Goal: Use online tool/utility: Utilize a website feature to perform a specific function

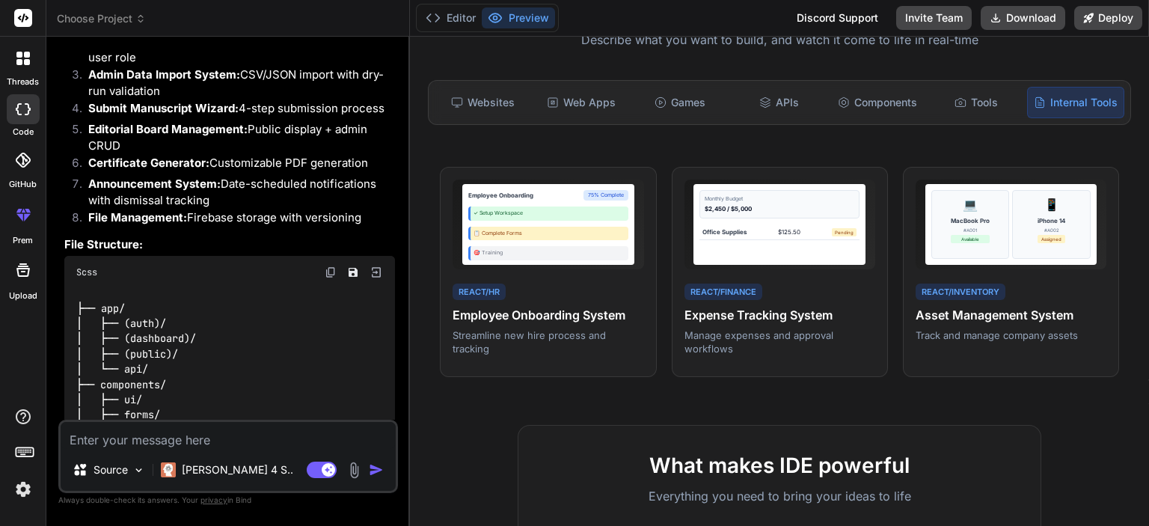
scroll to position [5651, 0]
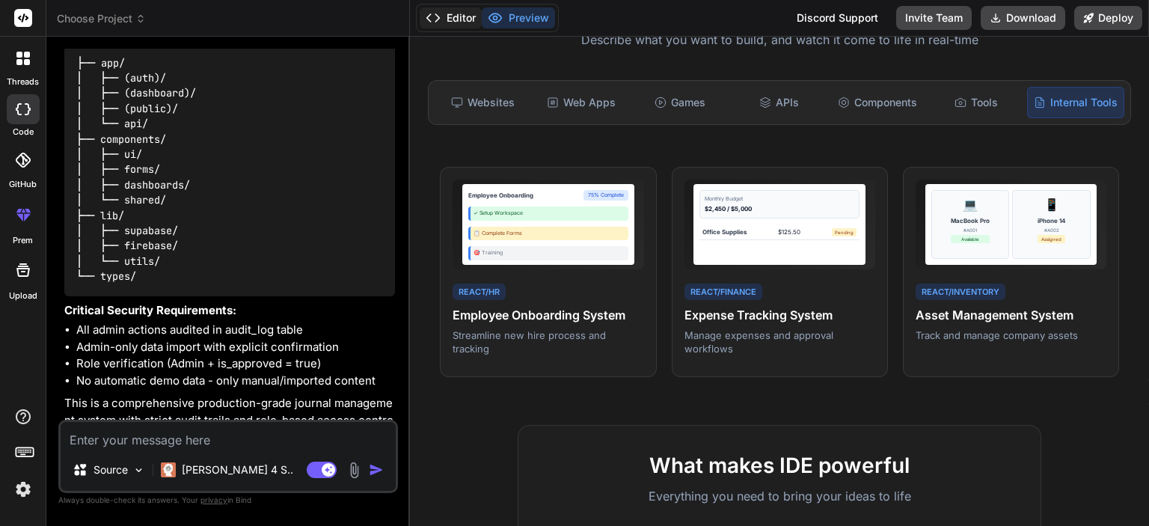
click at [458, 18] on button "Editor" at bounding box center [451, 17] width 62 height 21
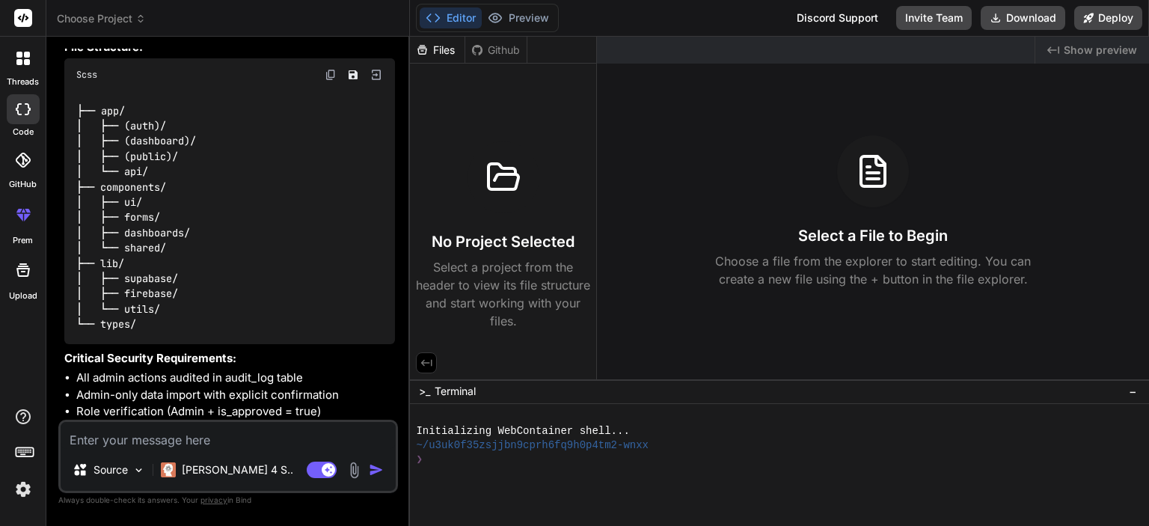
scroll to position [5600, 0]
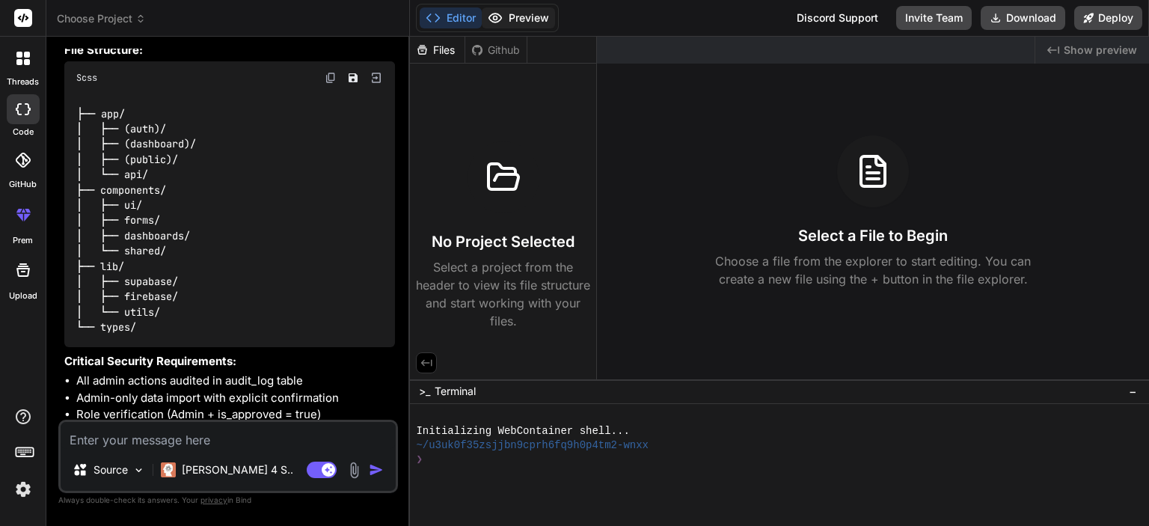
click at [519, 19] on button "Preview" at bounding box center [518, 17] width 73 height 21
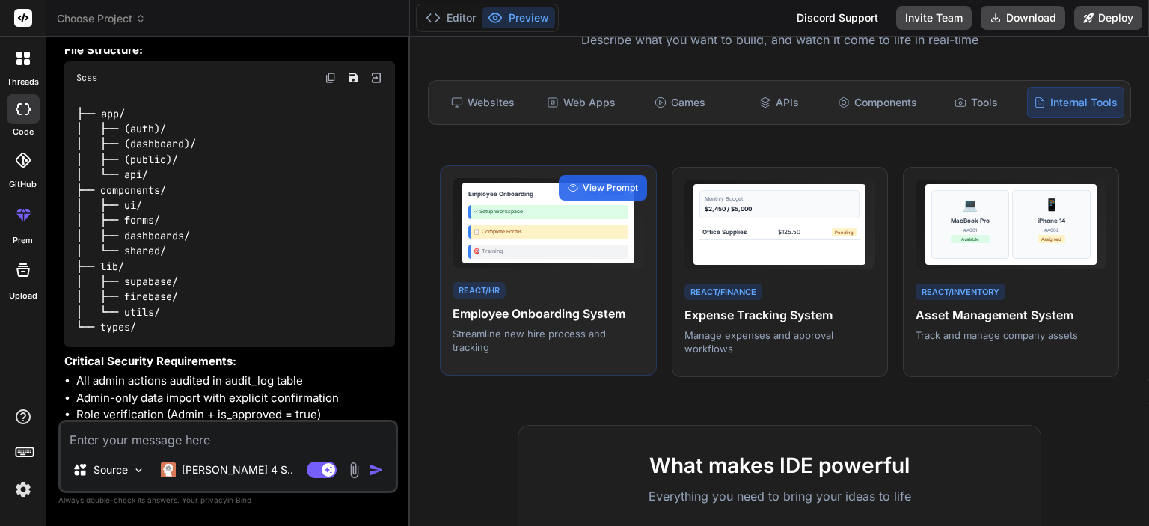
scroll to position [0, 0]
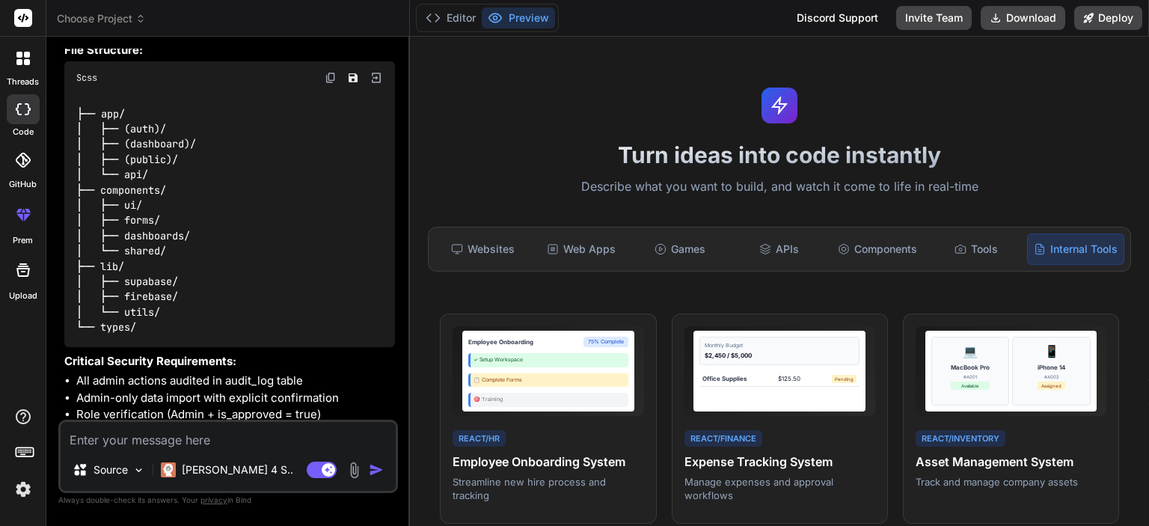
click at [711, 164] on h1 "Turn ideas into code instantly" at bounding box center [779, 154] width 721 height 27
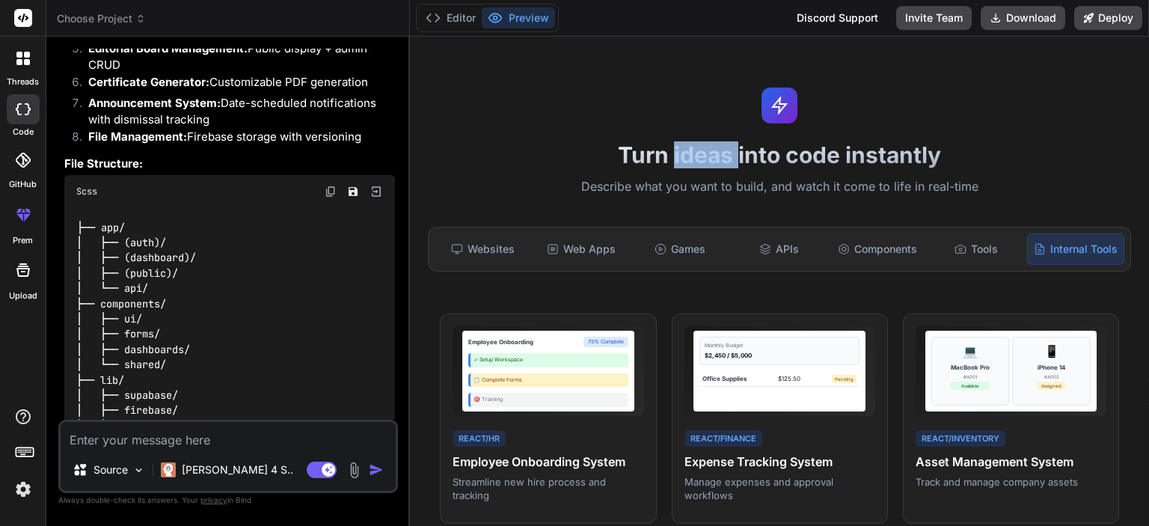
click at [369, 467] on img "button" at bounding box center [376, 469] width 15 height 15
click at [318, 374] on div "├── app/ │ ├── (auth)/ │ ├── (dashboard)/ │ ├── (public)/ │ └── api/ ├── compon…" at bounding box center [229, 334] width 331 height 253
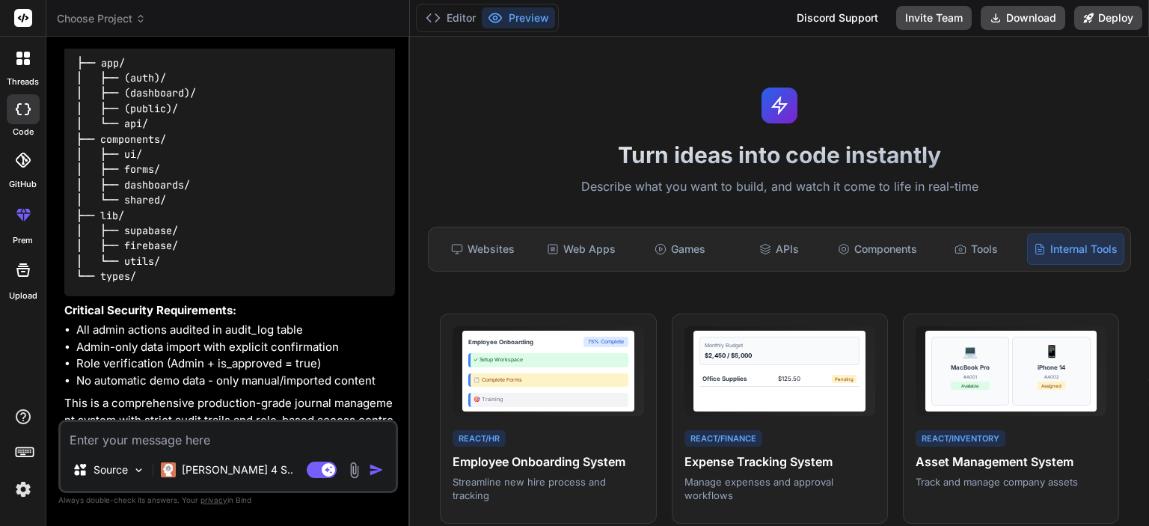
click at [204, 433] on textarea at bounding box center [228, 435] width 335 height 27
type textarea "y"
type textarea "x"
type textarea "ye"
type textarea "x"
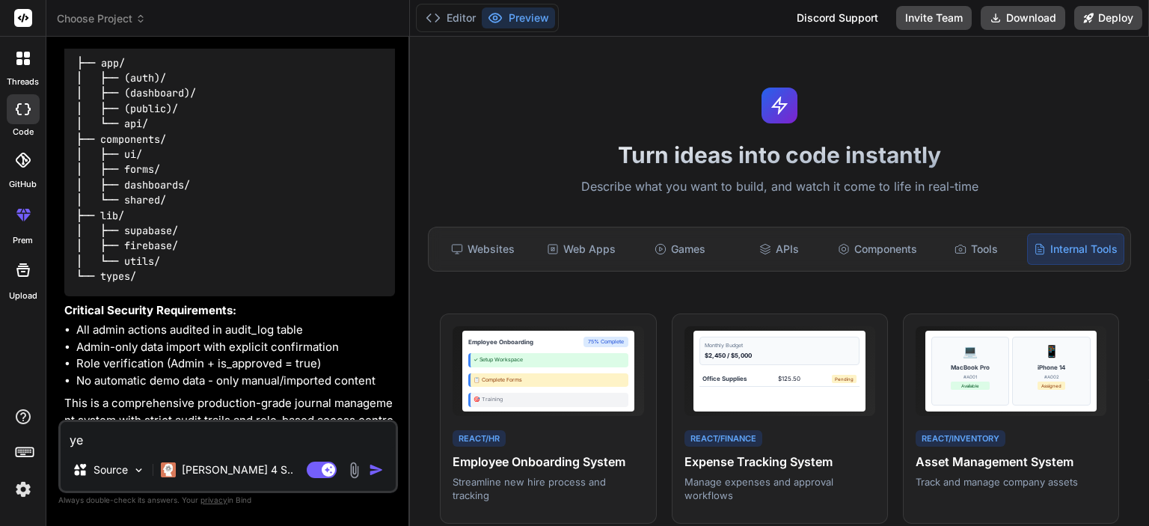
type textarea "yes"
type textarea "x"
type textarea "]"
type textarea "x"
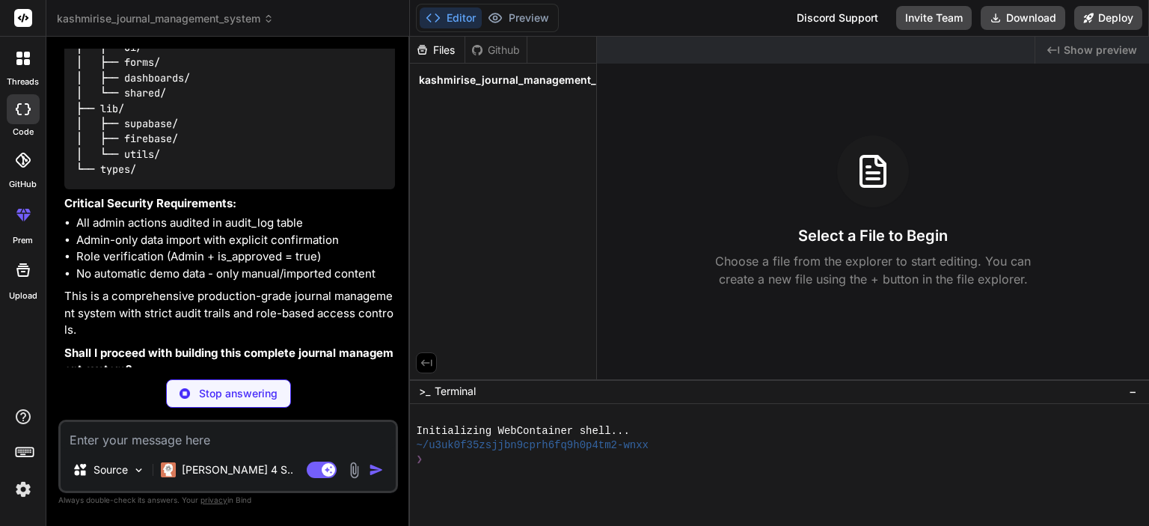
scroll to position [5757, 0]
click at [455, 16] on button "Editor" at bounding box center [451, 17] width 62 height 21
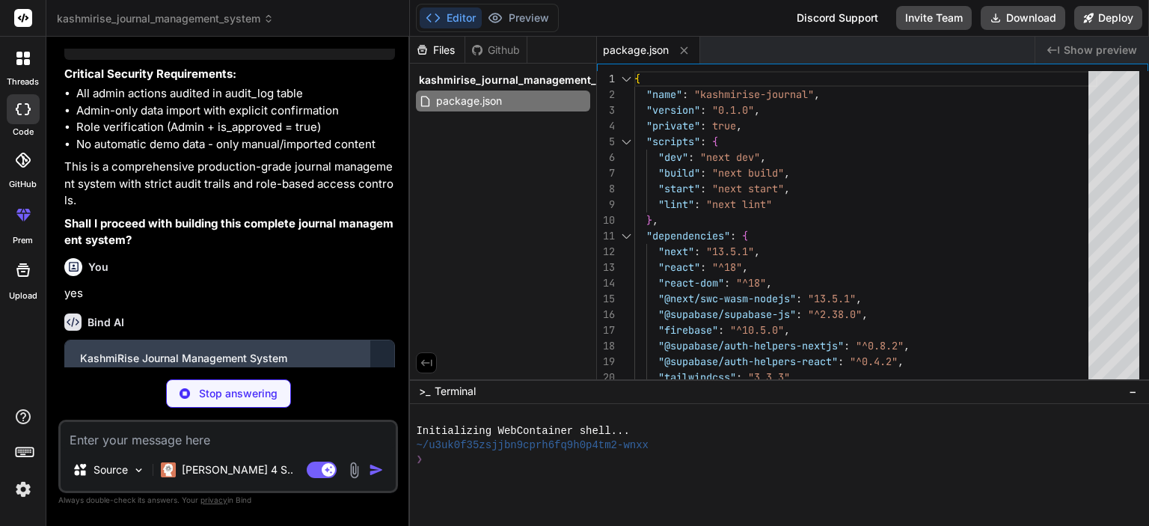
type textarea "x"
type textarea "module.exports = nextConfig"
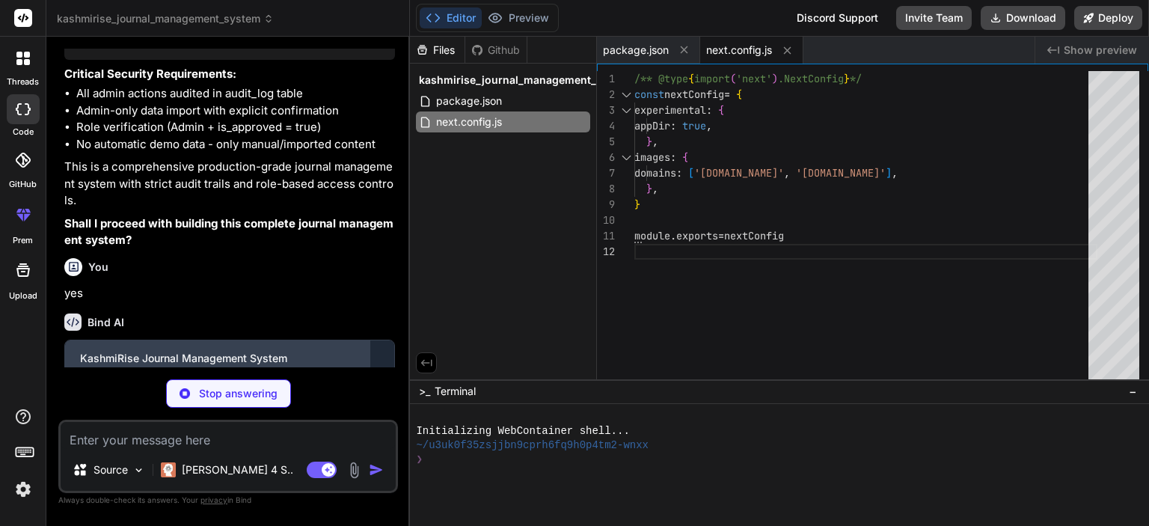
scroll to position [5932, 0]
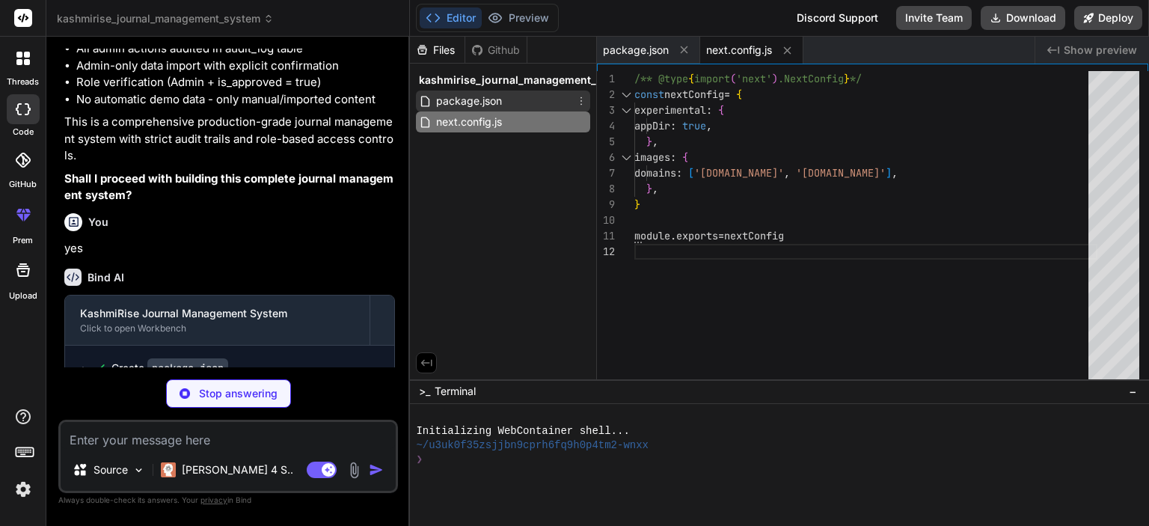
type textarea "x"
click at [541, 98] on div "package.json" at bounding box center [503, 100] width 174 height 21
type textarea ""eslint": "^8", "eslint-config-next": "13.5.1" } }"
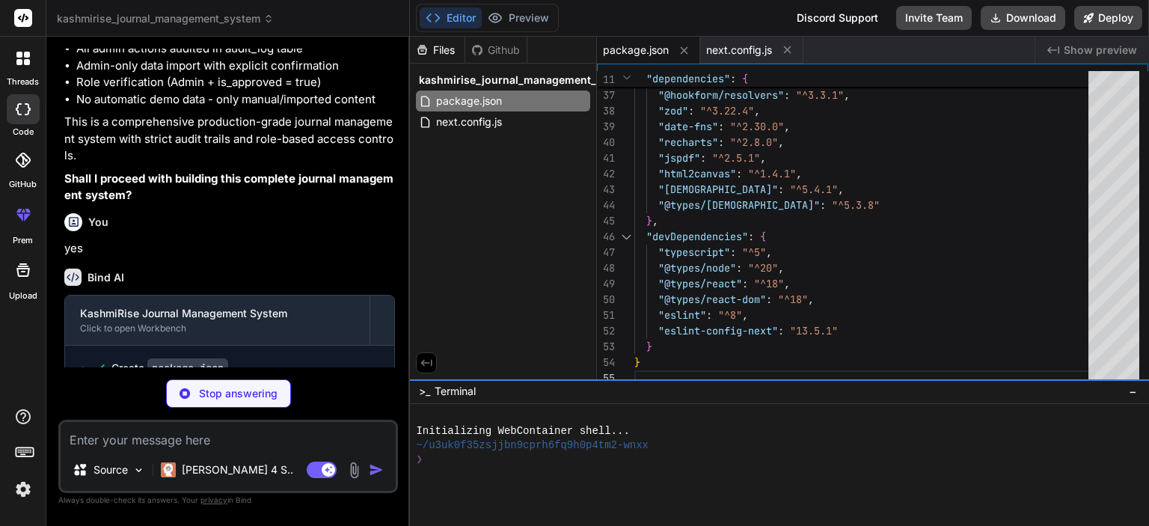
type textarea "x"
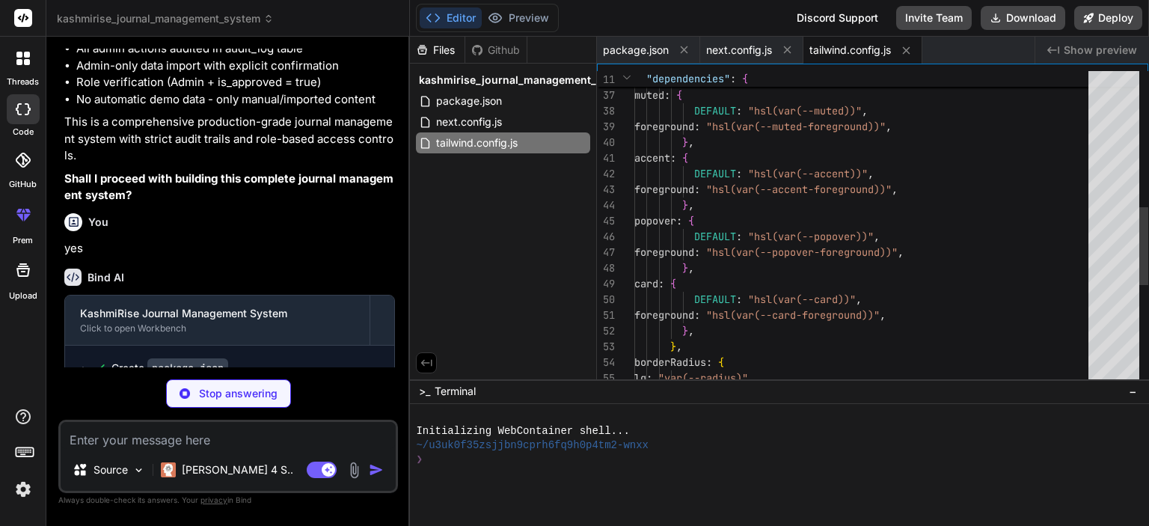
type textarea "x"
type textarea "module.exports = { plugins: { tailwindcss: {}, autoprefixer: {}, }, }"
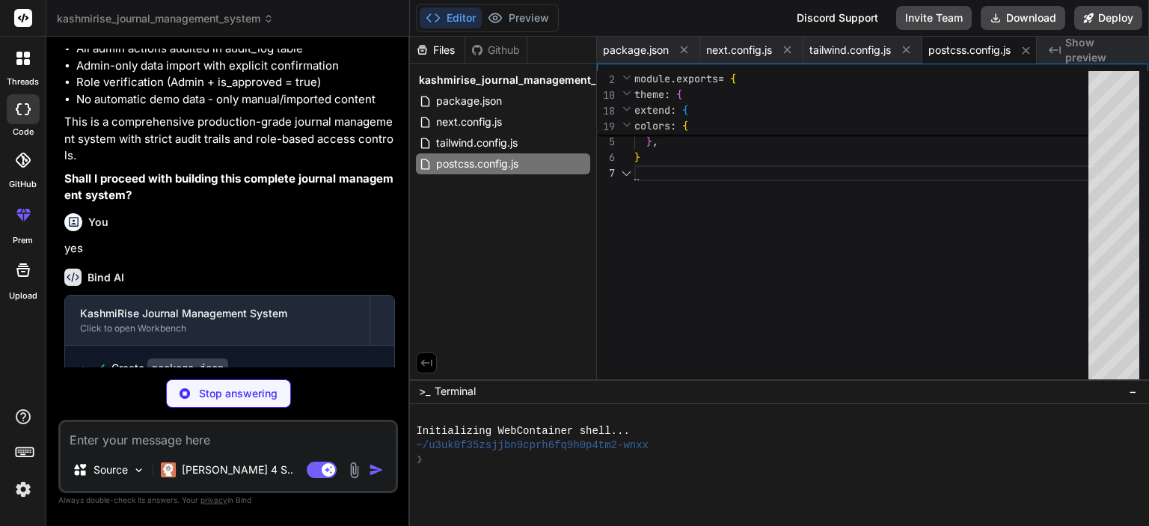
scroll to position [0, 10]
click at [495, 470] on div at bounding box center [771, 474] width 710 height 14
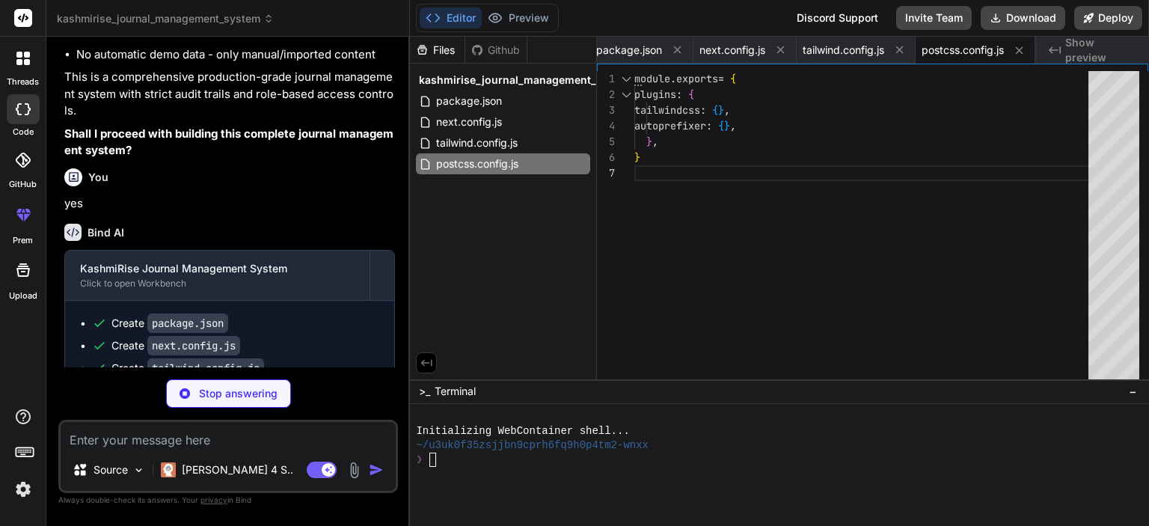
click at [30, 485] on img at bounding box center [22, 488] width 25 height 25
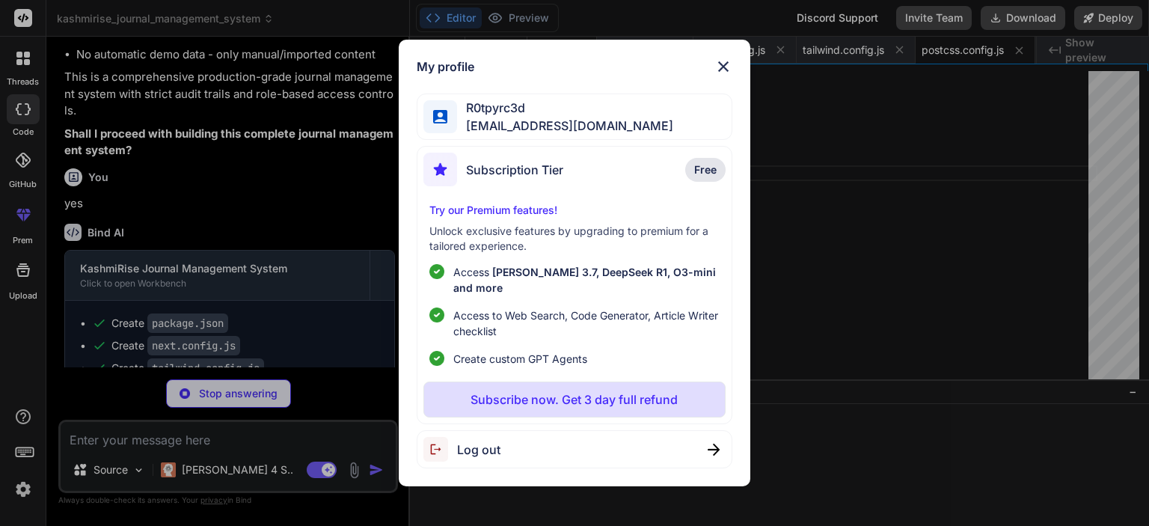
type textarea "x"
type textarea ""baseUrl": ".", "paths": { "@/*": ["./*"] } }, "include": ["next-env.d.ts", "**…"
click at [784, 292] on div "My profile R0tpyrc3d [EMAIL_ADDRESS][DOMAIN_NAME] Subscription Tier Free Try ou…" at bounding box center [574, 263] width 1149 height 526
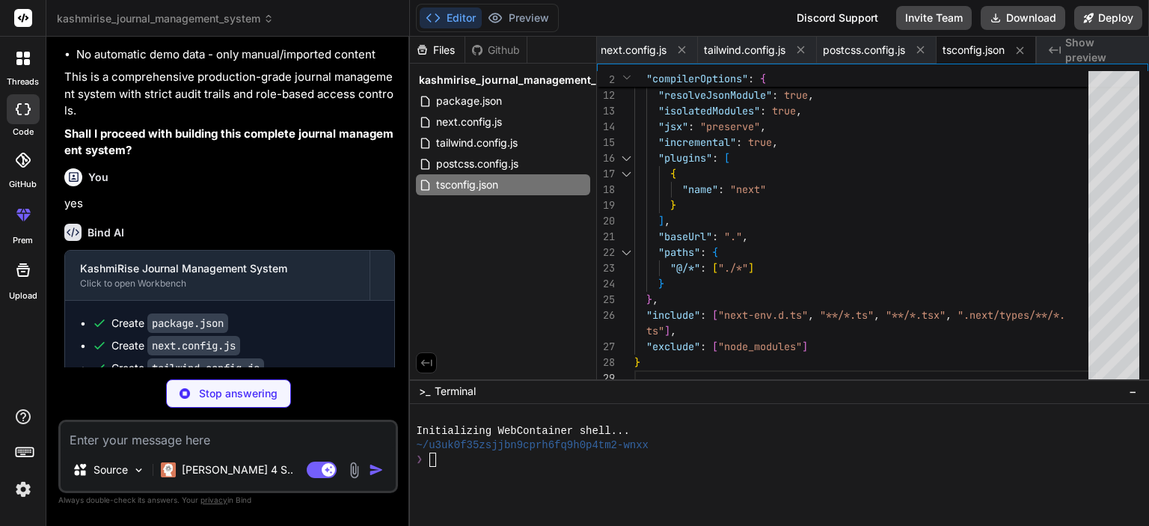
scroll to position [6000, 0]
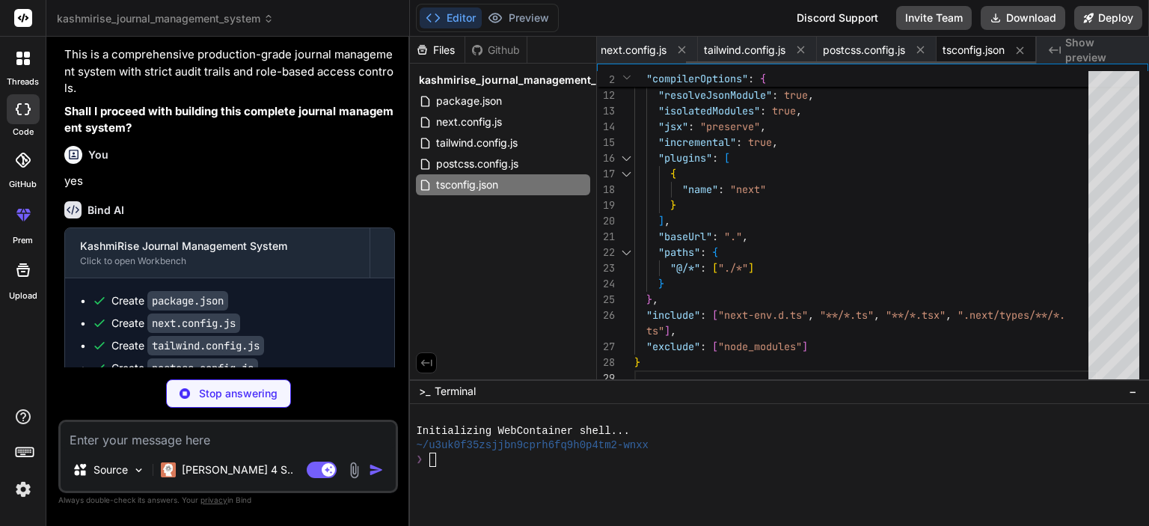
type textarea "x"
type textarea "}"
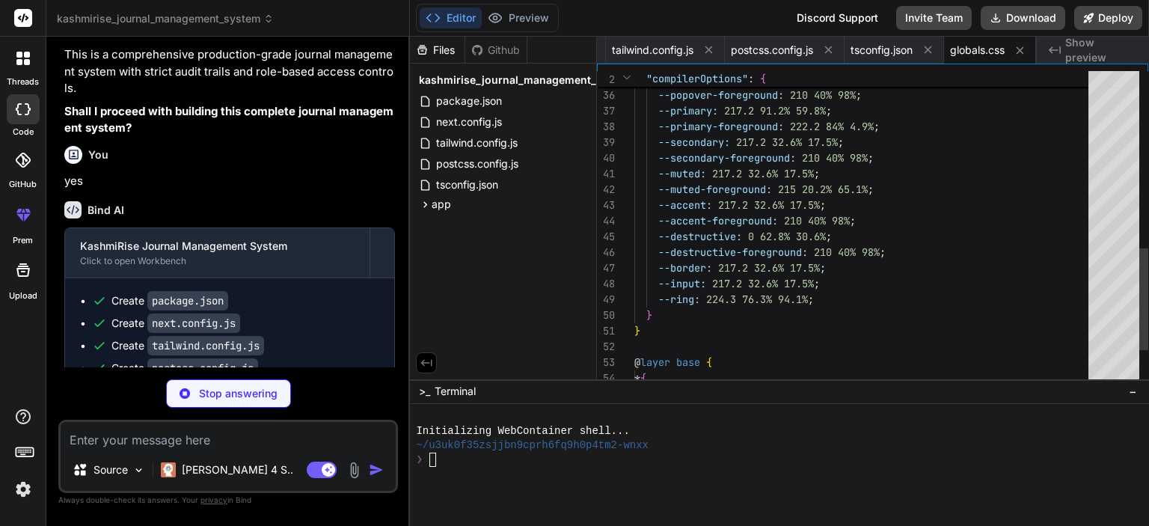
click at [1057, 46] on icon "Created with Pixso." at bounding box center [1055, 50] width 12 height 12
click at [1050, 51] on icon at bounding box center [1055, 49] width 12 height 7
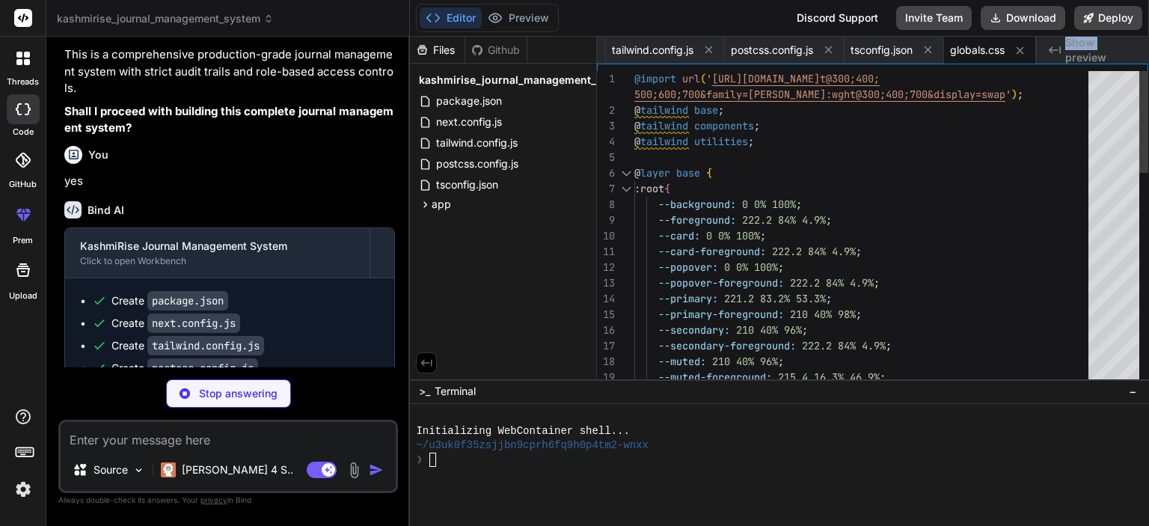
type textarea "x"
type textarea "<body className="min-h-screen bg-background"> <AuthProvider> {children} <Toaste…"
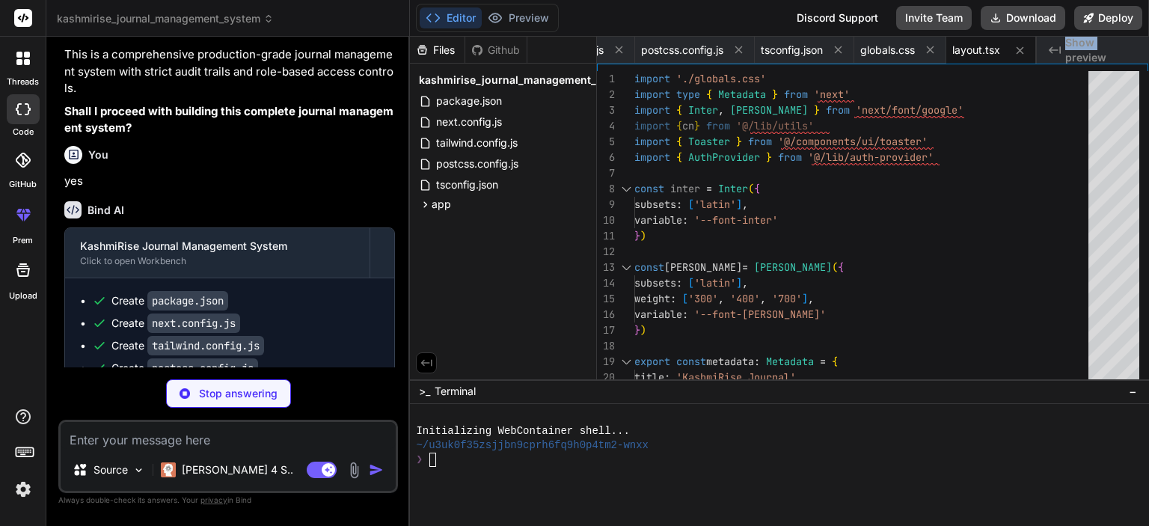
scroll to position [6045, 0]
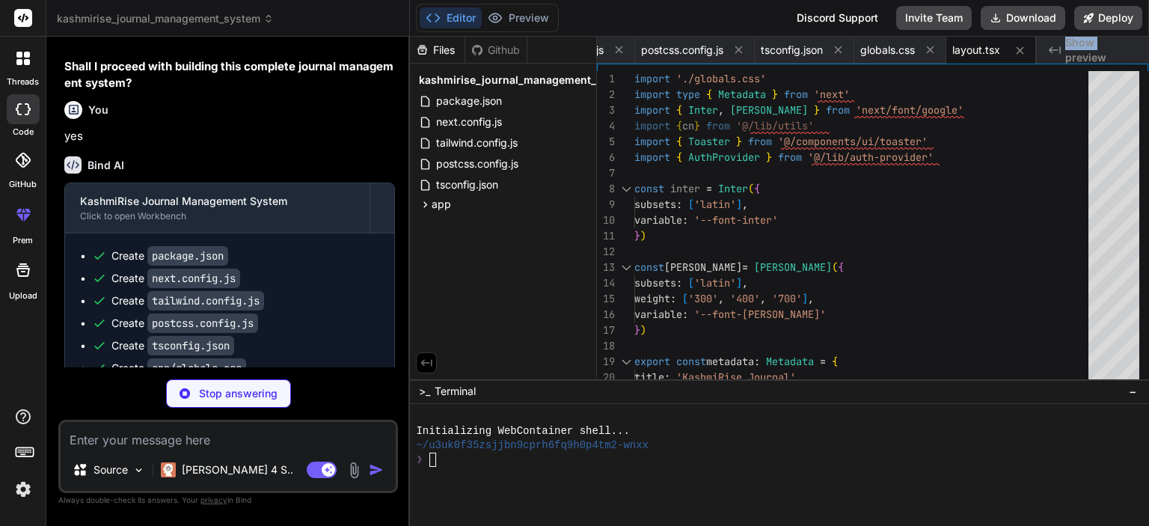
type textarea "x"
type textarea "'Publisher'] as const export type ManuscriptStatus = typeof MANUSCRIPT_STATUSES…"
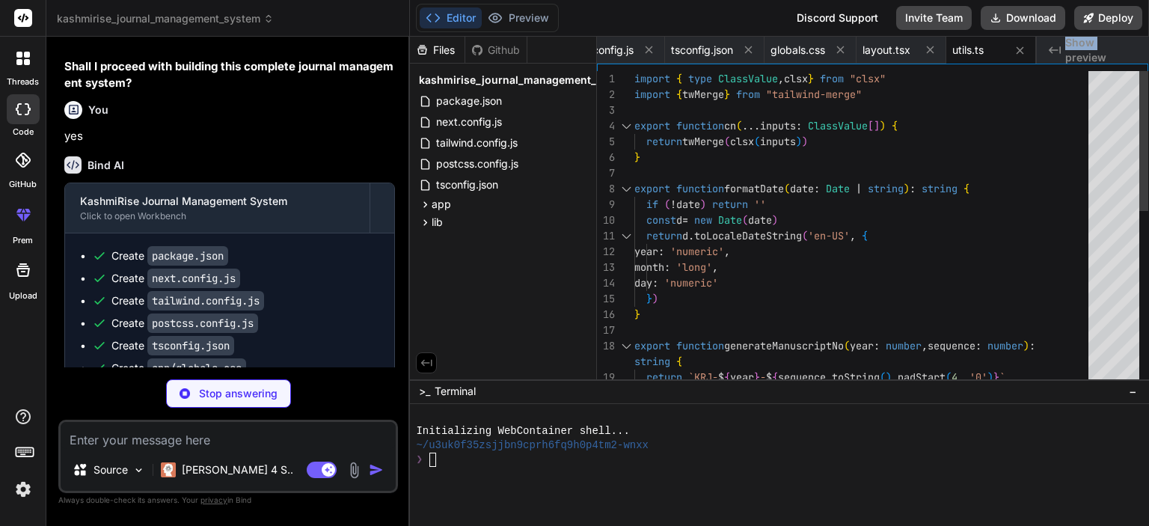
scroll to position [6067, 0]
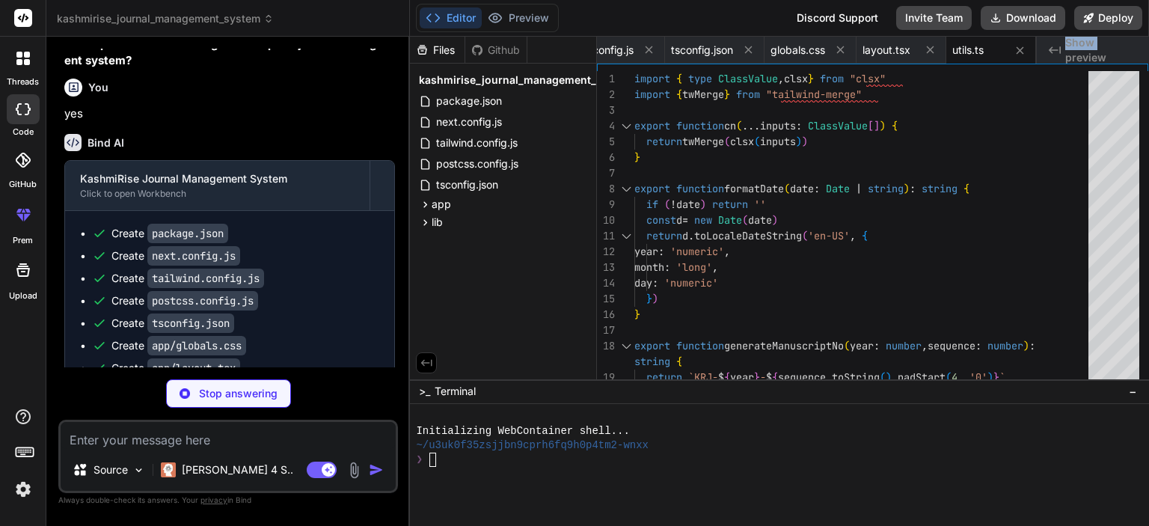
type textarea "x"
type textarea "export const createClient = () => createClientComponentClient<Database>()"
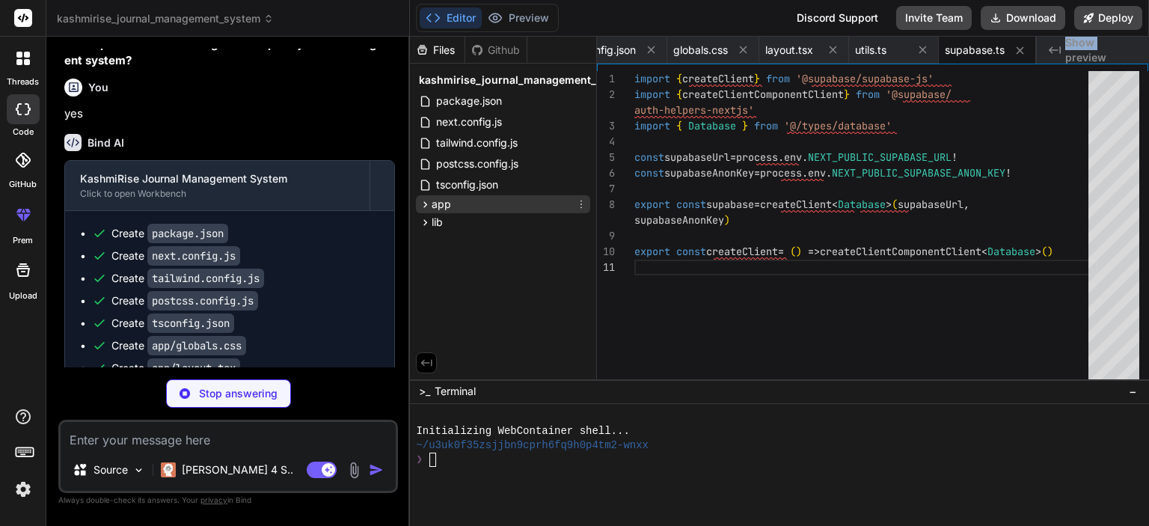
click at [425, 209] on icon at bounding box center [425, 204] width 13 height 13
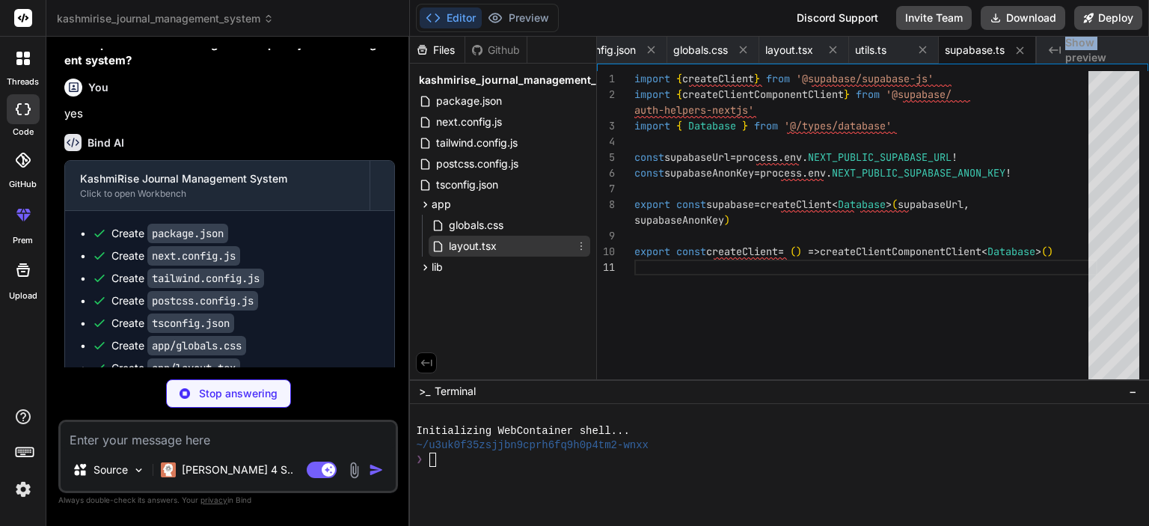
type textarea "x"
click at [466, 242] on span "layout.tsx" at bounding box center [472, 246] width 51 height 18
type textarea "<body className="min-h-screen bg-background"> <AuthProvider> {children} <Toaste…"
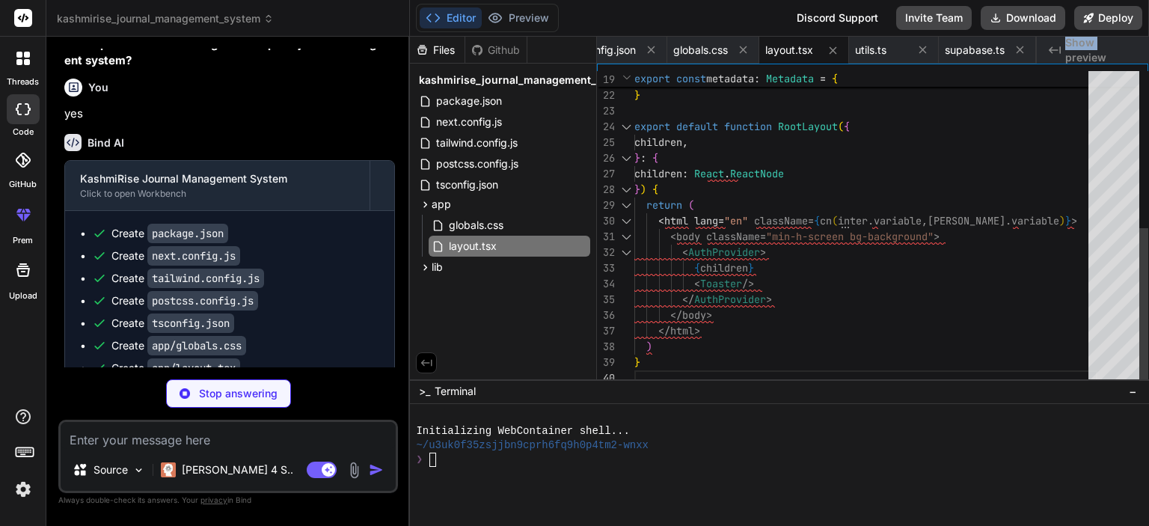
type textarea "x"
type textarea "return firebaseStorage }"
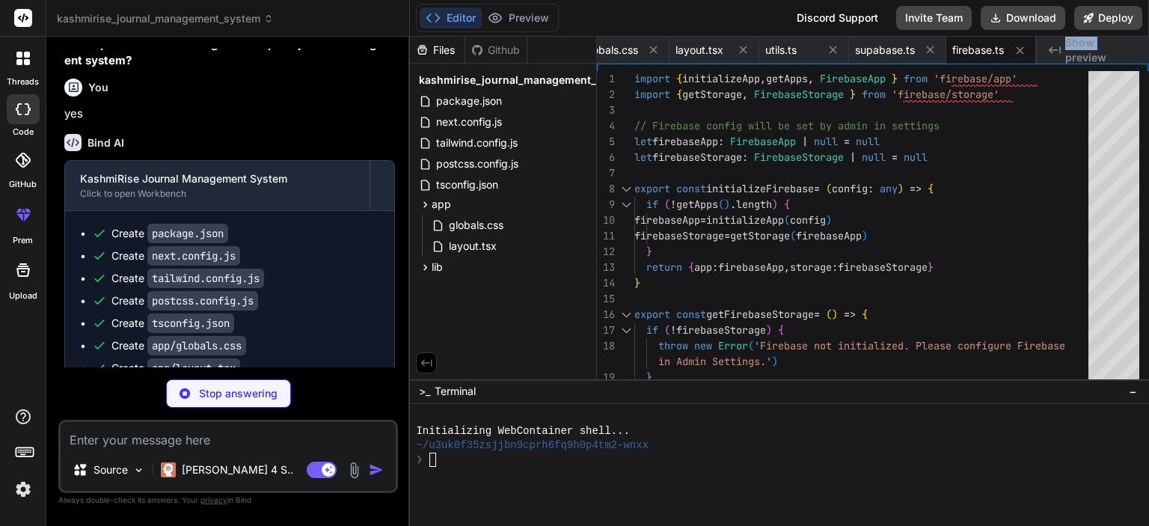
scroll to position [6112, 0]
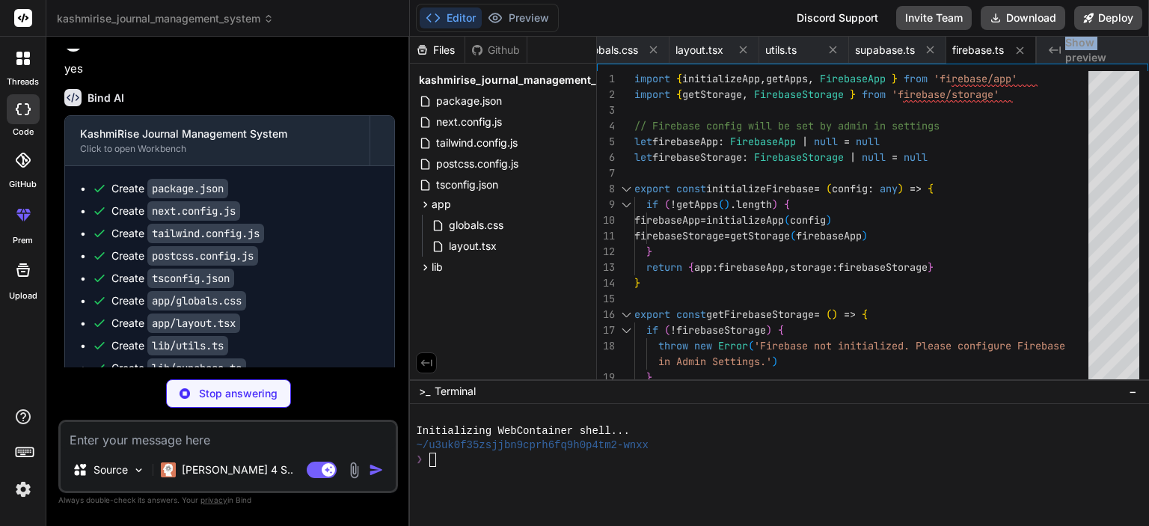
type textarea "x"
type textarea "const context = useContext(AuthContext) if (context === undefined) { throw new …"
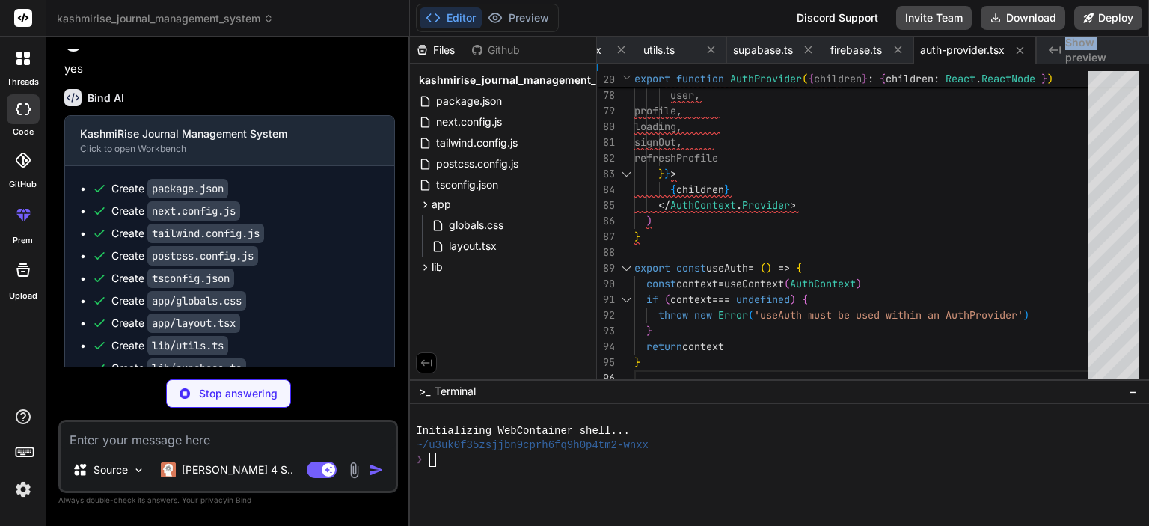
scroll to position [6134, 0]
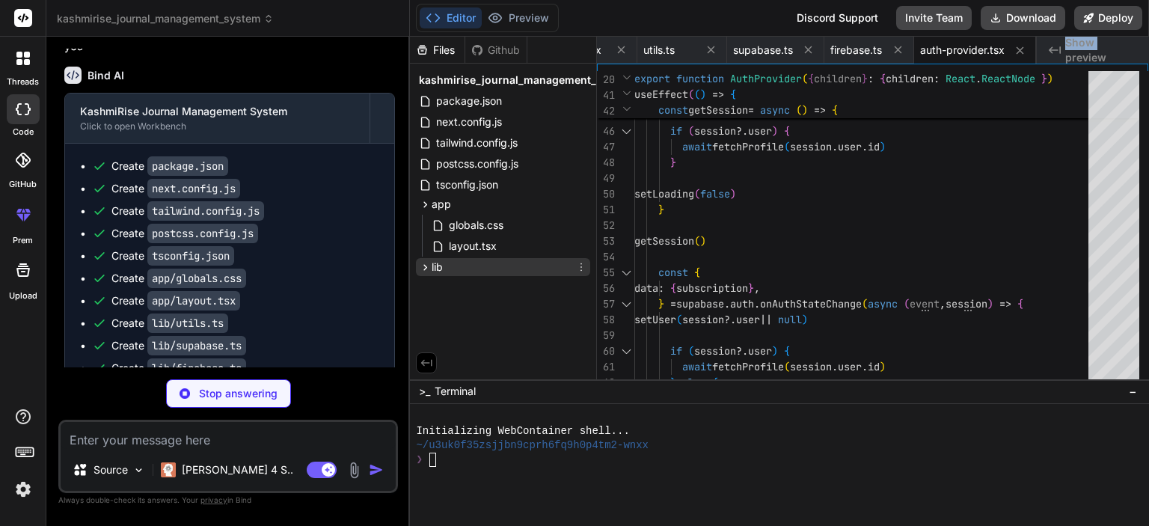
click at [427, 263] on icon at bounding box center [425, 267] width 13 height 13
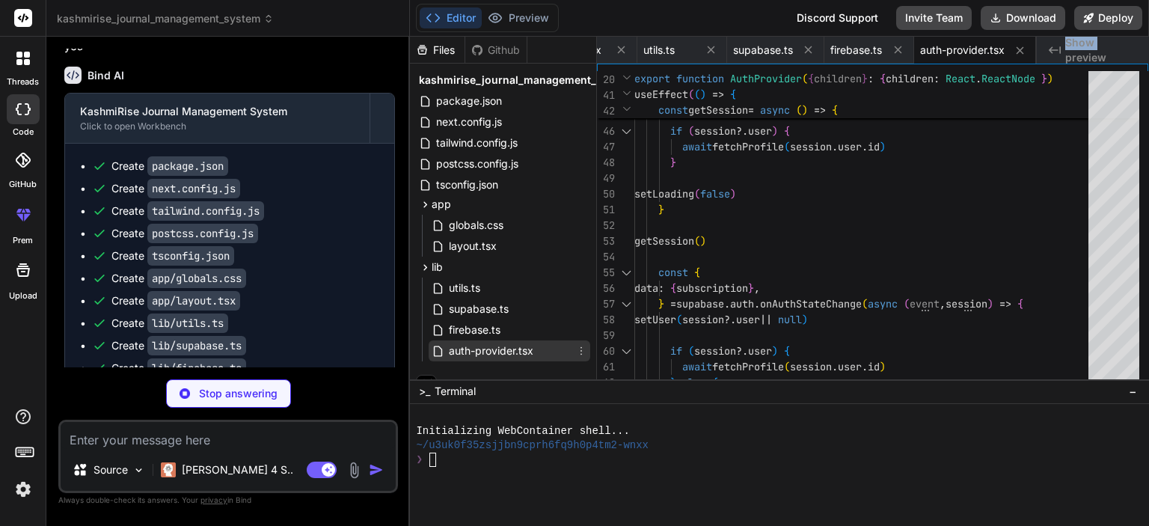
click at [486, 343] on span "auth-provider.tsx" at bounding box center [491, 351] width 88 height 18
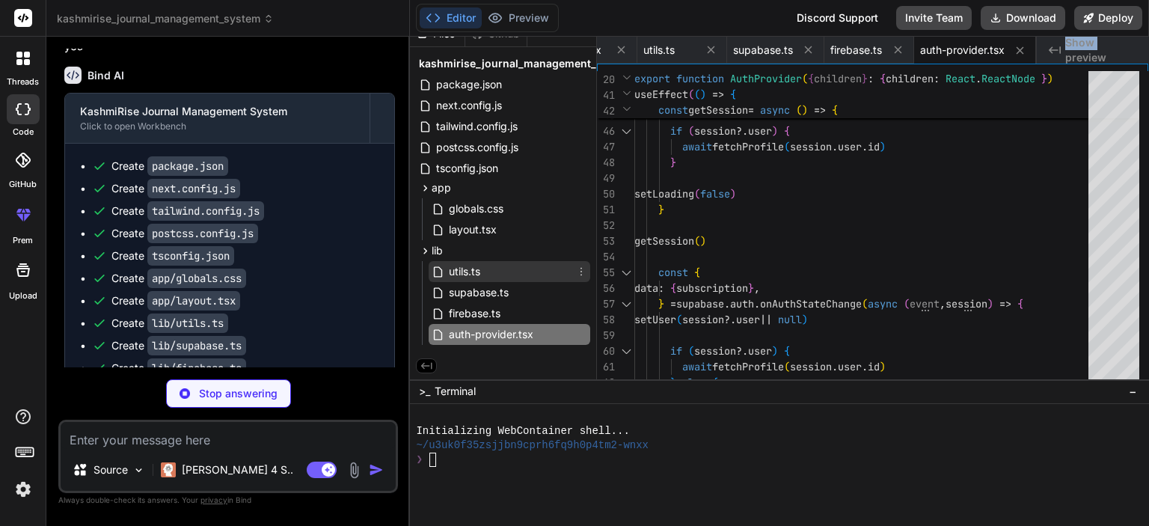
scroll to position [0, 0]
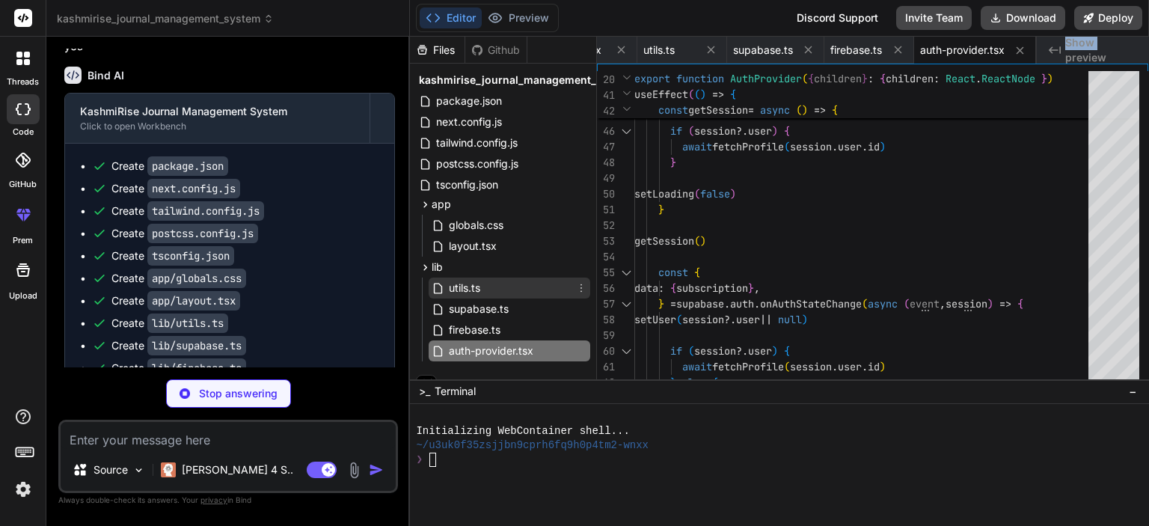
type textarea "x"
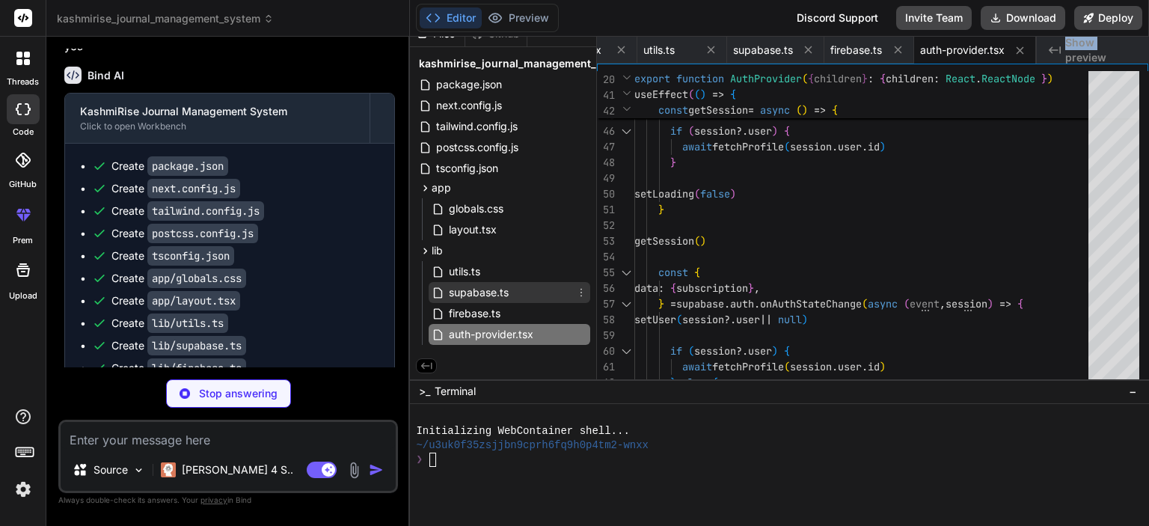
click at [486, 289] on span "supabase.ts" at bounding box center [478, 292] width 63 height 18
type textarea "export const createClient = () => createClientComponentClient<Database>()"
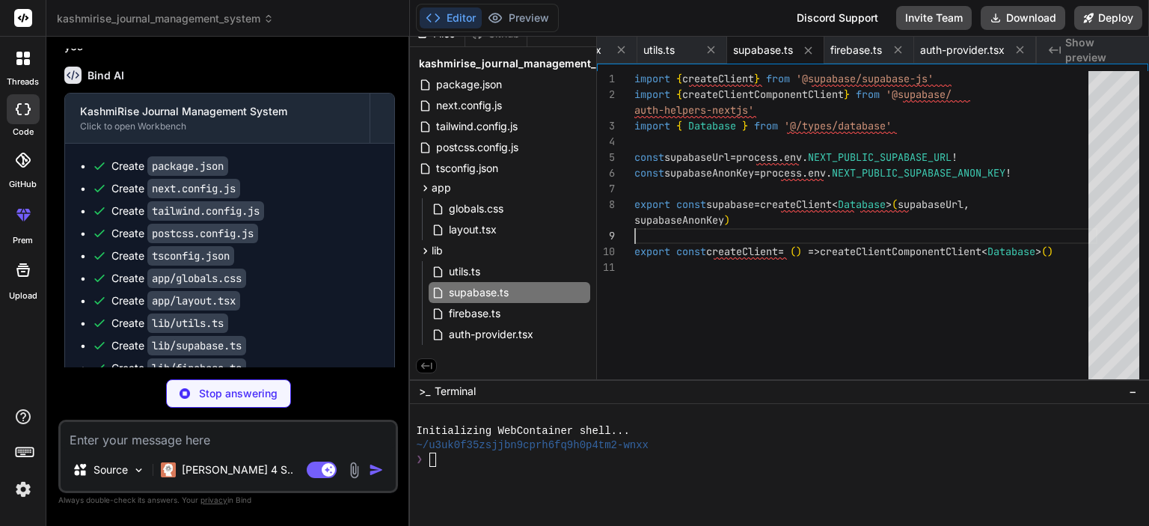
scroll to position [0, 0]
click at [786, 221] on div "import { createClient } from '@supabase/supabase-js' import { createClientCompo…" at bounding box center [865, 228] width 463 height 315
click at [755, 224] on div "import { createClient } from '@supabase/supabase-js' import { createClientCompo…" at bounding box center [865, 228] width 463 height 315
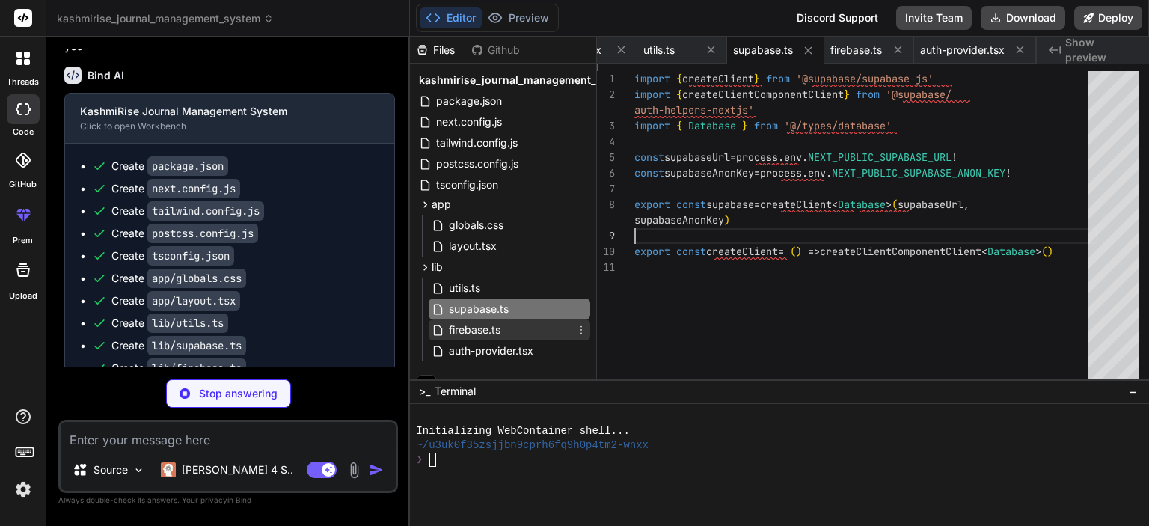
scroll to position [19, 0]
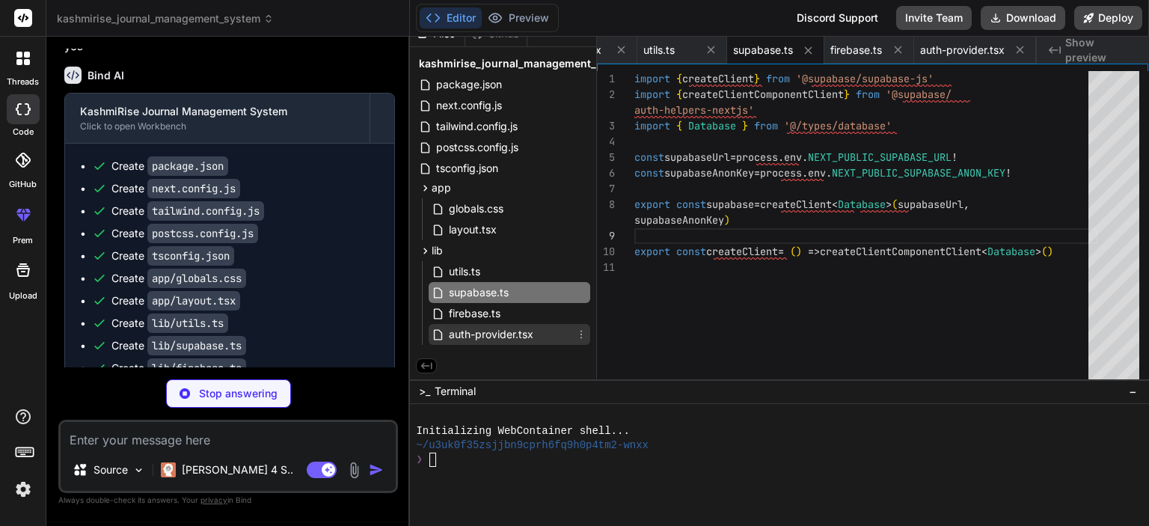
click at [578, 332] on icon at bounding box center [581, 334] width 12 height 12
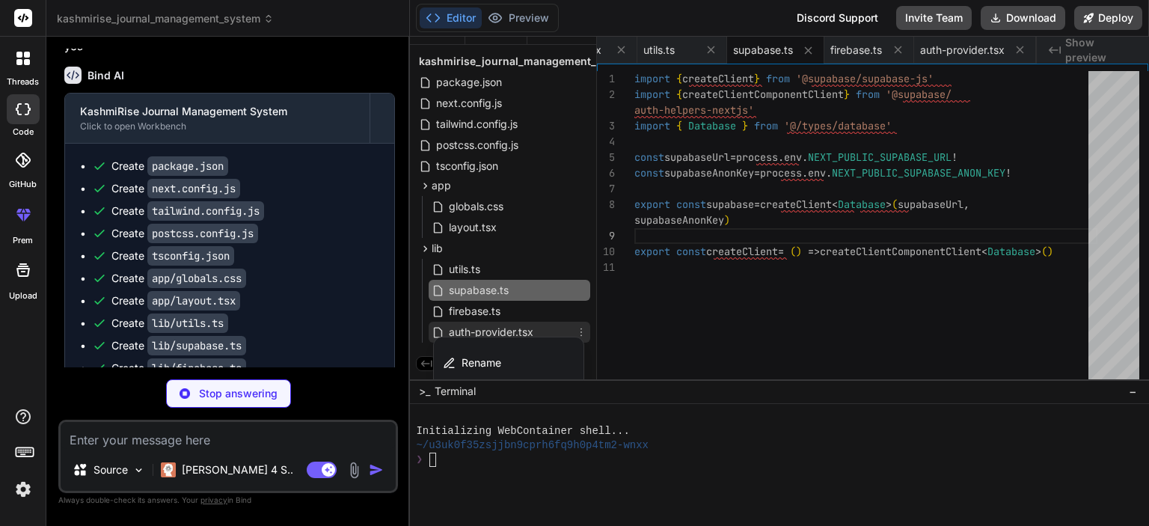
click at [655, 297] on div at bounding box center [779, 281] width 739 height 489
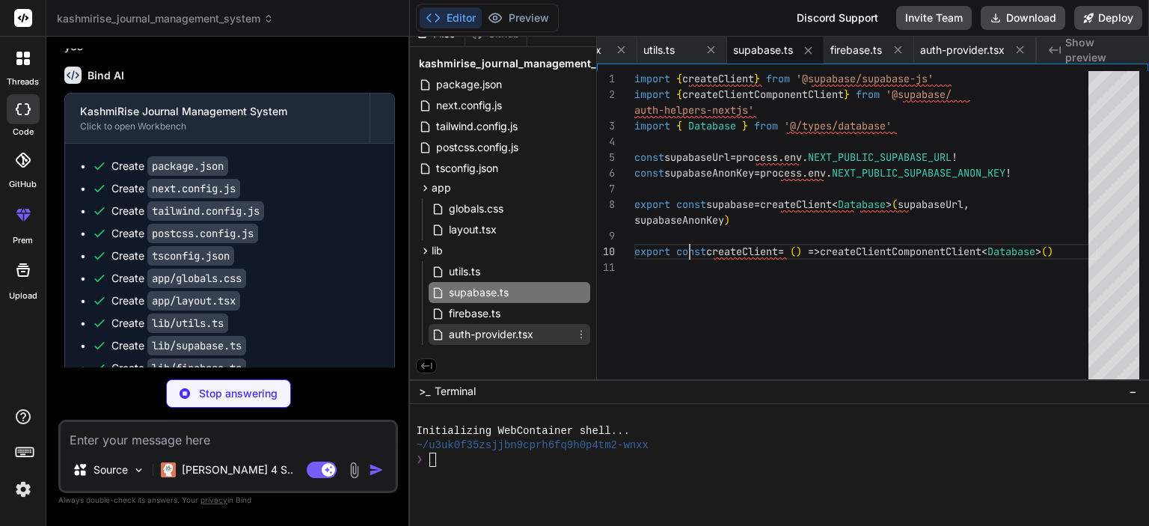
click at [691, 245] on div "import { createClient } from '@supabase/supabase-js' import { createClientCompo…" at bounding box center [865, 228] width 463 height 315
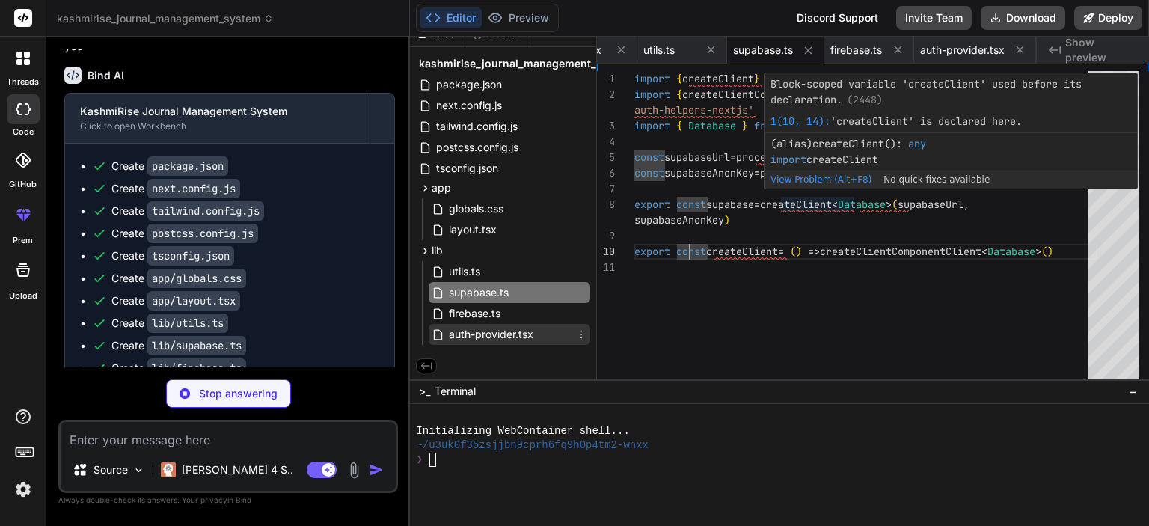
type textarea "x"
type textarea "entity_id?: string deleted_by?: string deleted_on?: string restore_payload?: an…"
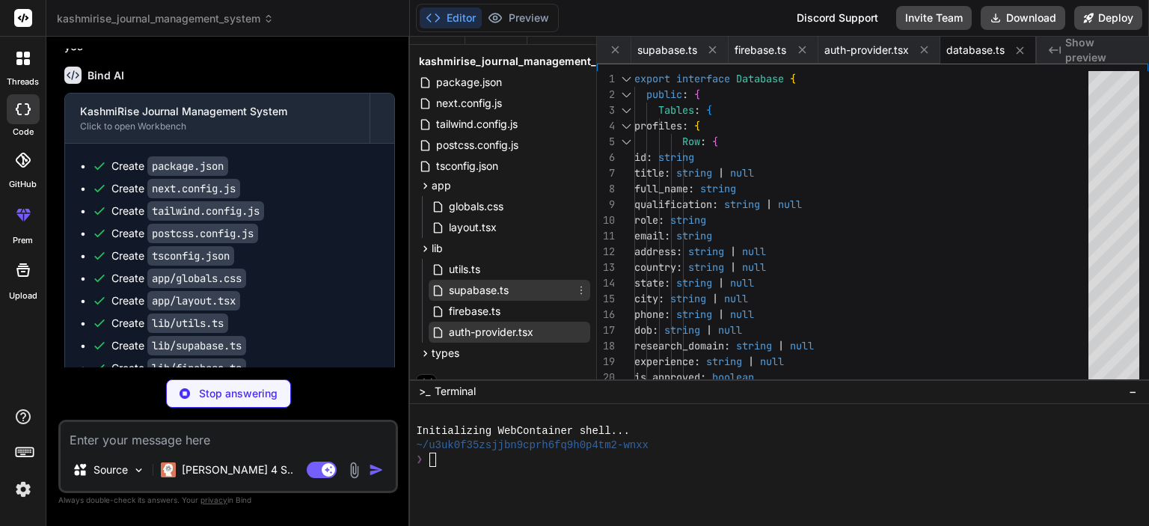
scroll to position [37, 0]
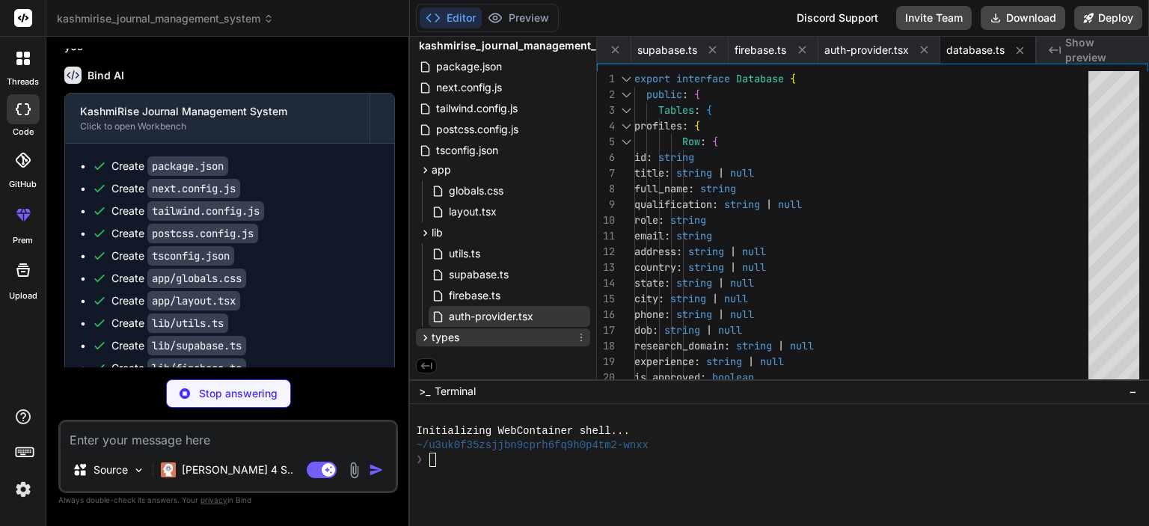
click at [427, 332] on icon at bounding box center [425, 337] width 13 height 13
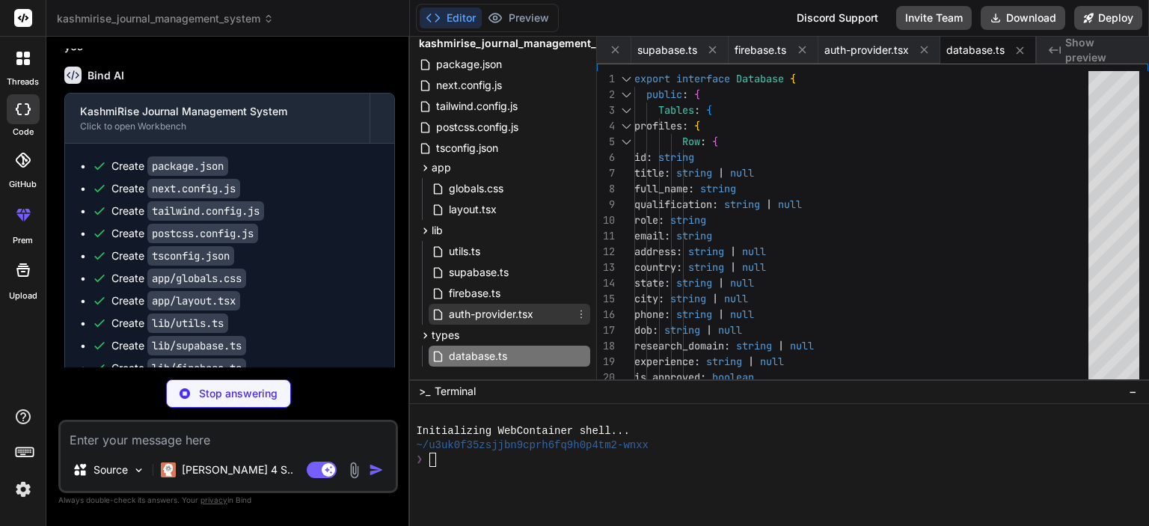
scroll to position [61, 0]
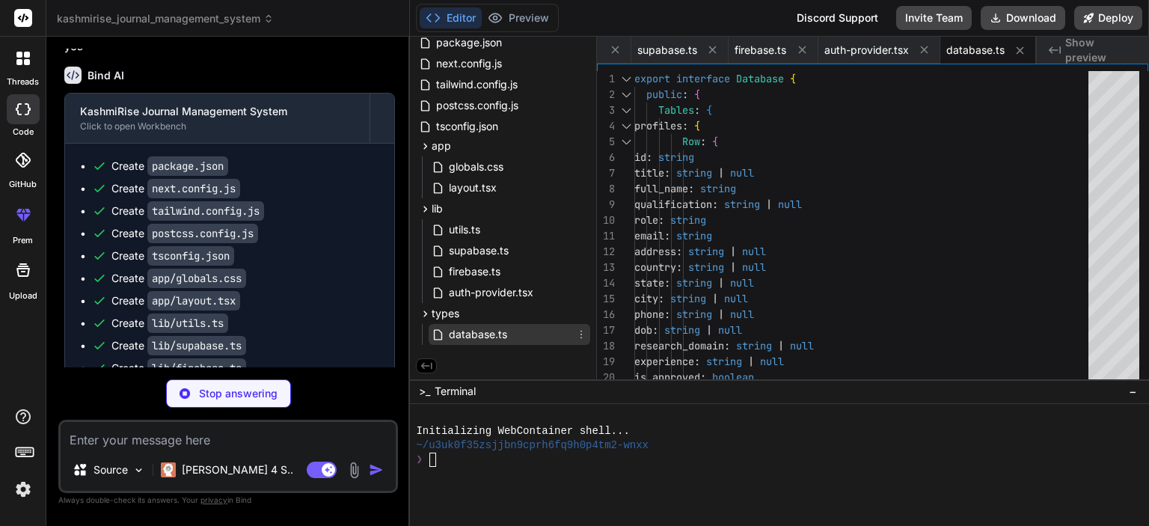
click at [485, 330] on span "database.ts" at bounding box center [477, 334] width 61 height 18
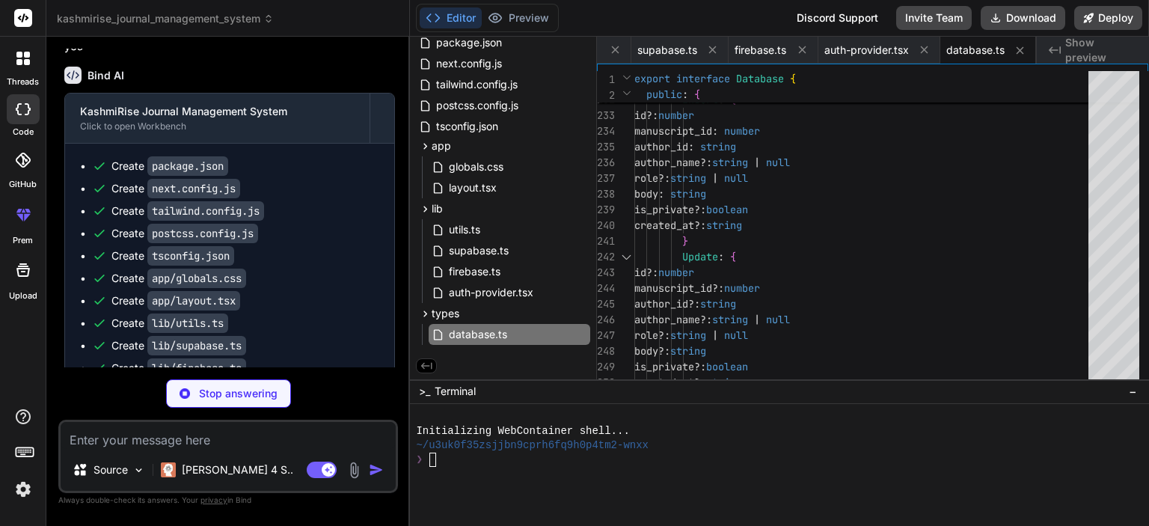
scroll to position [6157, 0]
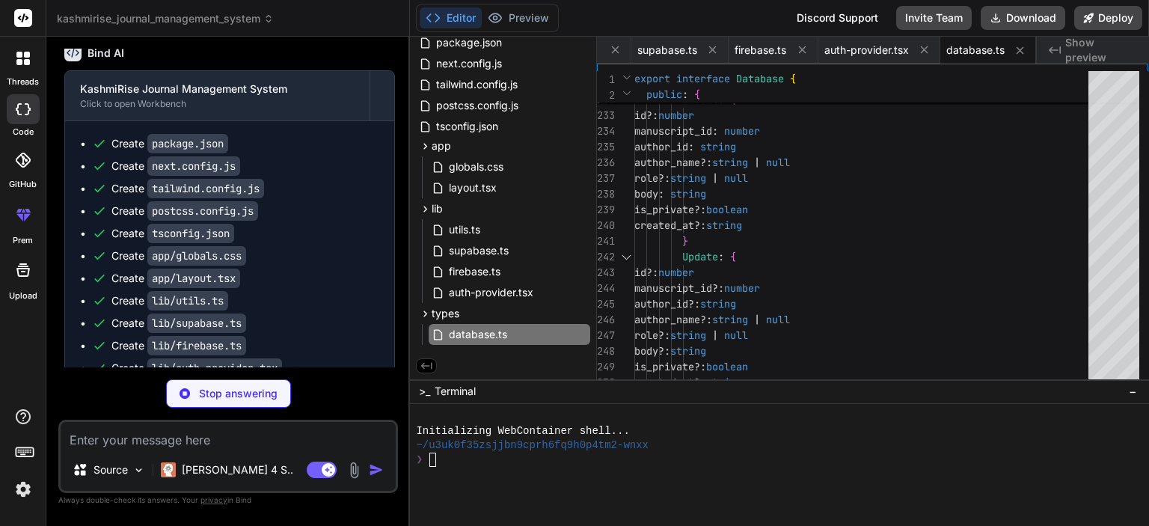
type textarea "x"
type textarea "export { Button, buttonVariants }"
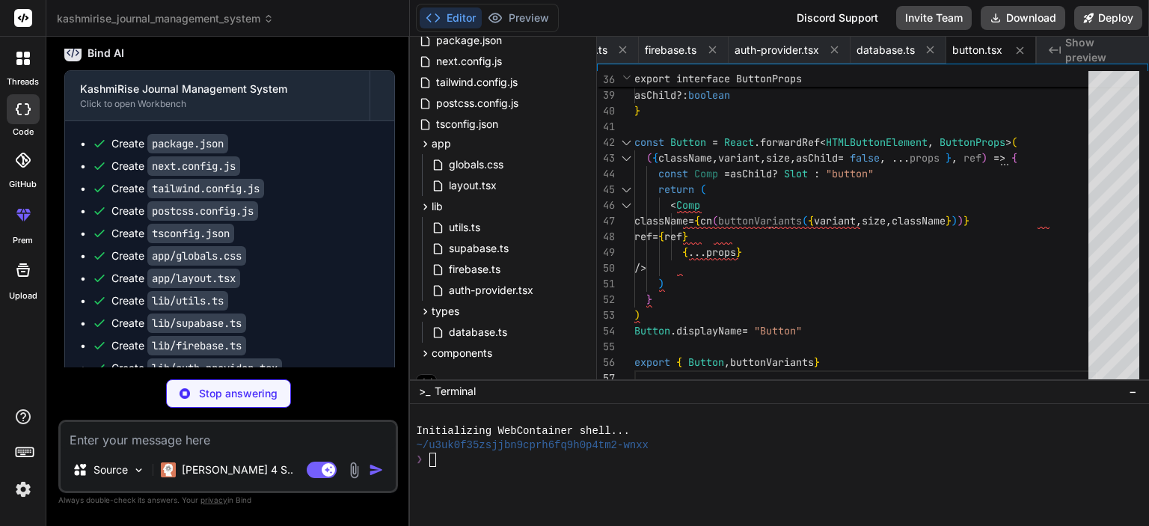
scroll to position [6179, 0]
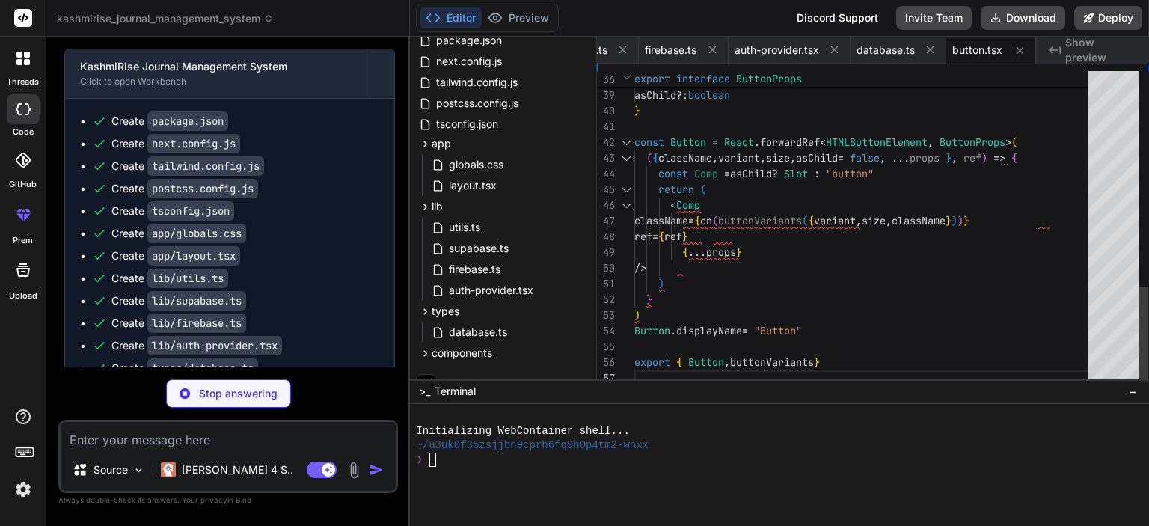
type textarea "x"
type textarea "return ( <Comp className={cn(buttonVariants({ variant, size, className }))} ref…"
click at [425, 347] on icon at bounding box center [425, 353] width 13 height 13
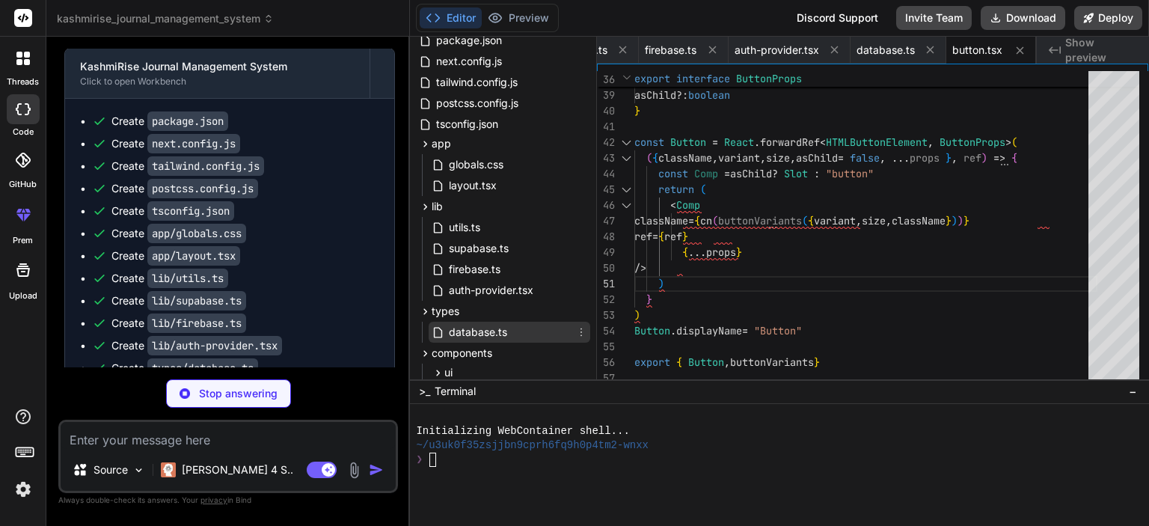
scroll to position [99, 0]
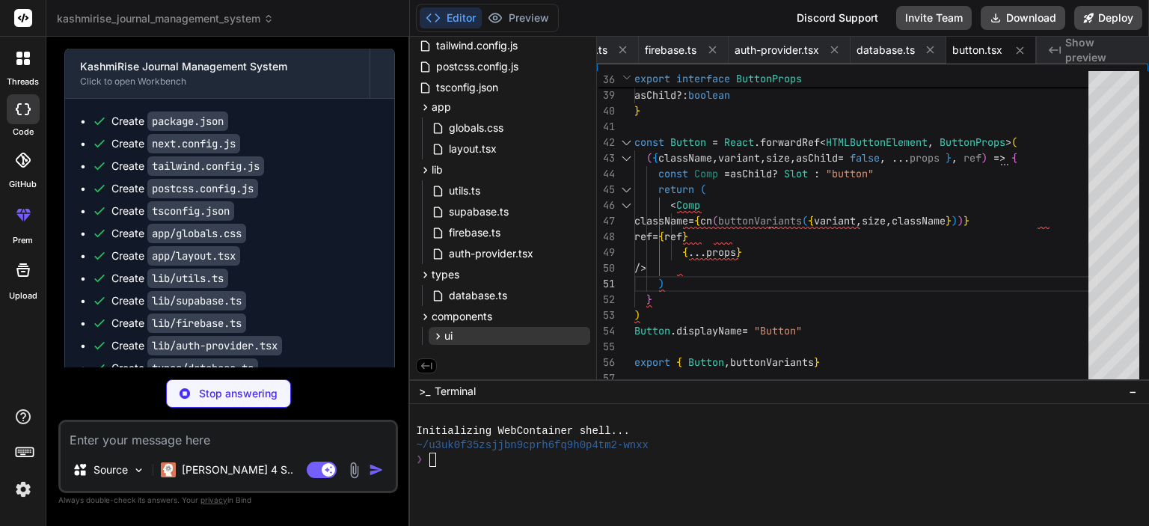
type textarea "x"
type textarea "export { Input }"
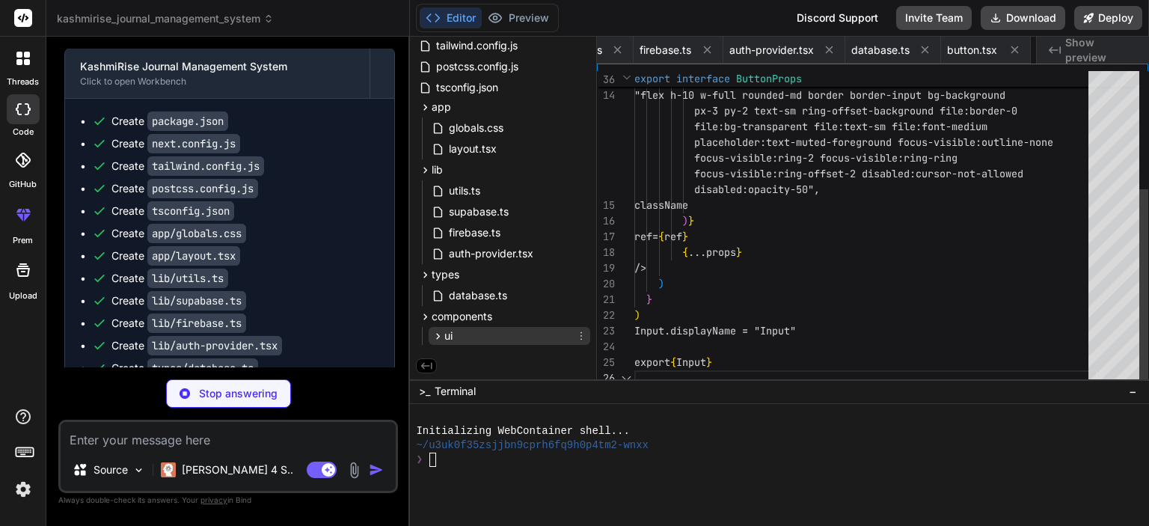
scroll to position [0, 966]
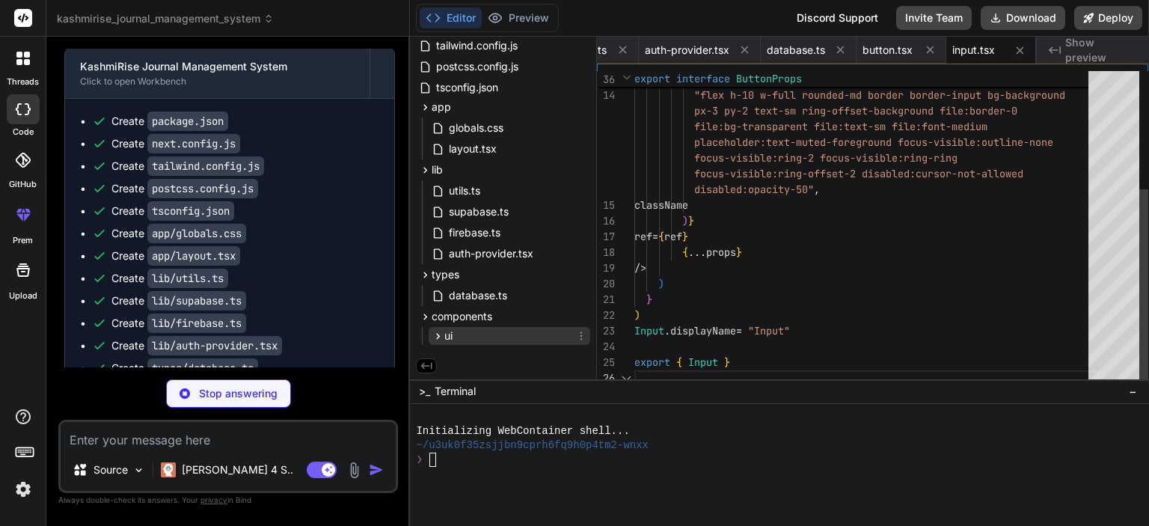
click at [437, 330] on icon at bounding box center [438, 336] width 13 height 13
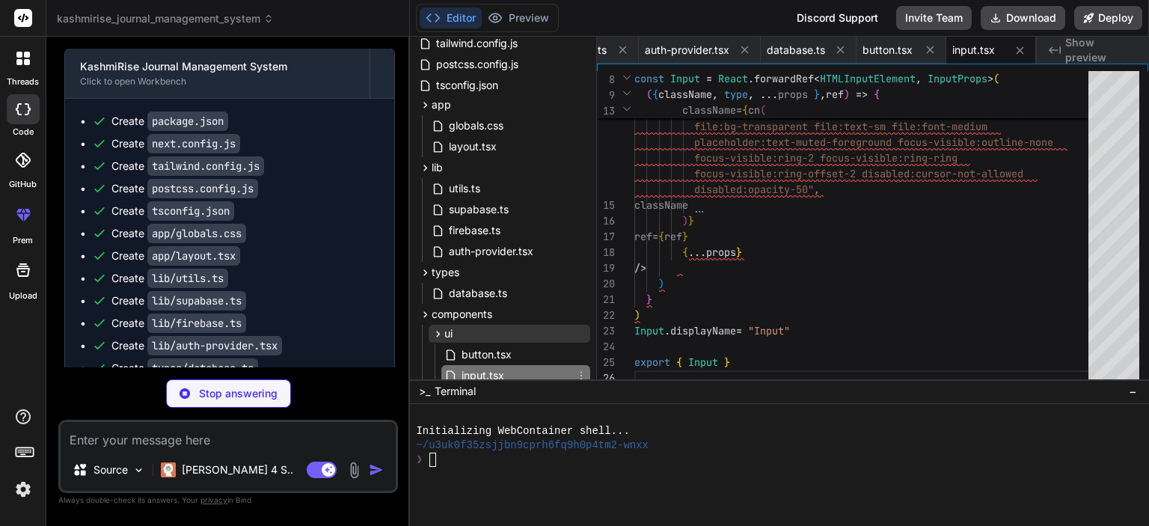
scroll to position [144, 0]
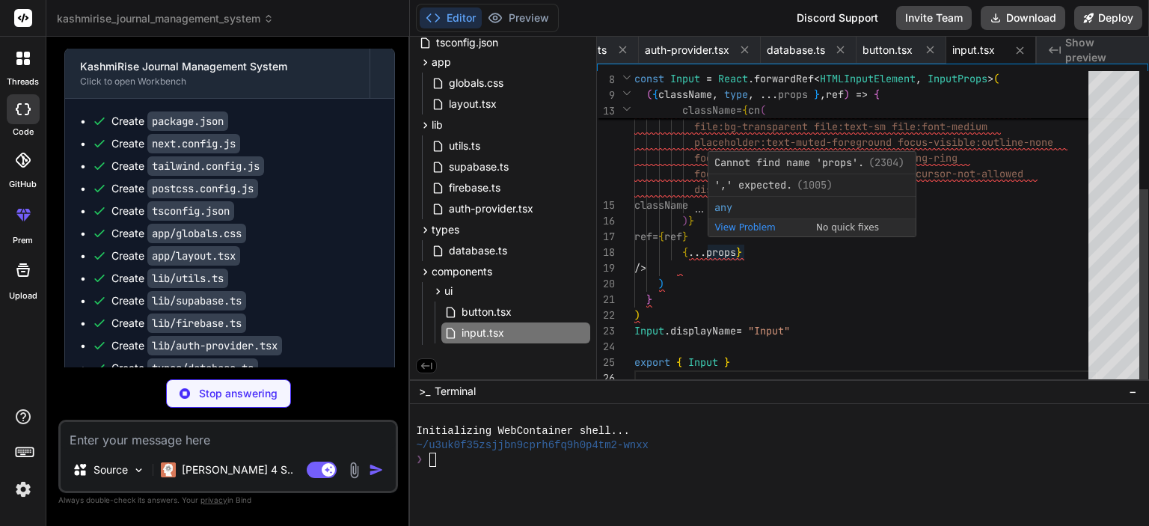
type textarea "x"
type textarea "className )} ref={ref} {...props} /> ) } ) Input.displayName = "Input""
click at [731, 271] on div "type = { type } className = { cn ( "flex h-10 w-full rounded-md border border-i…" at bounding box center [865, 134] width 463 height 503
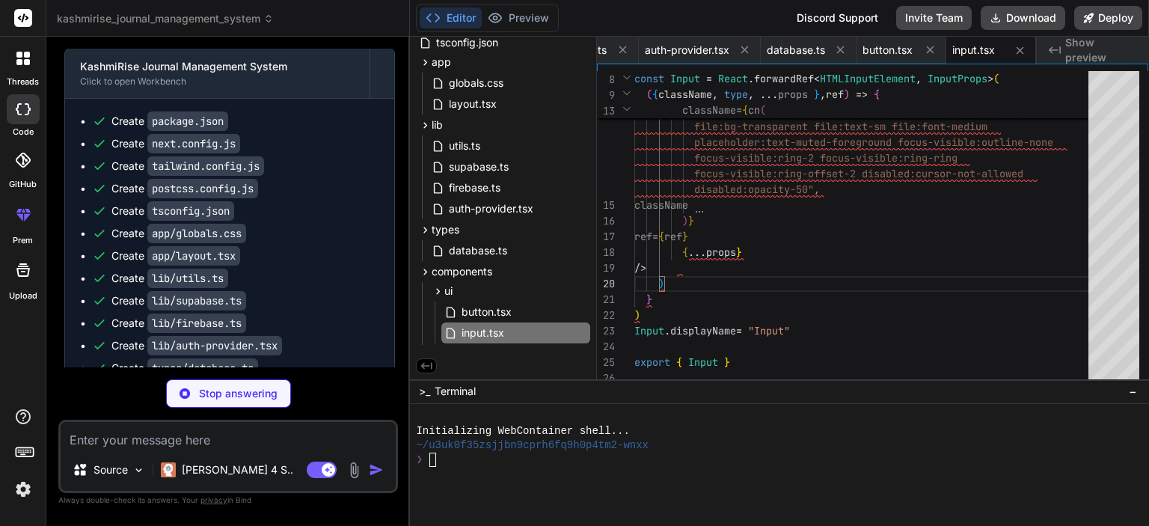
scroll to position [6202, 0]
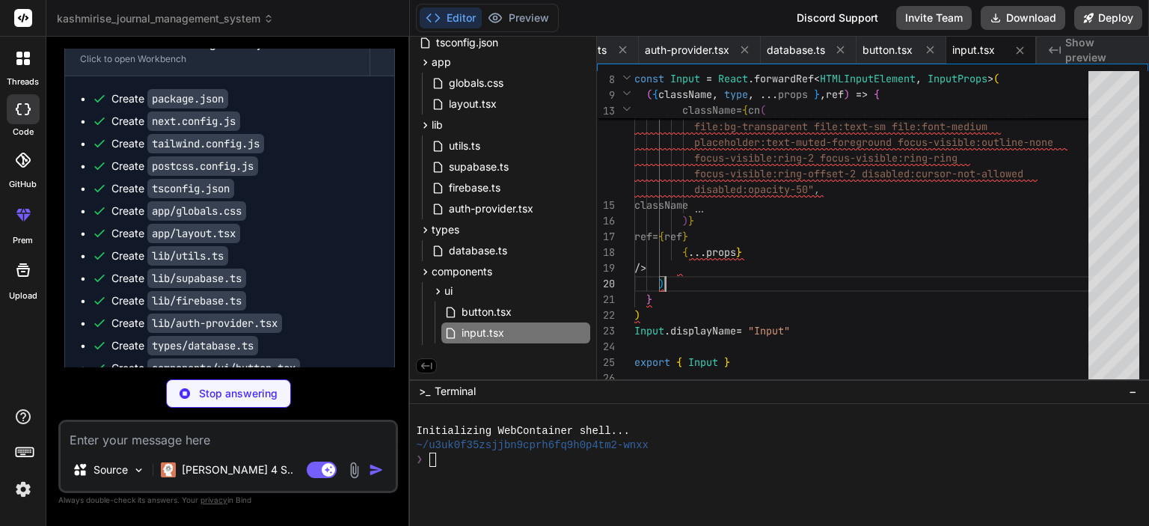
type textarea "x"
type textarea "ref={ref} {...props} /> ) } ) Textarea.displayName = "Textarea" export { Textar…"
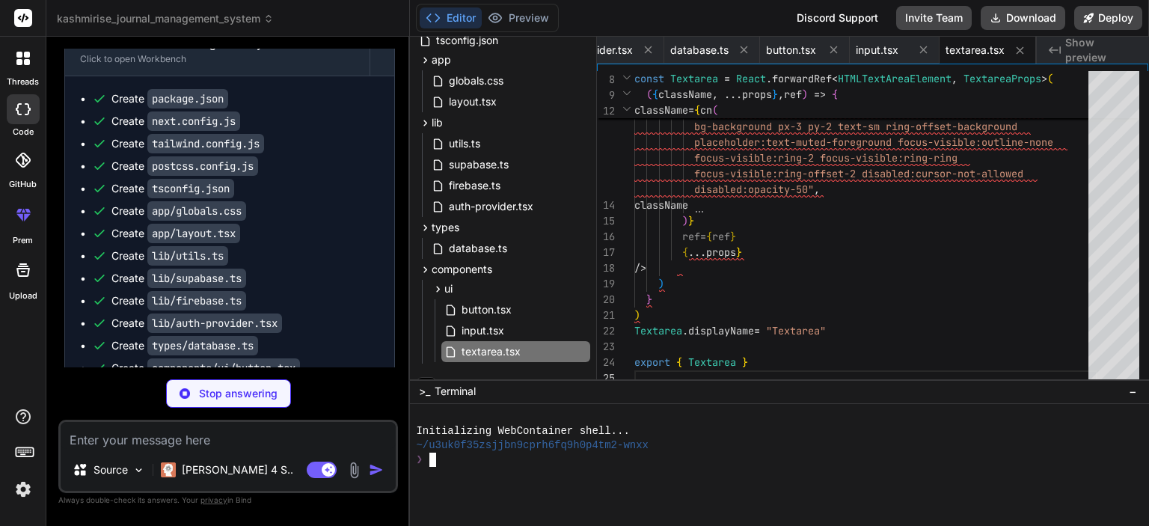
click at [434, 455] on textarea "Terminal input" at bounding box center [432, 459] width 6 height 14
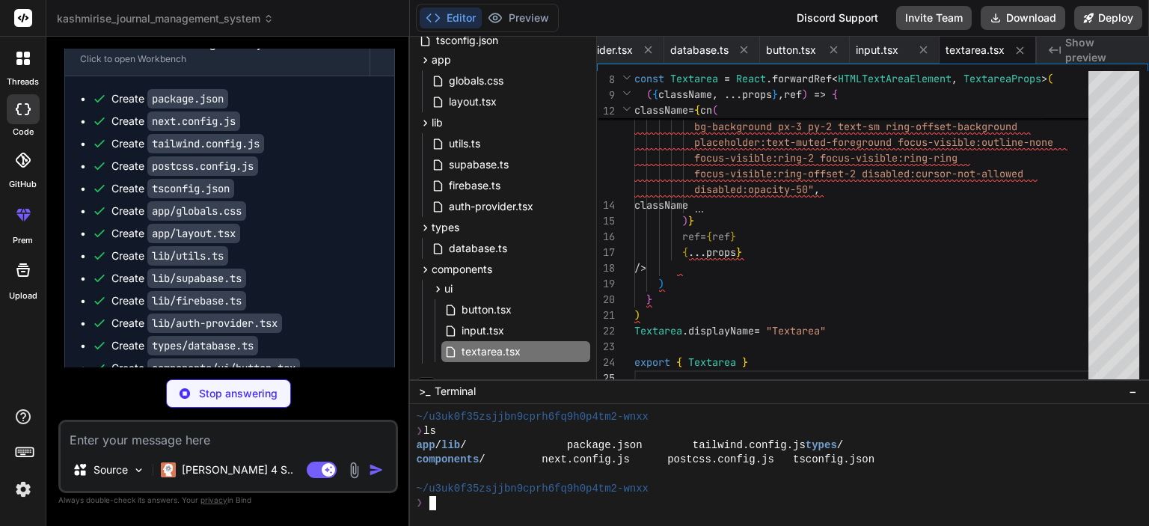
type textarea "x"
type textarea "/> )) Label.displayName = LabelPrimitive.Root.displayName export { Label }"
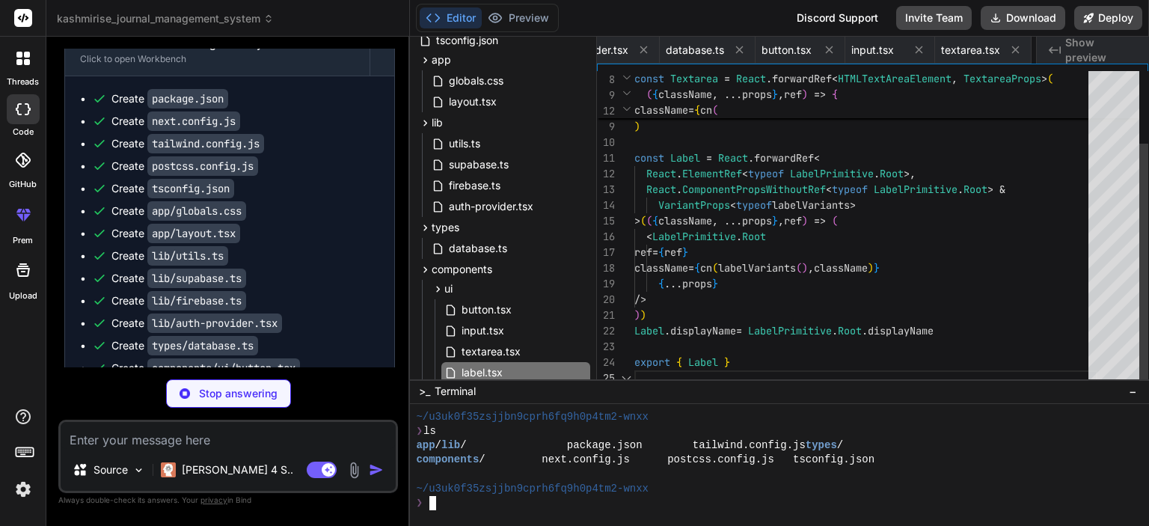
scroll to position [0, 1152]
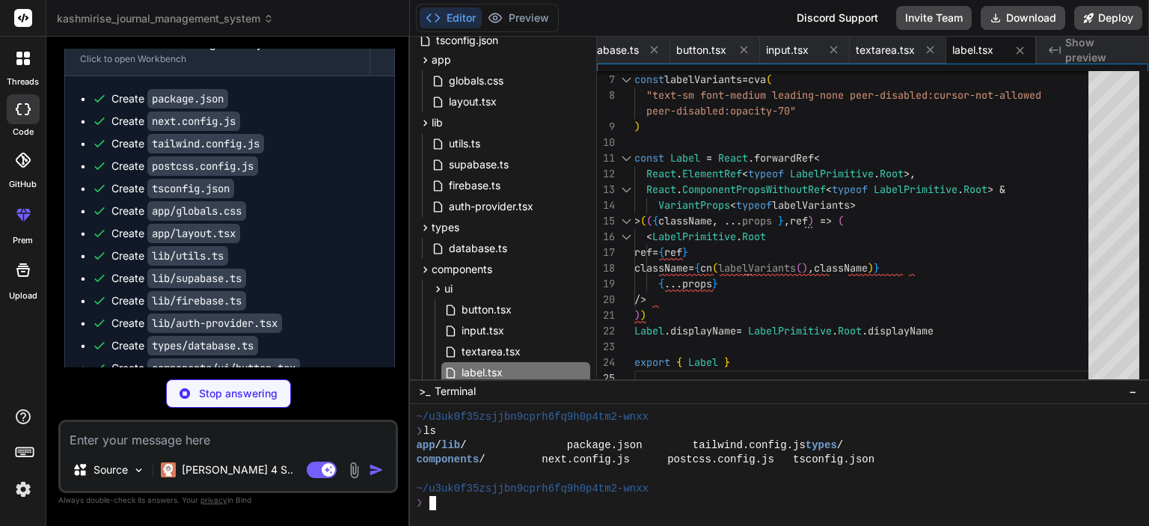
type textarea "x"
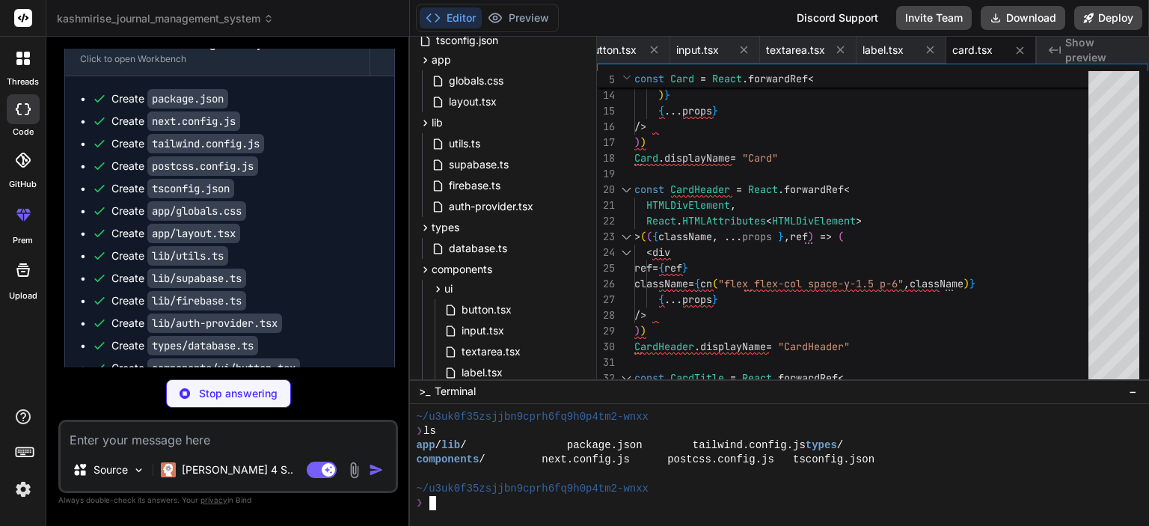
type textarea "x"
type textarea "export { Badge, badgeVariants }"
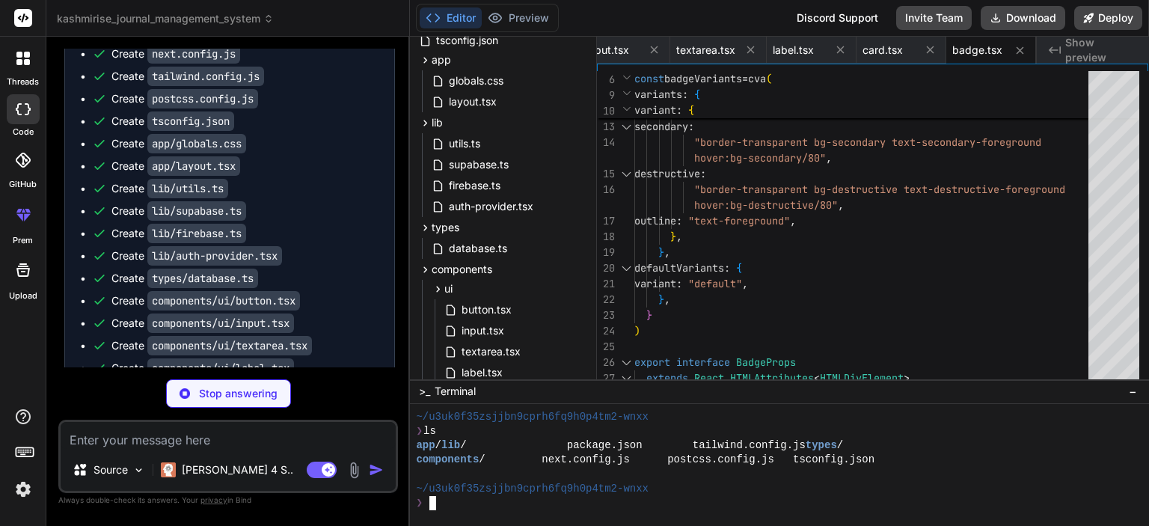
scroll to position [6291, 0]
type textarea "x"
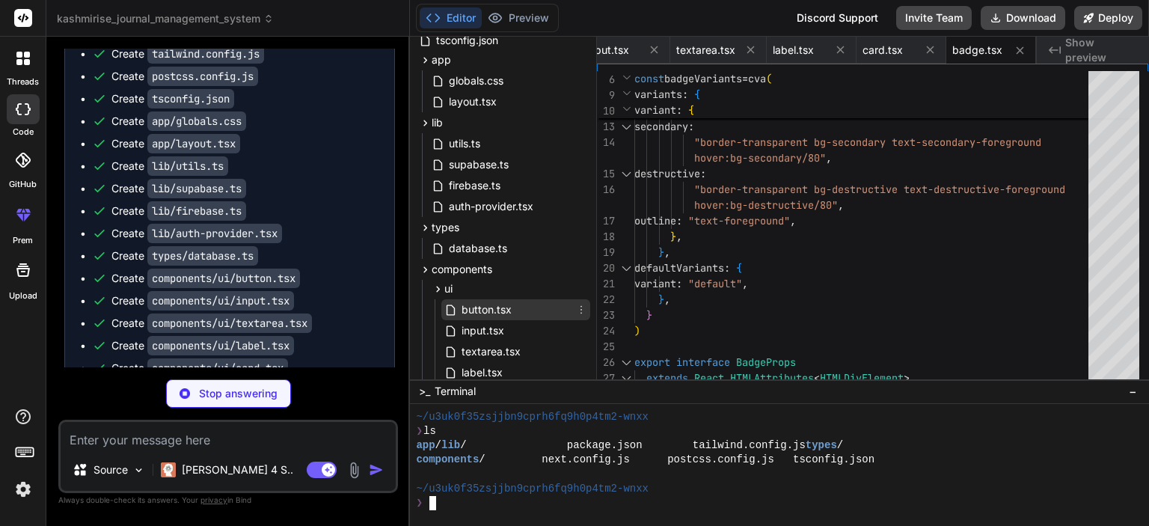
click at [494, 304] on span "button.tsx" at bounding box center [486, 310] width 53 height 18
type textarea "export { Button, buttonVariants }"
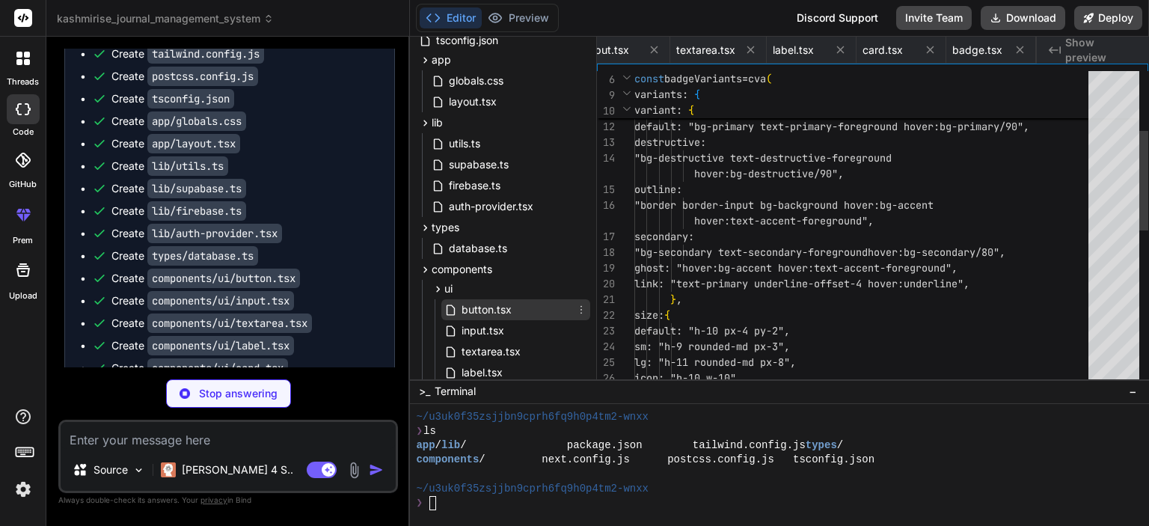
scroll to position [0, 1227]
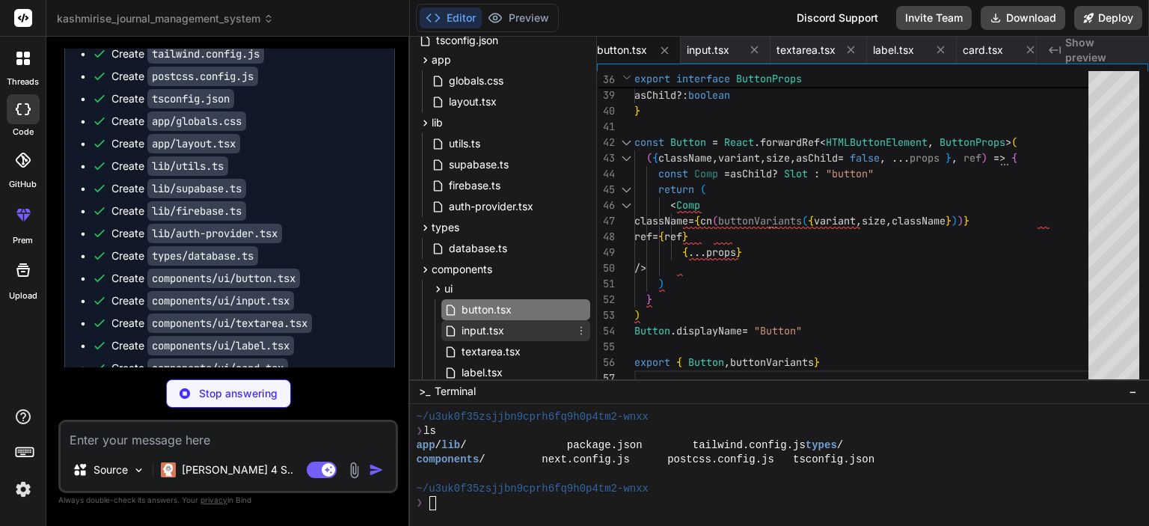
type textarea "x"
click at [475, 324] on span "input.tsx" at bounding box center [483, 331] width 46 height 18
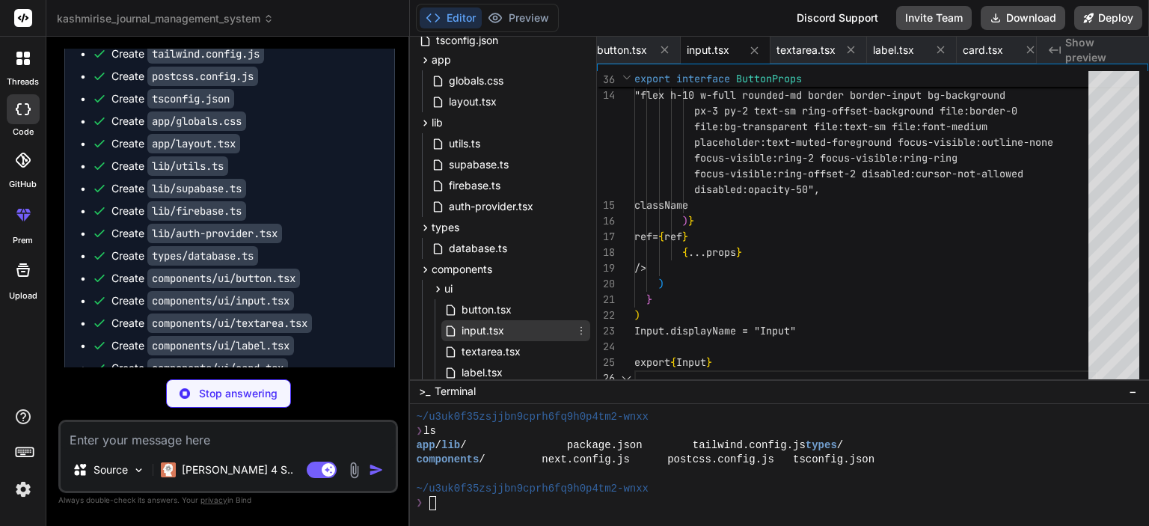
type textarea "export { Input }"
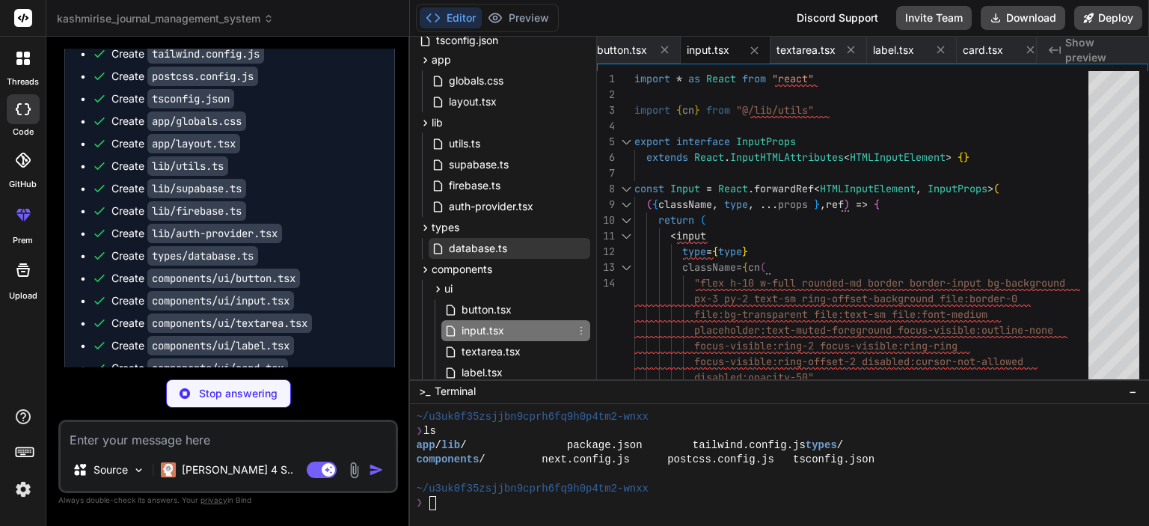
scroll to position [228, 0]
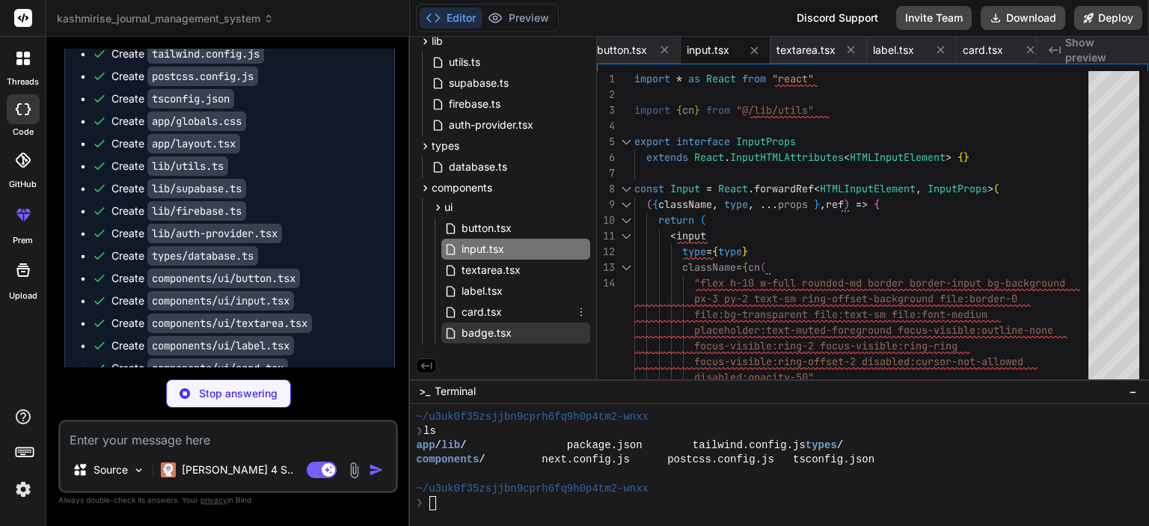
type textarea "x"
click at [497, 328] on span "badge.tsx" at bounding box center [486, 333] width 53 height 18
type textarea "export { Badge, badgeVariants }"
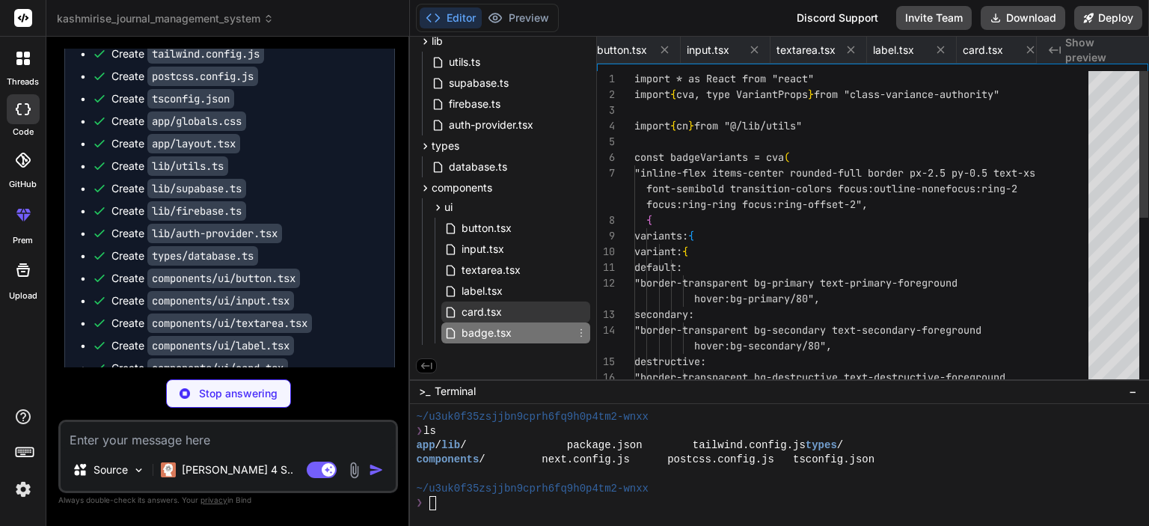
scroll to position [0, 1331]
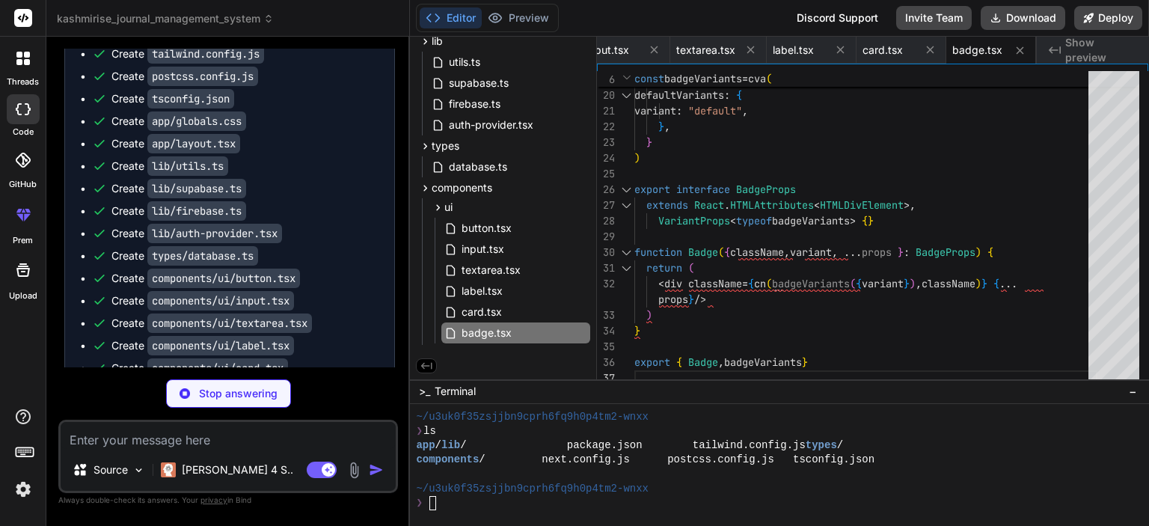
type textarea "x"
type textarea "SelectContent, SelectLabel, SelectItem, SelectSeparator, SelectScrollUpButton, …"
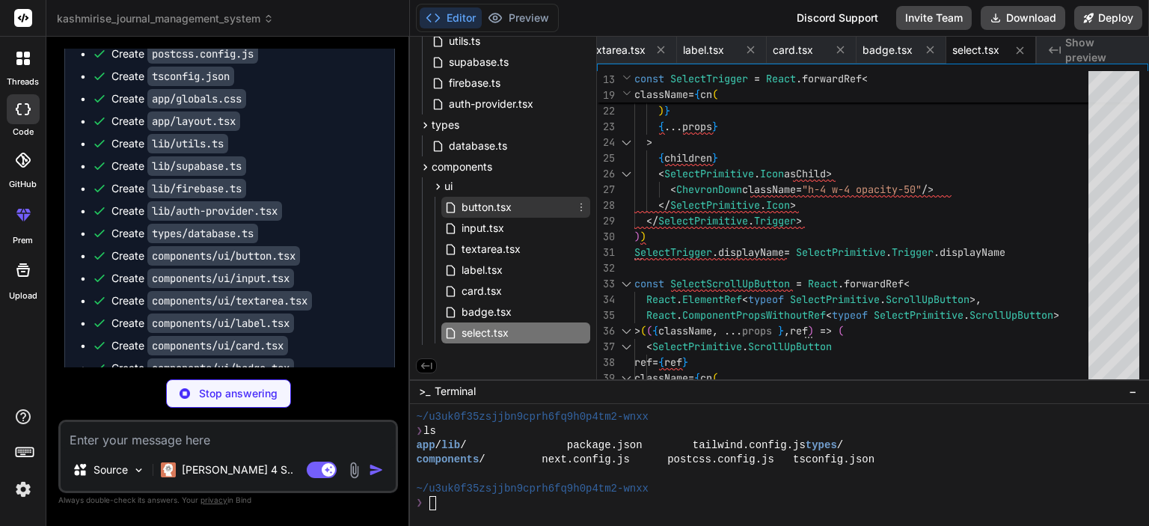
scroll to position [184, 0]
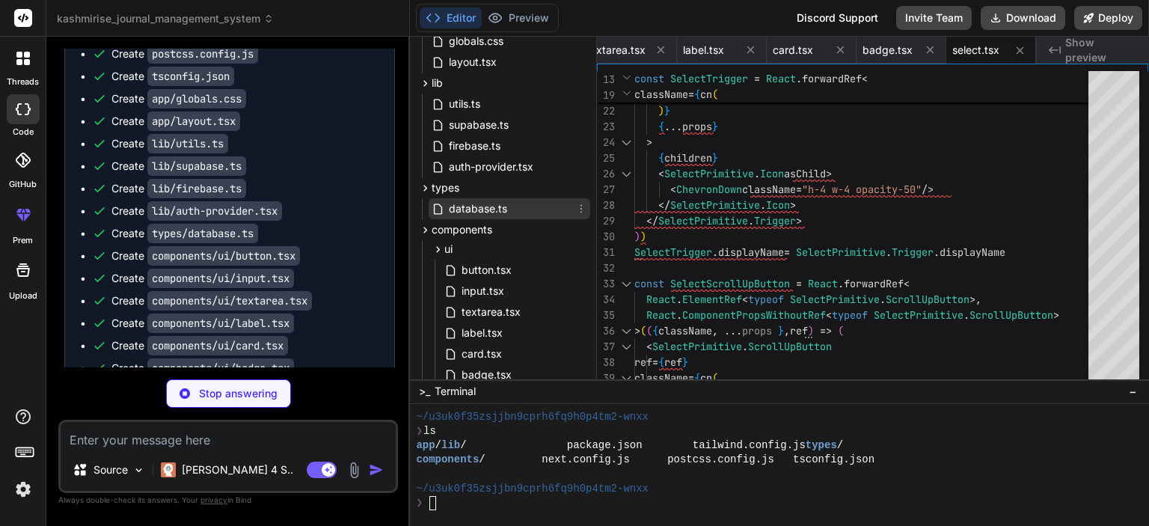
type textarea "x"
click at [516, 209] on div "database.ts" at bounding box center [510, 208] width 162 height 21
type textarea "entity_id?: string deleted_by?: string deleted_on?: string restore_payload?: an…"
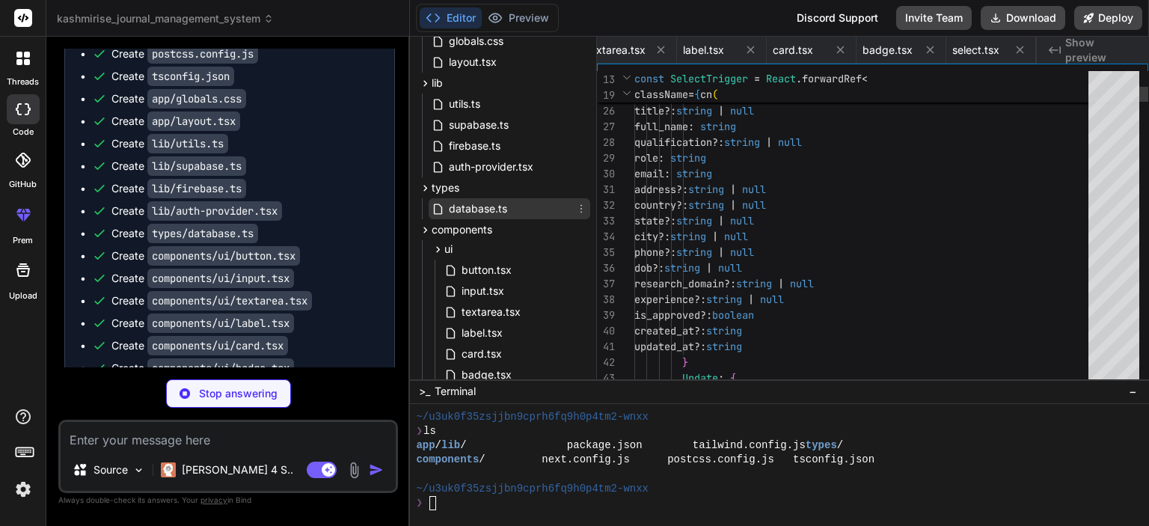
scroll to position [0, 1131]
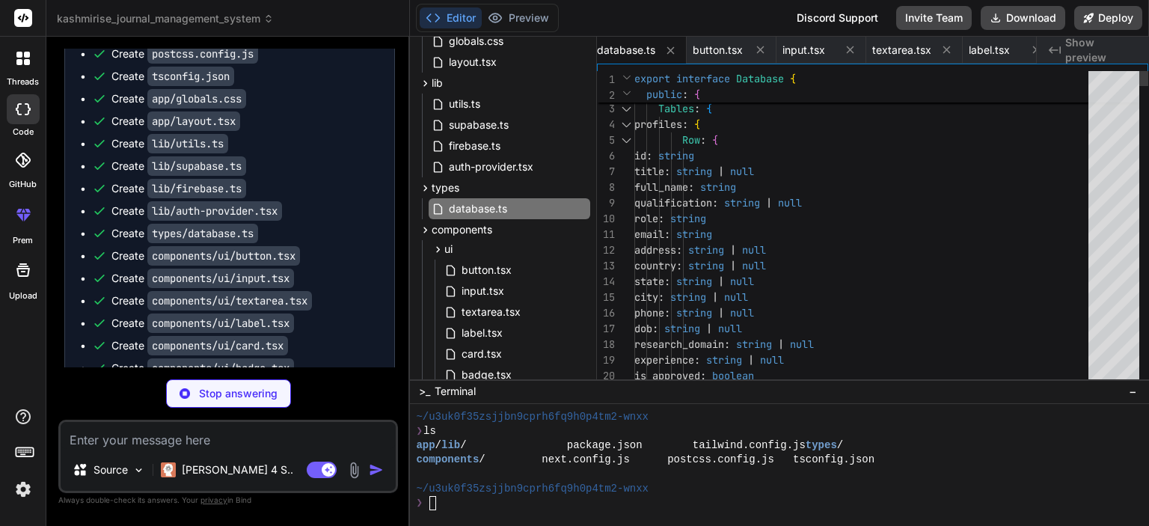
type textarea "x"
type textarea "ToastAction, }"
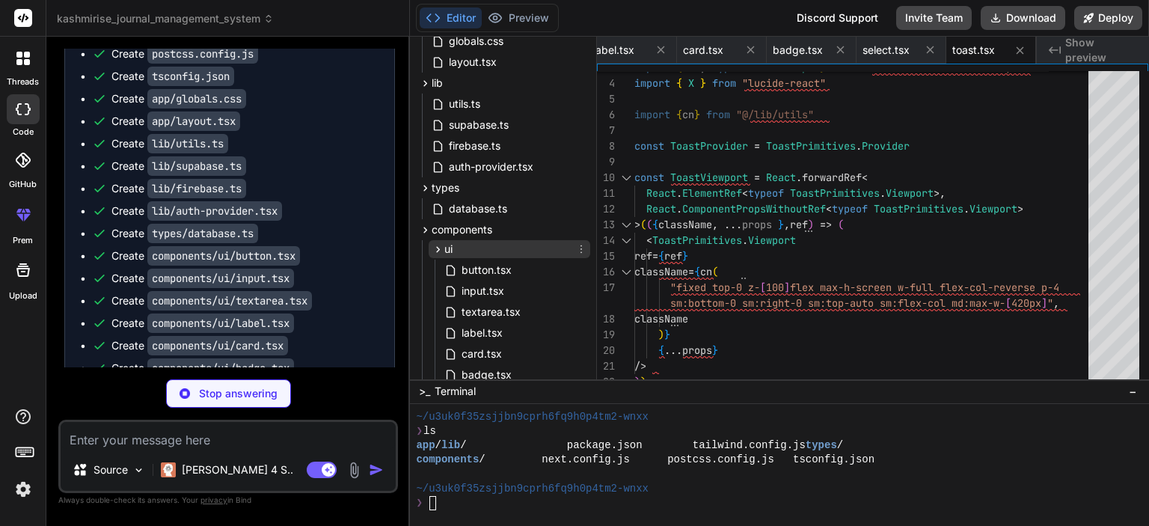
scroll to position [270, 0]
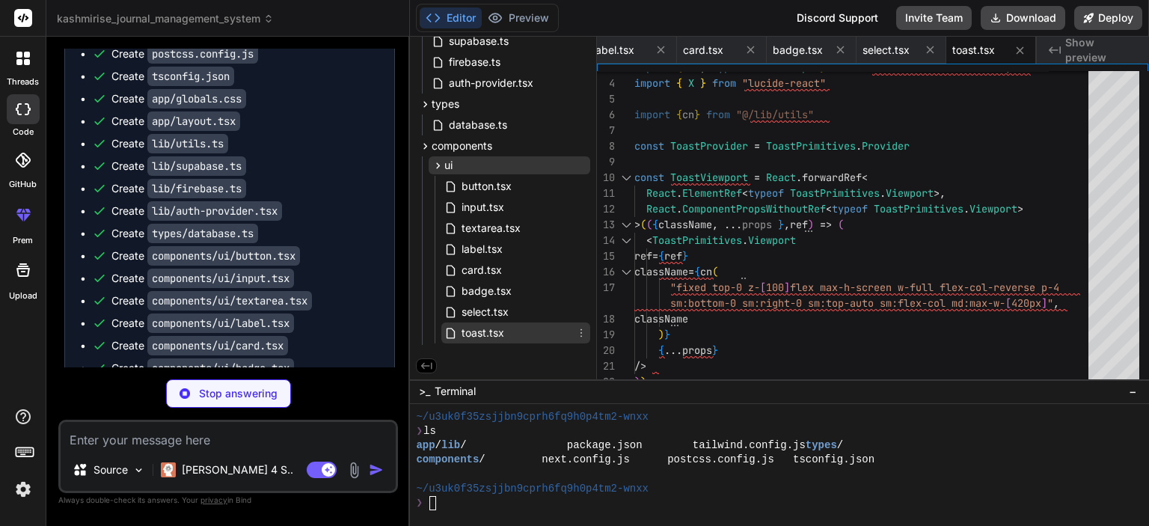
click at [521, 325] on div "toast.tsx" at bounding box center [515, 332] width 149 height 21
type textarea "x"
type textarea ") })} <ToastViewport /> </ToastProvider> ) }"
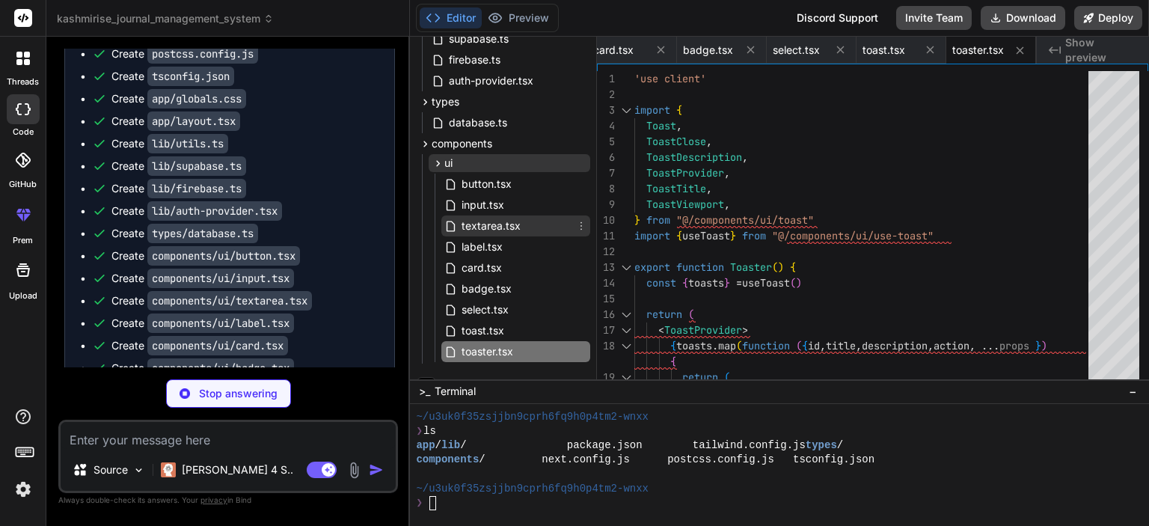
scroll to position [291, 0]
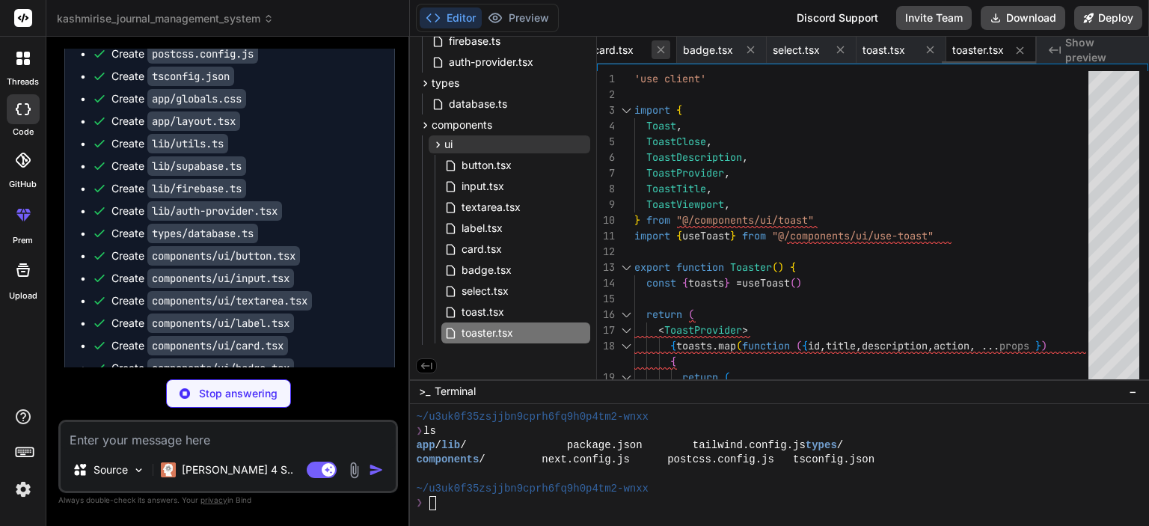
click at [661, 50] on icon at bounding box center [660, 49] width 13 height 13
click at [661, 50] on icon at bounding box center [660, 49] width 7 height 7
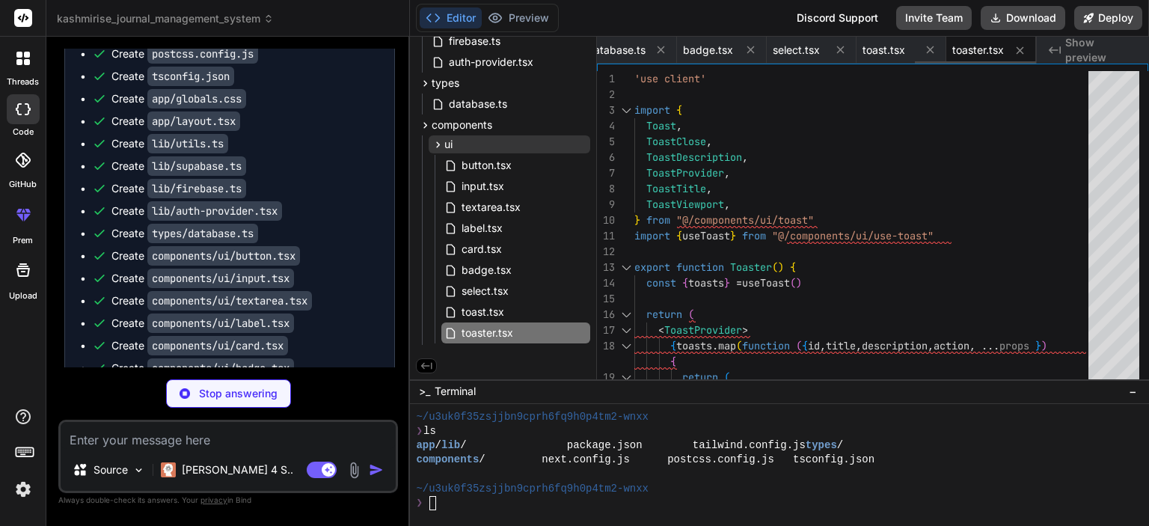
click at [661, 50] on icon at bounding box center [660, 49] width 7 height 7
click at [658, 50] on icon at bounding box center [654, 49] width 7 height 7
click at [661, 50] on icon at bounding box center [660, 49] width 7 height 7
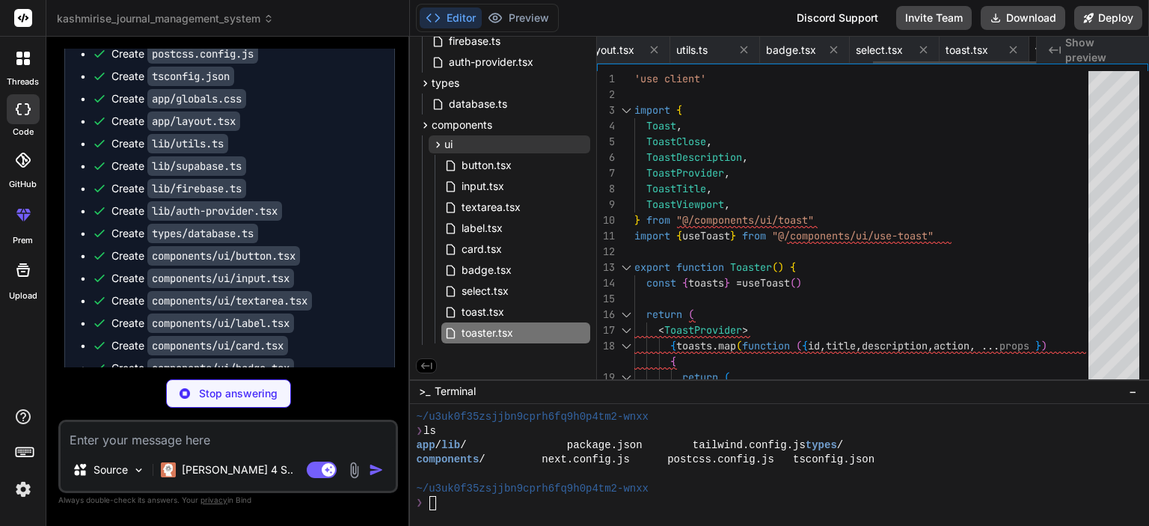
click at [658, 50] on icon at bounding box center [654, 49] width 7 height 7
click at [661, 50] on icon at bounding box center [660, 49] width 7 height 7
click at [661, 50] on icon at bounding box center [660, 49] width 13 height 13
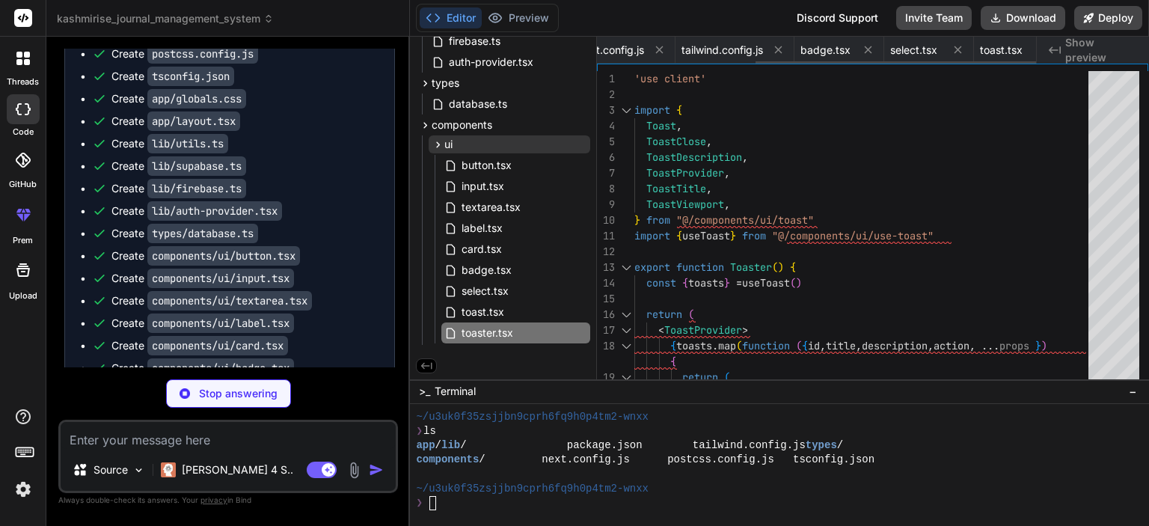
click at [661, 50] on icon at bounding box center [659, 49] width 7 height 7
click at [661, 50] on icon at bounding box center [660, 49] width 7 height 7
click at [661, 50] on button at bounding box center [670, 49] width 19 height 19
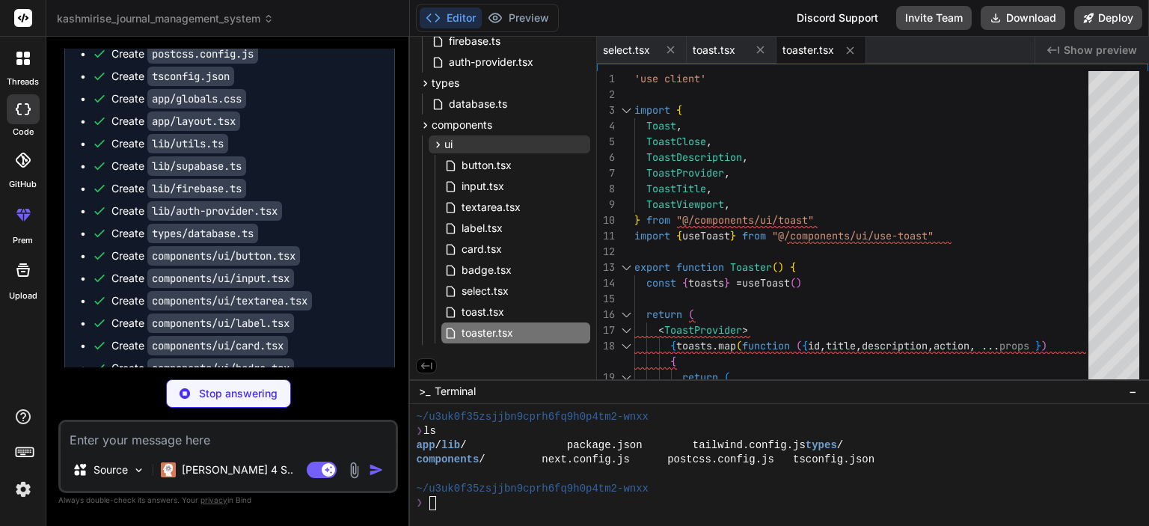
click at [661, 50] on button at bounding box center [670, 49] width 19 height 19
click at [751, 50] on button at bounding box center [760, 49] width 19 height 19
click at [661, 50] on button at bounding box center [670, 50] width 19 height 19
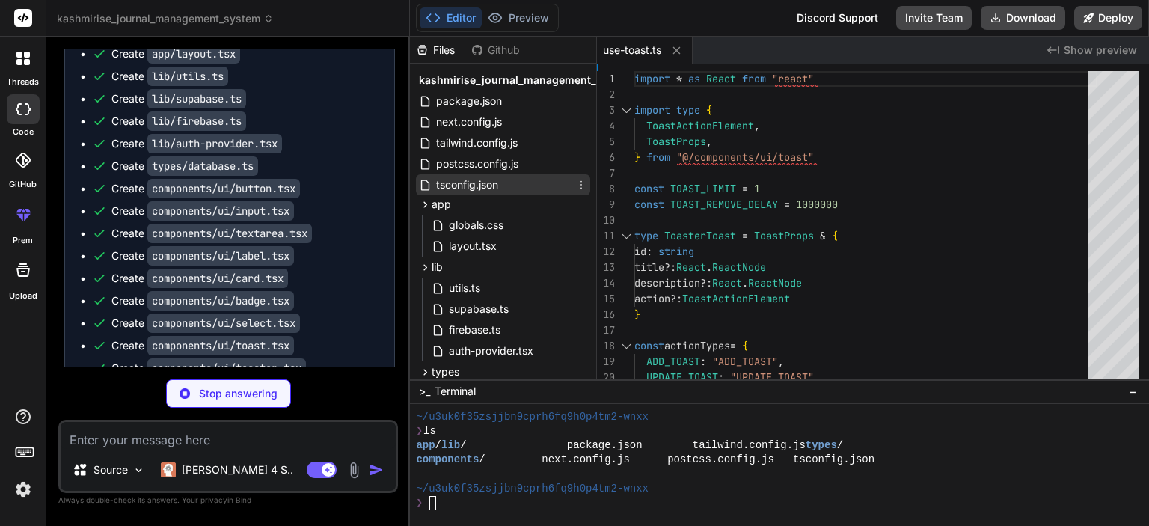
type textarea "x"
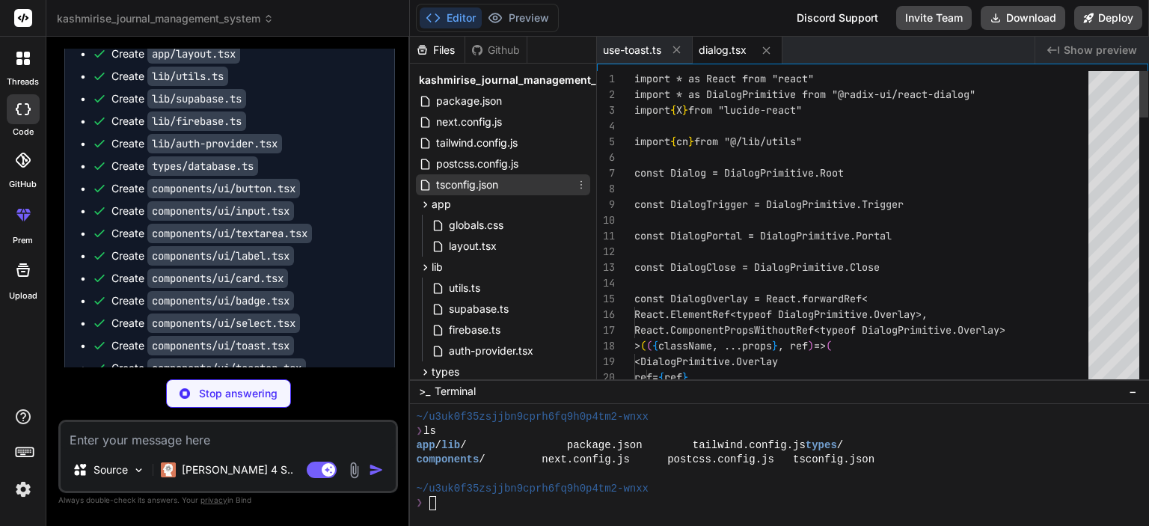
click at [480, 185] on span "tsconfig.json" at bounding box center [467, 185] width 65 height 18
type textarea ""baseUrl": ".", "paths": { "@/*": ["./*"] } }, "include": ["next-env.d.ts", "**…"
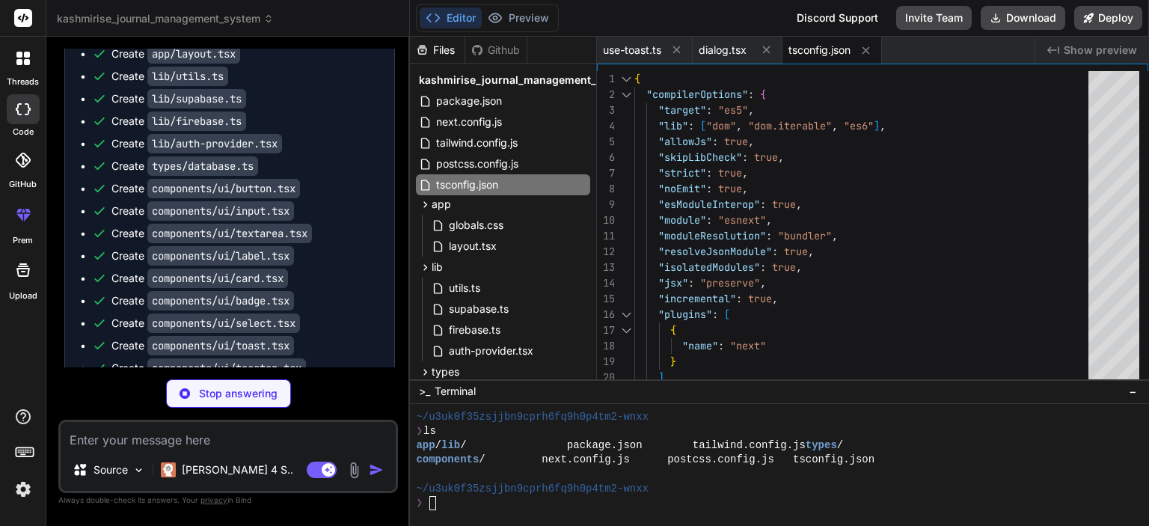
scroll to position [6404, 0]
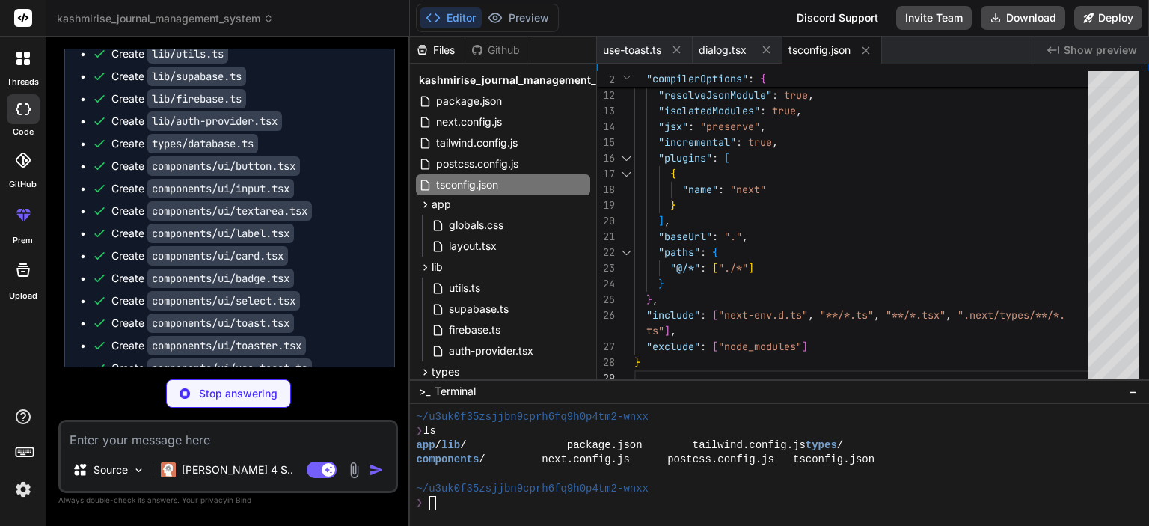
type textarea "x"
type textarea "}"
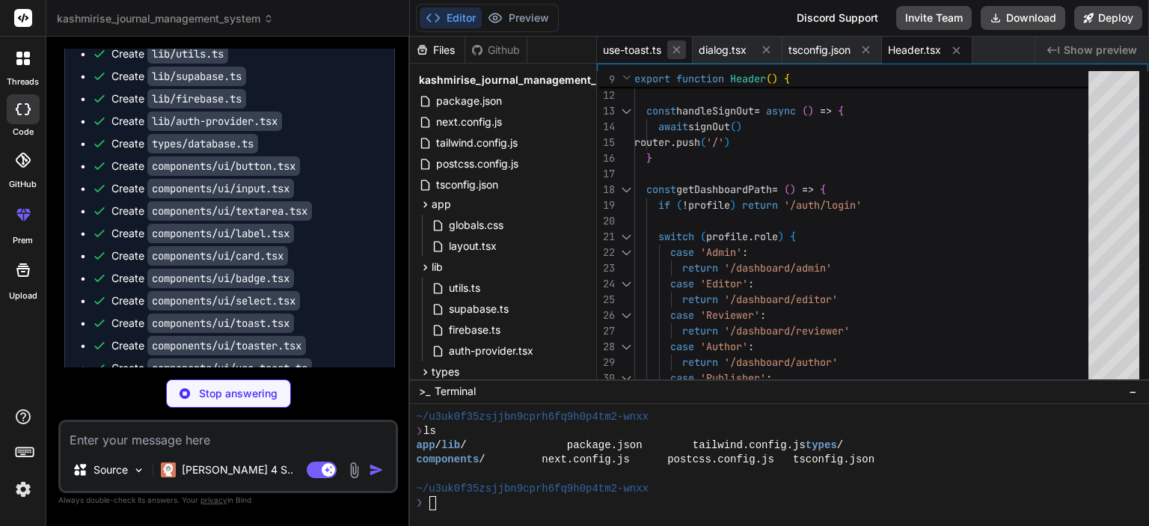
click at [677, 52] on icon at bounding box center [676, 49] width 13 height 13
click at [677, 52] on icon at bounding box center [670, 49] width 13 height 13
click at [677, 52] on icon at bounding box center [680, 49] width 13 height 13
click at [677, 52] on icon at bounding box center [671, 50] width 13 height 13
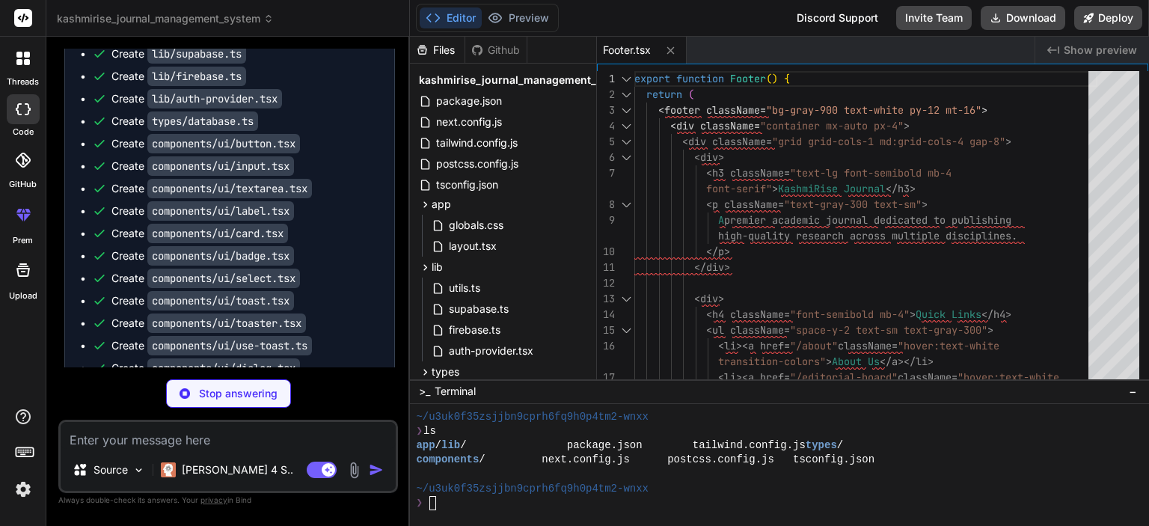
scroll to position [6448, 0]
type textarea "x"
type textarea "</Card> </div> </div> </section> ) }"
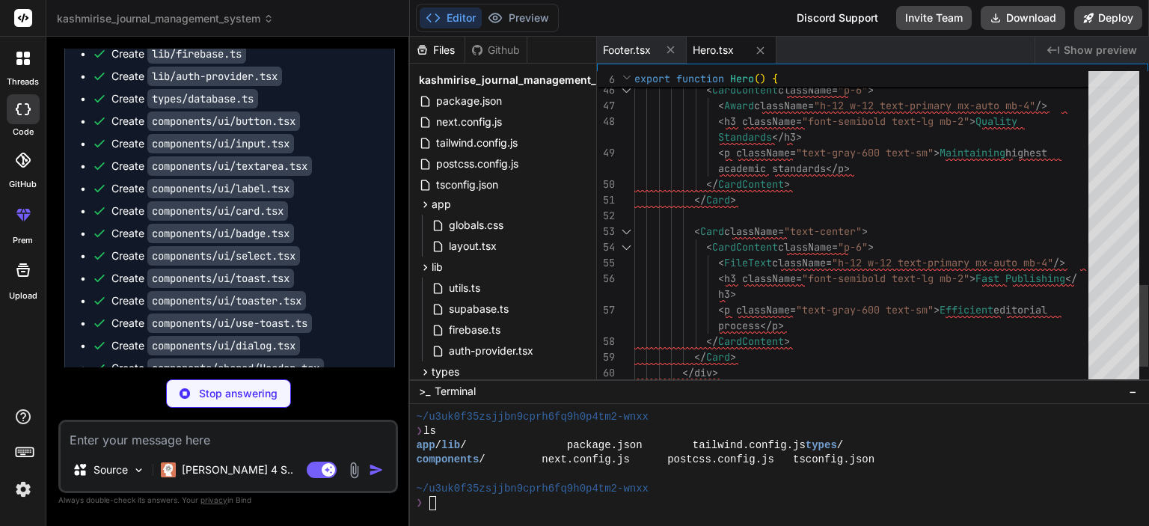
type textarea "x"
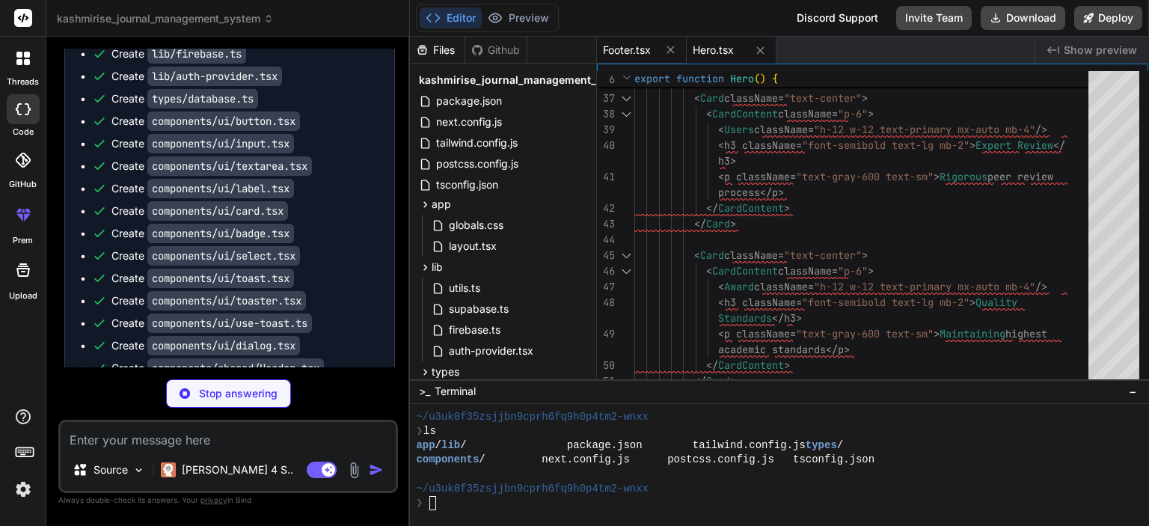
click at [635, 43] on span "Footer.tsx" at bounding box center [627, 50] width 48 height 15
type textarea "</div> </footer> ) }"
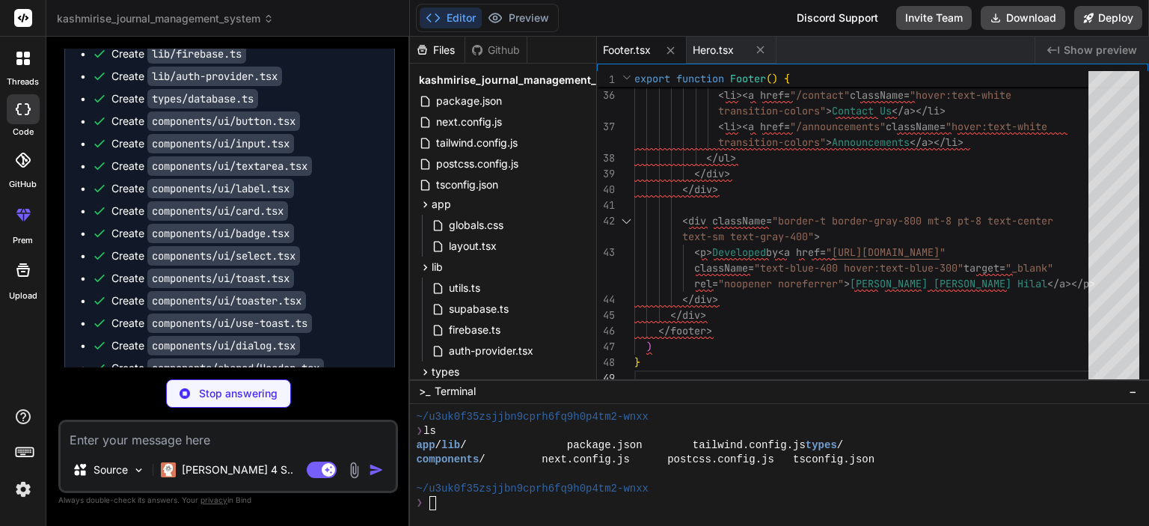
type textarea "x"
type textarea "<Badge variant={getVariant(status)} className="whitespace-nowrap"> {status} </B…"
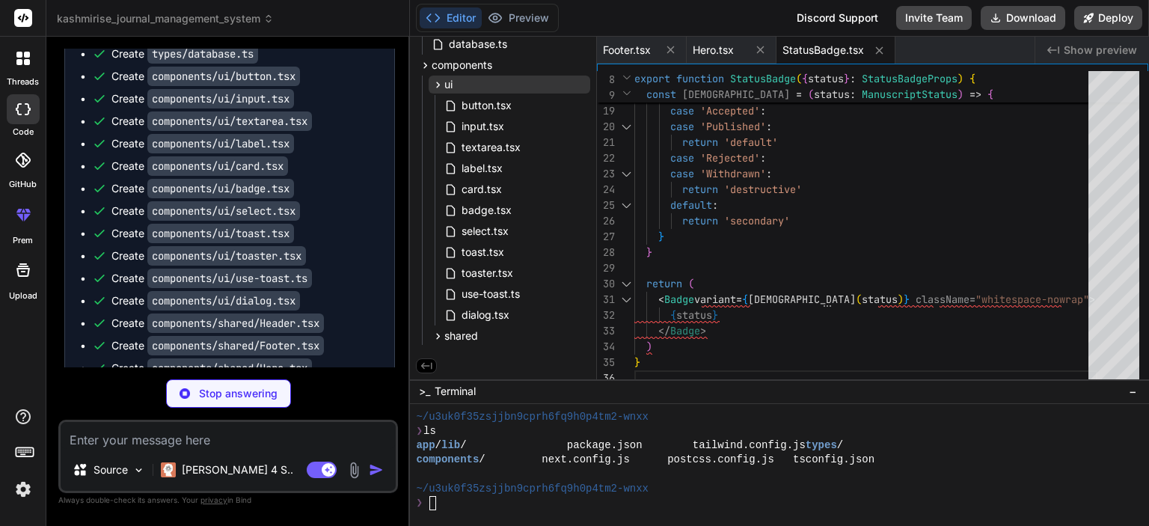
scroll to position [351, 0]
type textarea "x"
type textarea ") }"
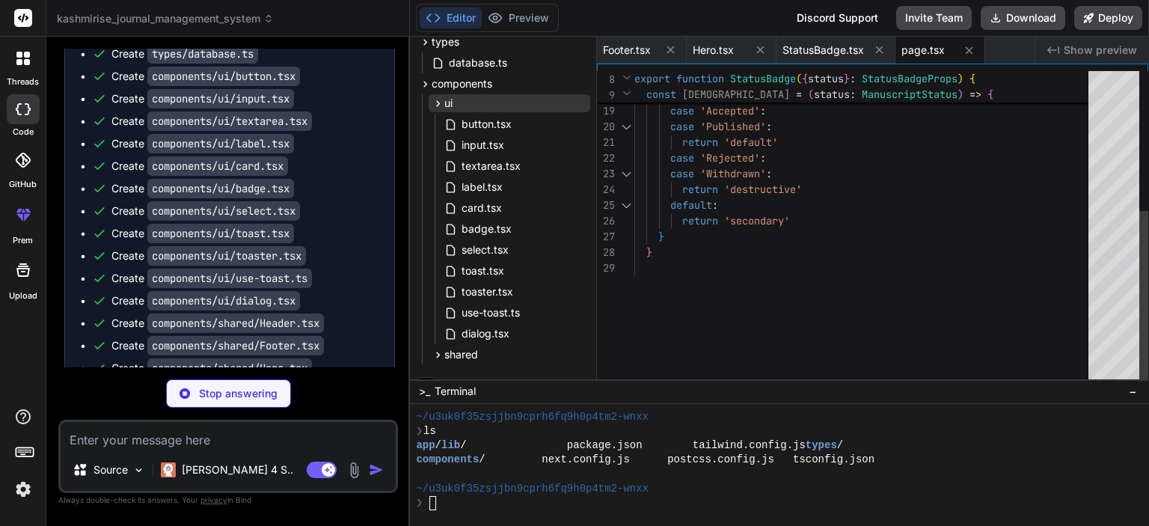
type textarea "x"
type textarea "</form> </Card> </div> </main> <Footer /> </div> ) }"
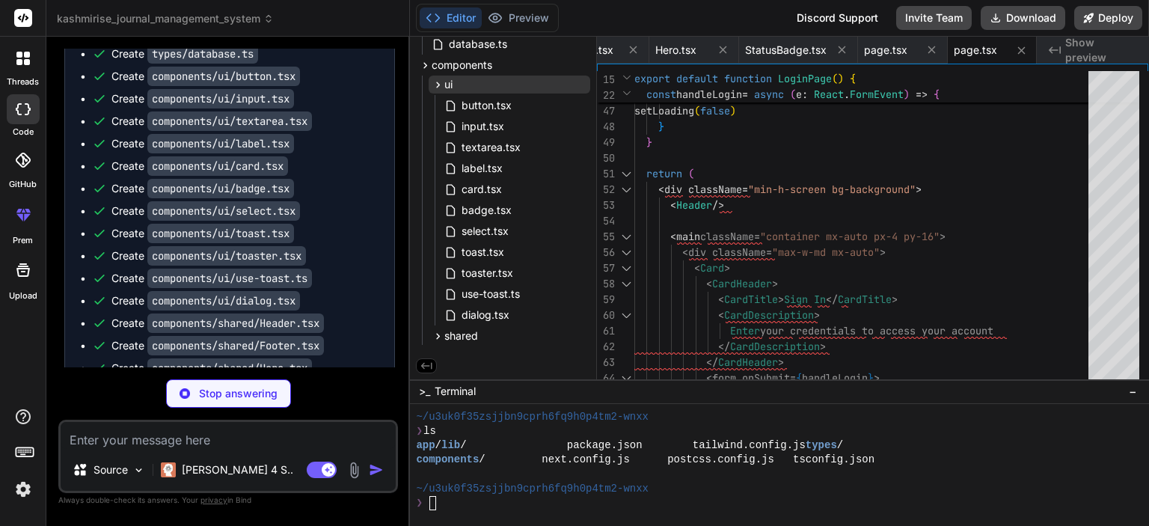
scroll to position [6538, 0]
type textarea "x"
type textarea ") }"
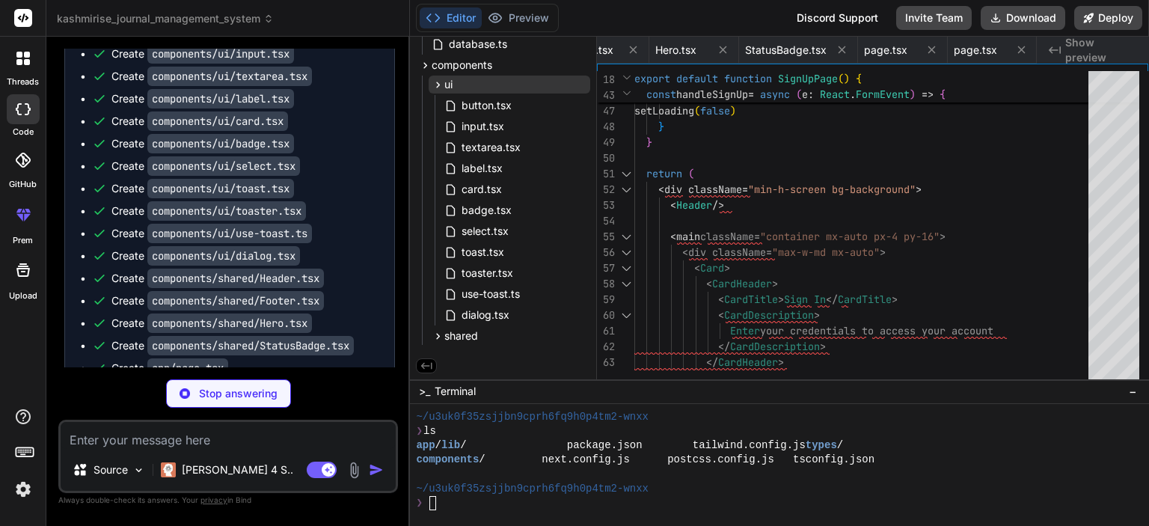
type textarea "x"
type textarea "<Footer /> </div> ) }"
type textarea "x"
type textarea "border-primary mx-auto"></div> <p className="mt-2 text-sm text-gray-600">Loadin…"
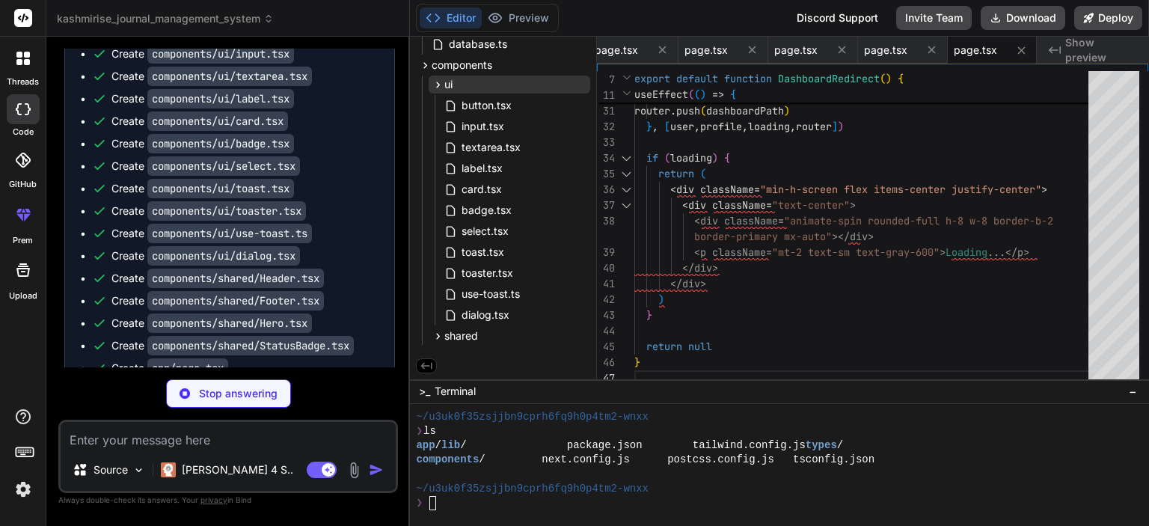
scroll to position [6605, 0]
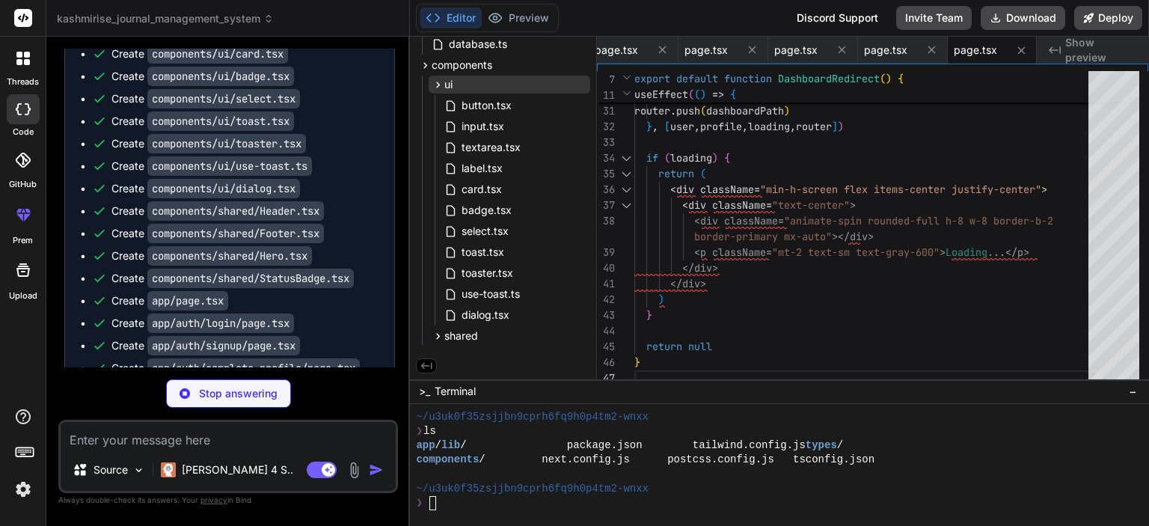
type textarea "x"
type textarea "</div> ) }"
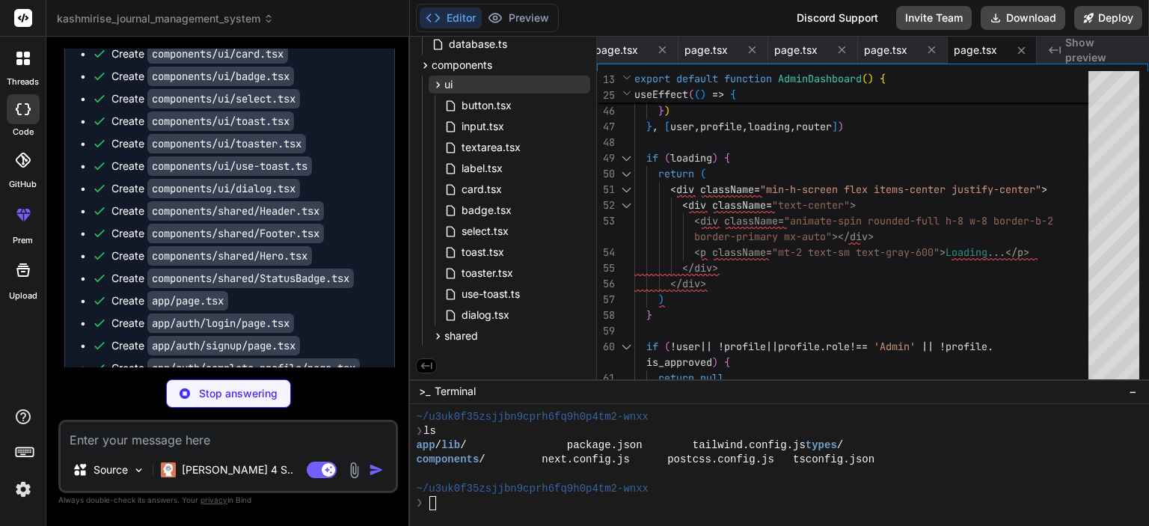
scroll to position [6628, 0]
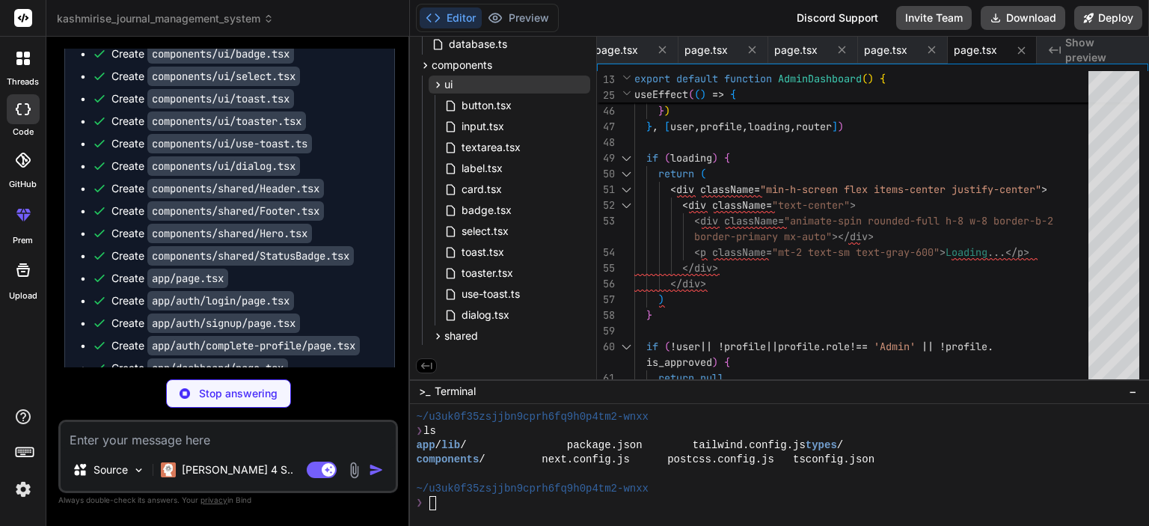
type textarea "x"
type textarea "<Footer /> </div> ) }"
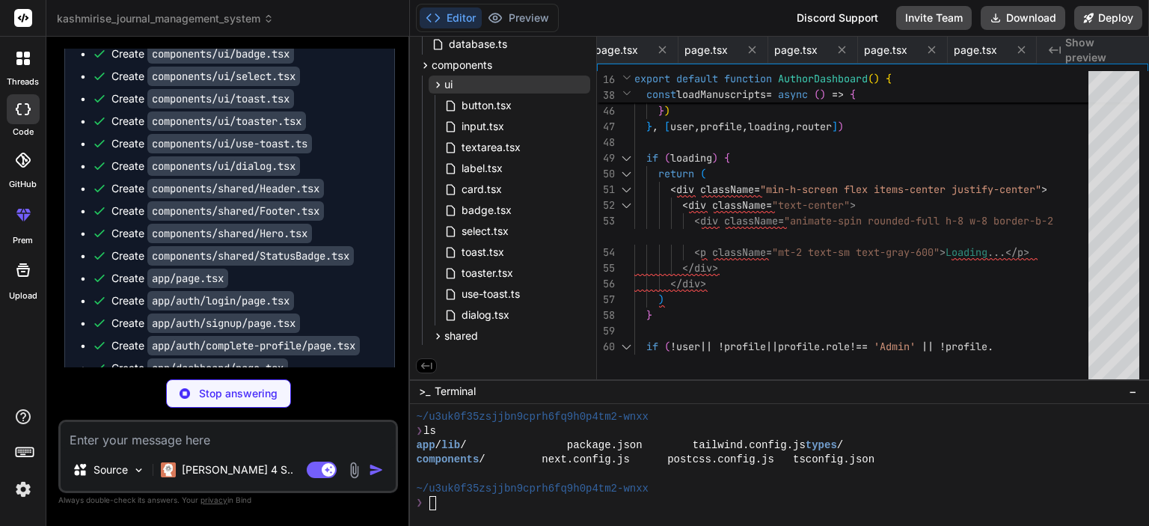
type textarea "x"
type textarea "NEXT_PUBLIC_FIREBASE_APP_ID="
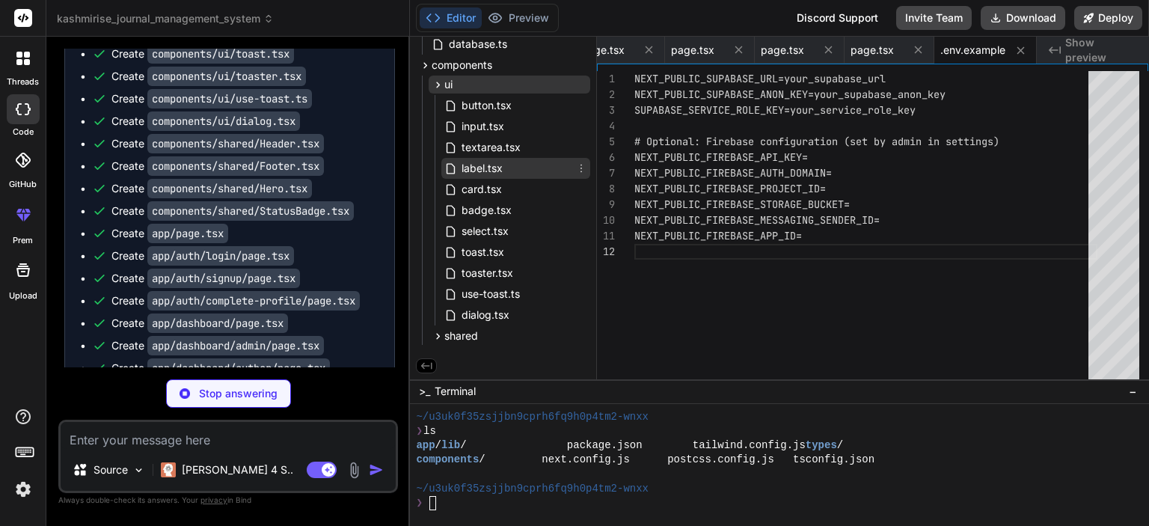
scroll to position [0, 0]
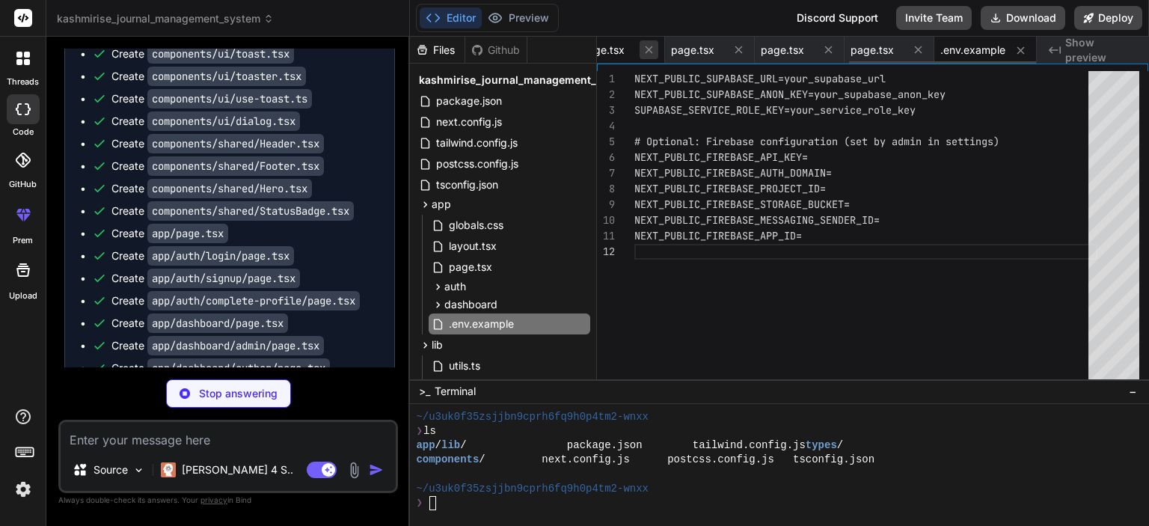
click at [646, 50] on icon at bounding box center [648, 49] width 7 height 7
click at [649, 51] on icon at bounding box center [648, 49] width 7 height 7
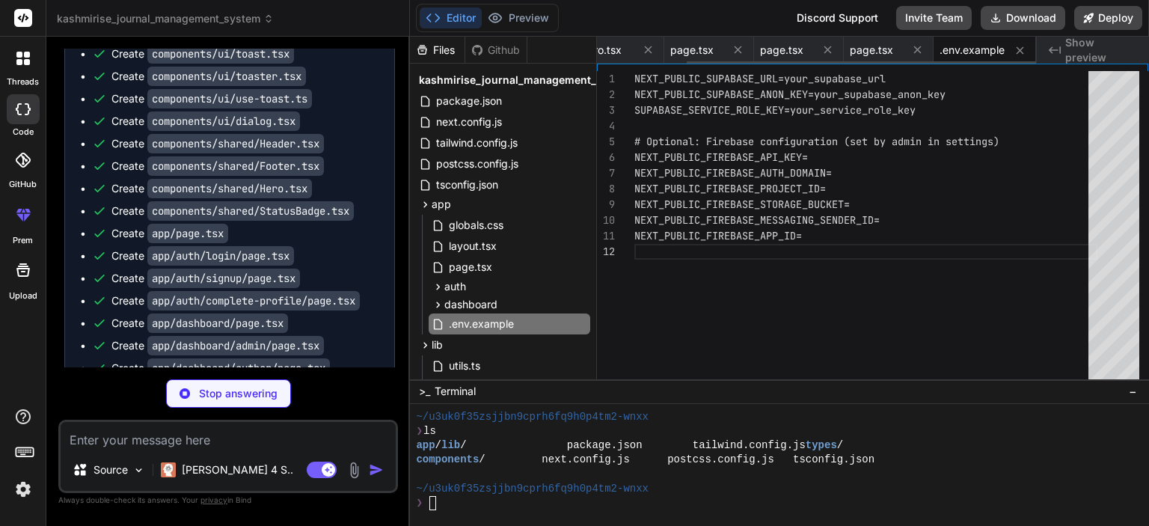
click at [649, 51] on icon at bounding box center [648, 49] width 7 height 7
type textarea "x"
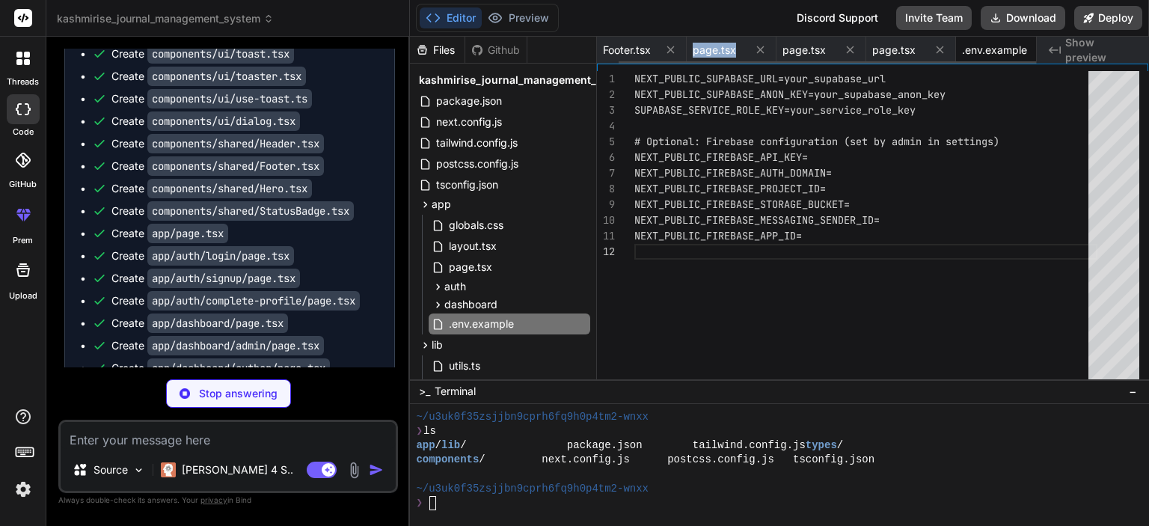
click at [693, 51] on div "page.tsx" at bounding box center [719, 50] width 52 height 15
type textarea "border-primary mx-auto"></div> <p className="mt-2 text-sm text-gray-600">Loadin…"
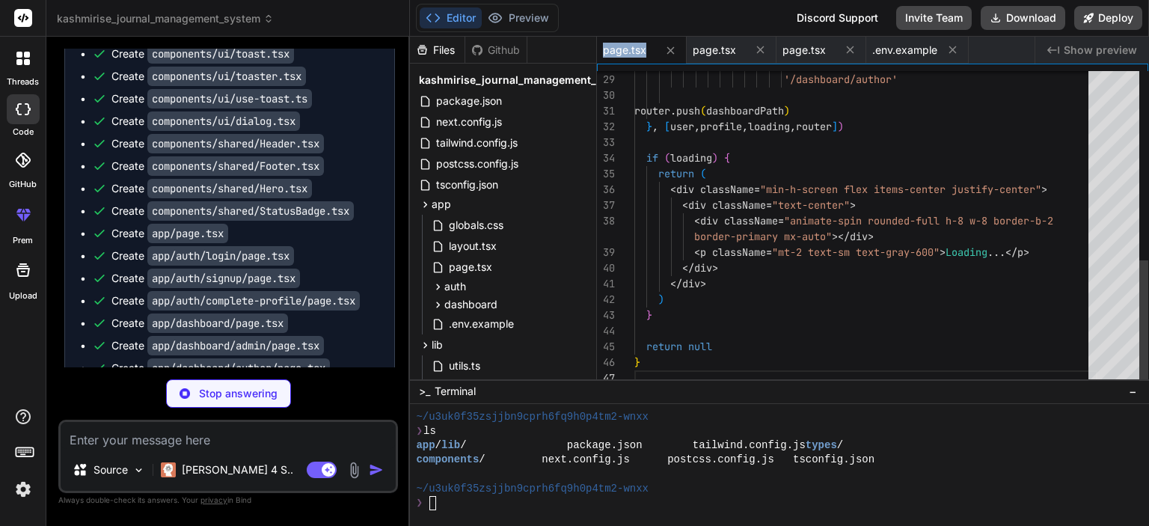
click at [649, 51] on div "page.tsx" at bounding box center [629, 50] width 52 height 15
type textarea "x"
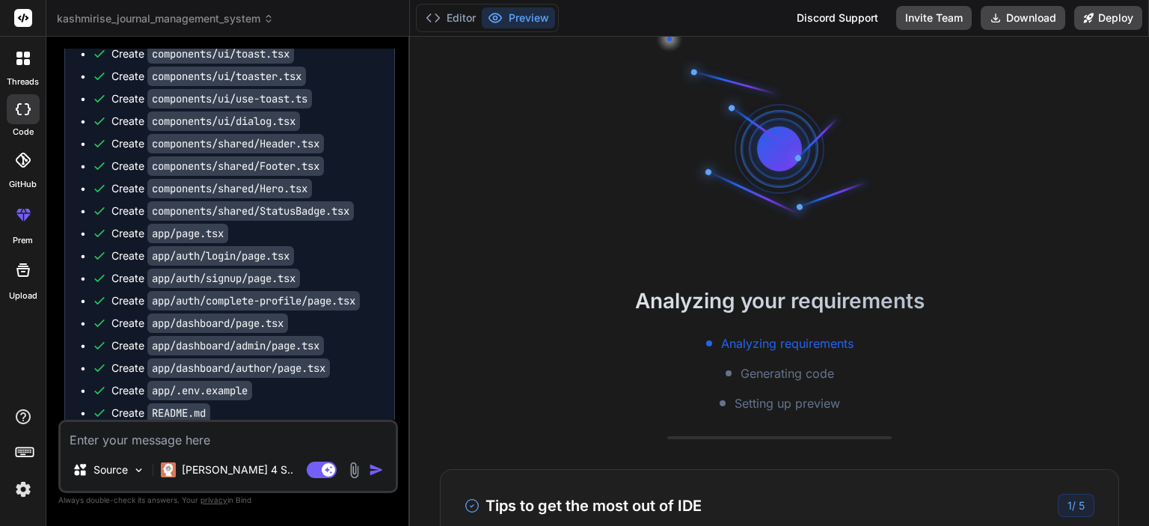
scroll to position [6731, 0]
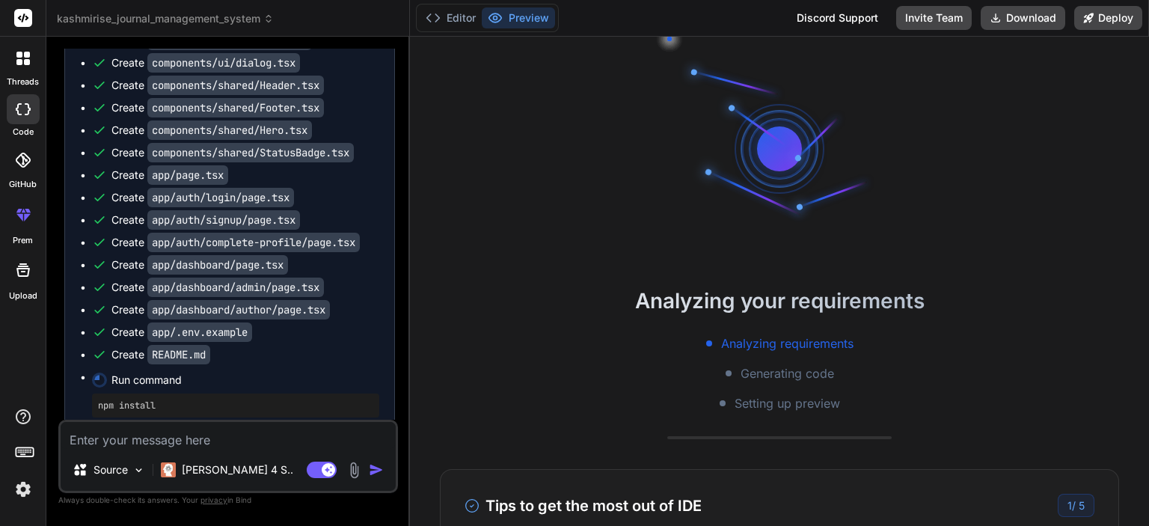
type textarea "x"
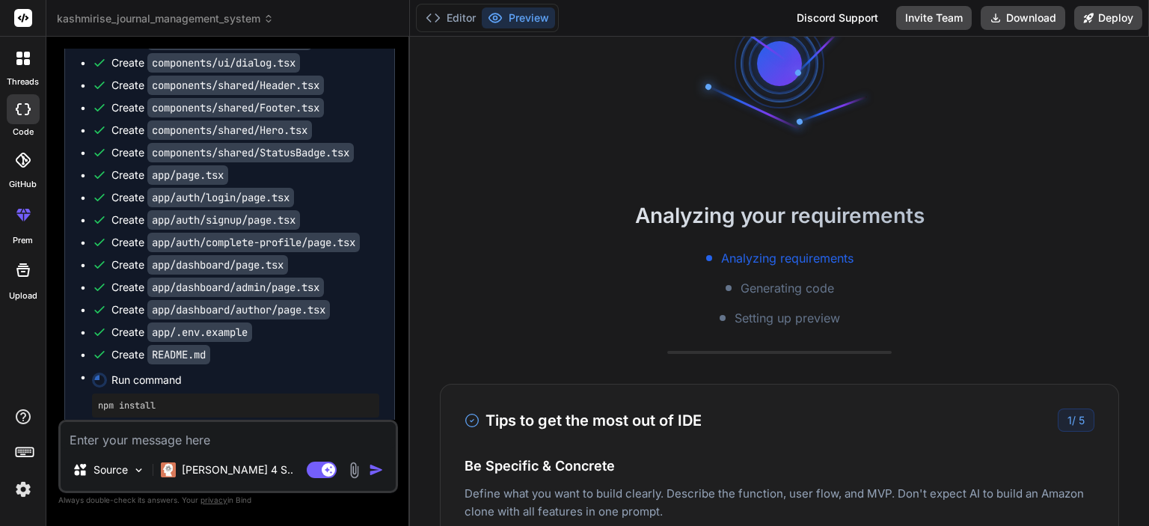
scroll to position [0, 0]
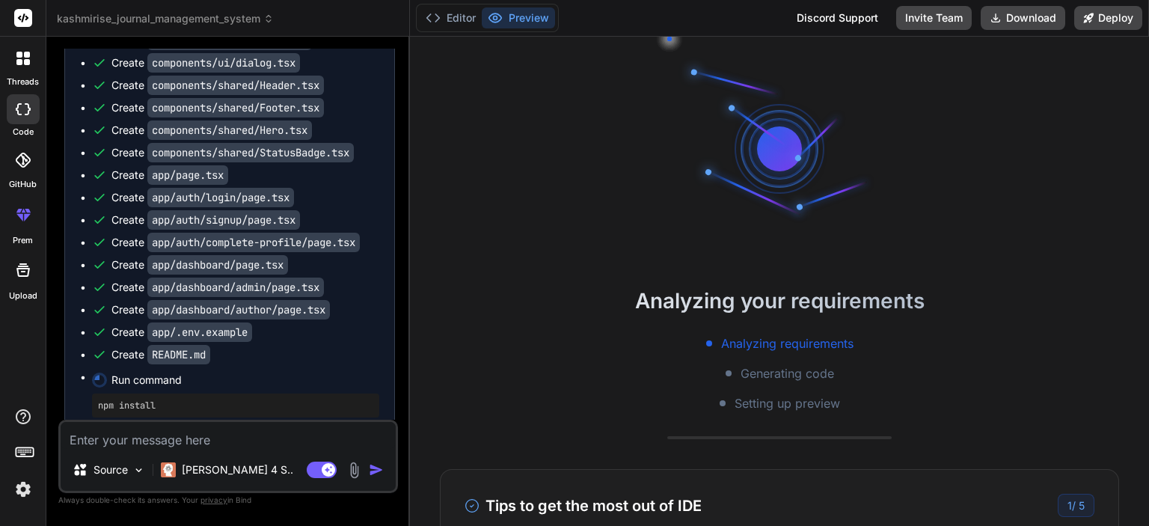
click at [850, 292] on h2 "Analyzing your requirements" at bounding box center [779, 300] width 739 height 31
click at [776, 379] on span "Generating code" at bounding box center [786, 373] width 93 height 18
click at [767, 347] on span "Analyzing requirements" at bounding box center [787, 343] width 132 height 18
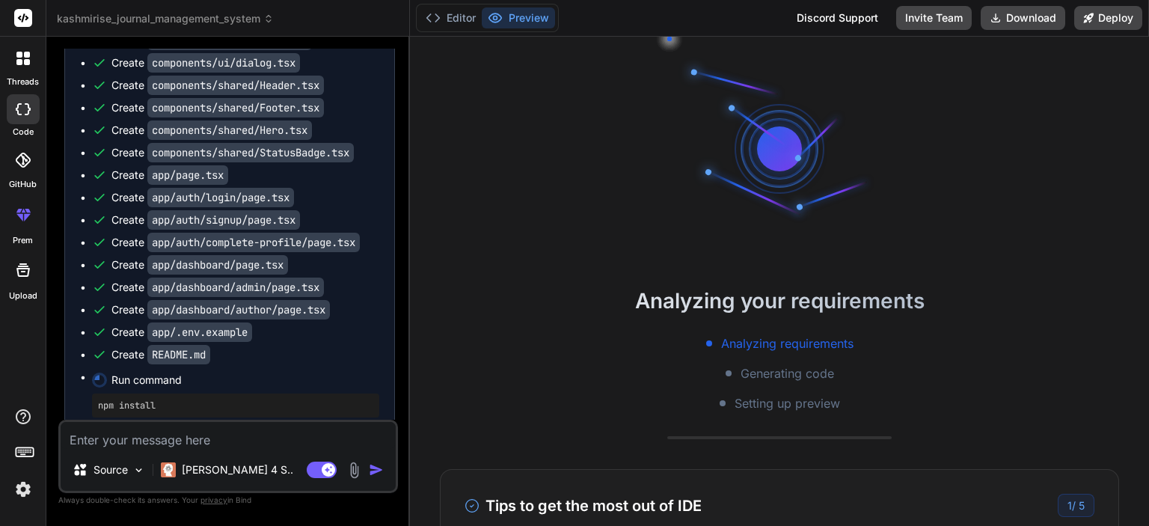
click at [667, 146] on div at bounding box center [779, 149] width 224 height 224
click at [121, 372] on span "Run command" at bounding box center [245, 379] width 268 height 15
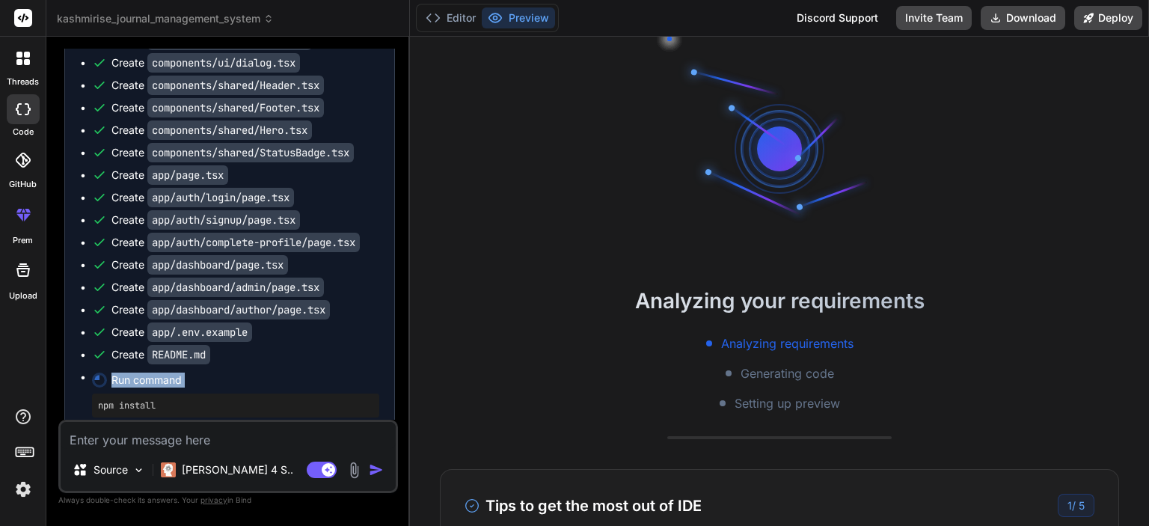
click at [121, 372] on span "Run command" at bounding box center [245, 379] width 268 height 15
click at [218, 393] on div "npm install" at bounding box center [235, 405] width 287 height 24
click at [1085, 20] on icon at bounding box center [1089, 18] width 10 height 10
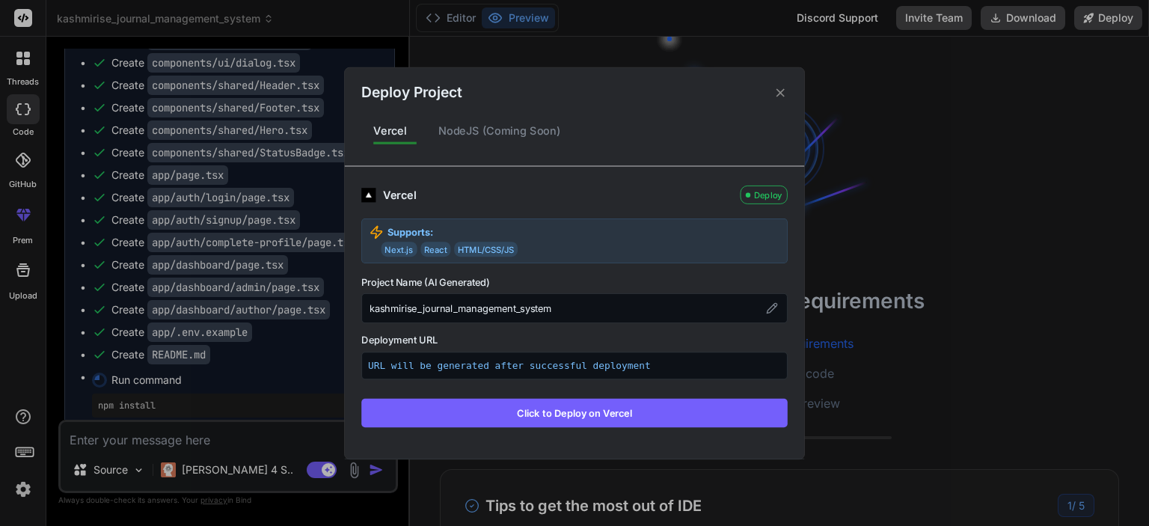
click at [496, 137] on div "NodeJS (Coming Soon)" at bounding box center [499, 130] width 147 height 31
click at [776, 94] on icon at bounding box center [780, 92] width 14 height 14
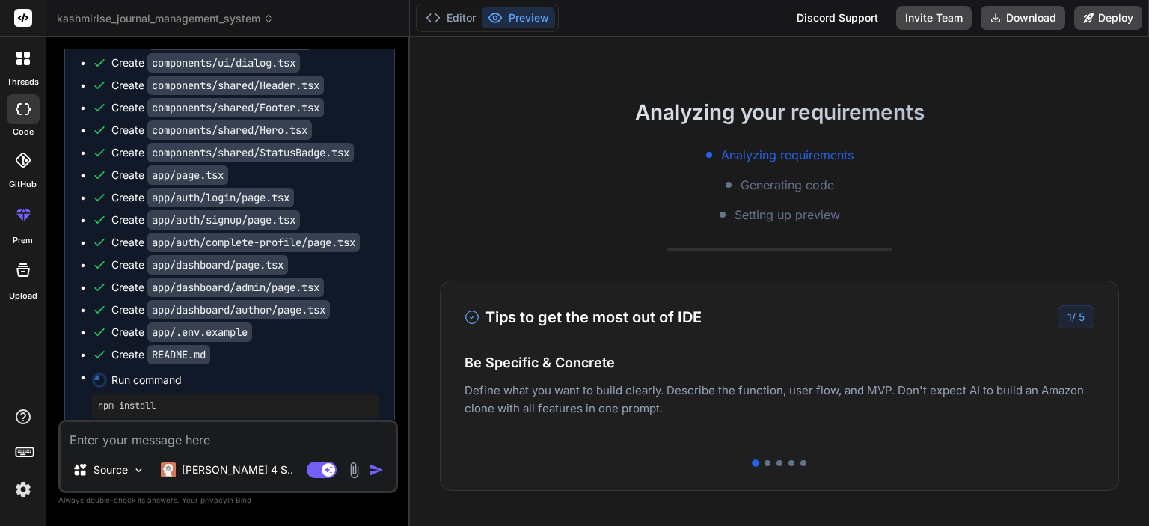
scroll to position [196, 0]
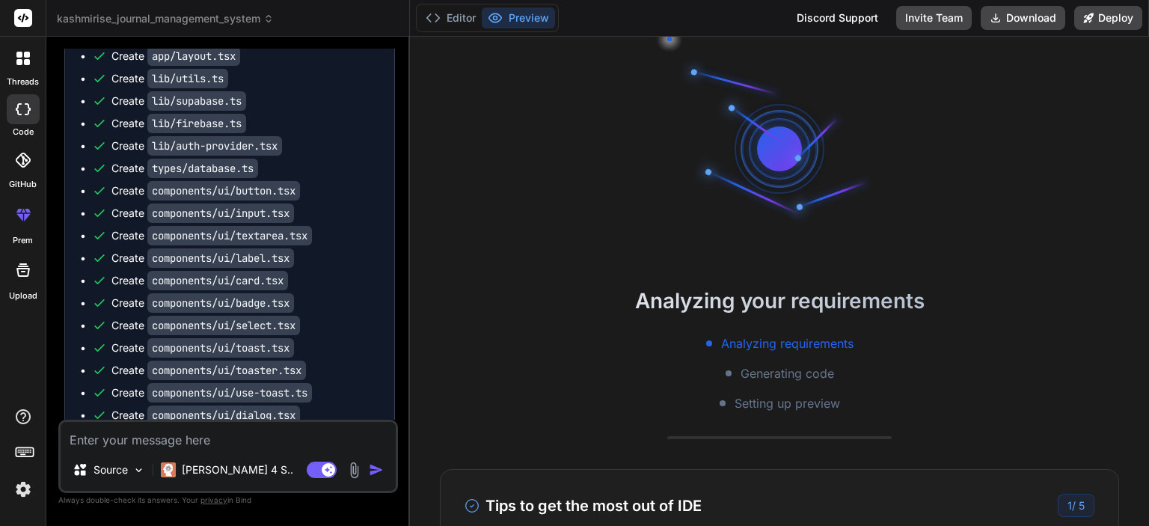
scroll to position [6576, 0]
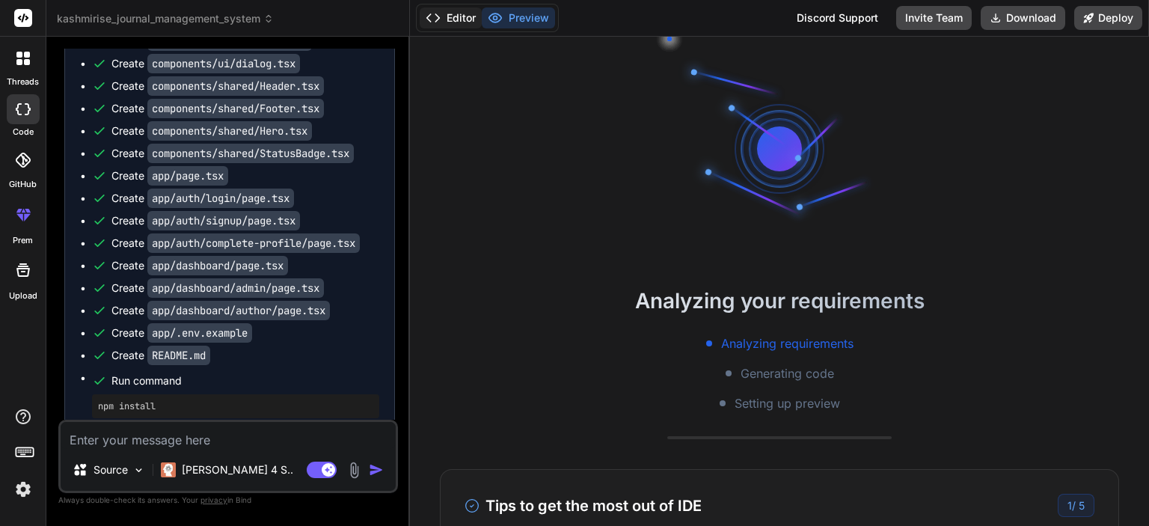
click at [463, 16] on button "Editor" at bounding box center [451, 17] width 62 height 21
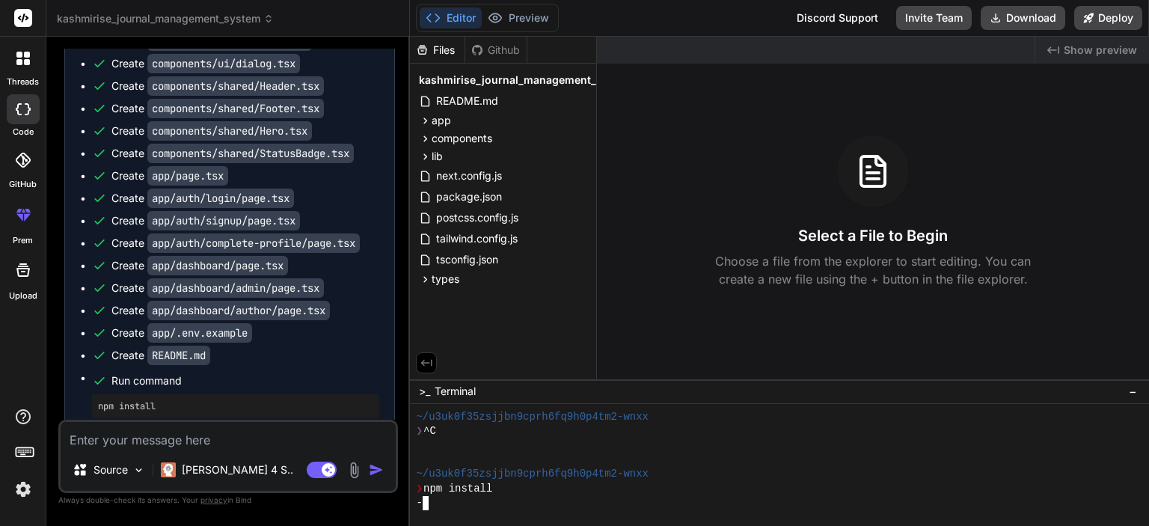
click at [483, 499] on div "-" at bounding box center [771, 503] width 710 height 14
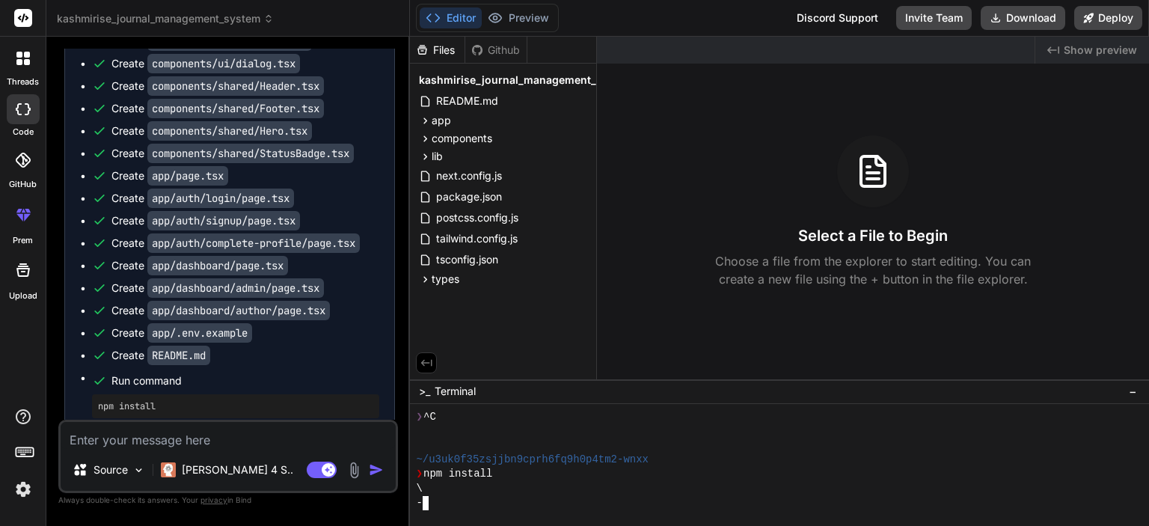
type textarea "x"
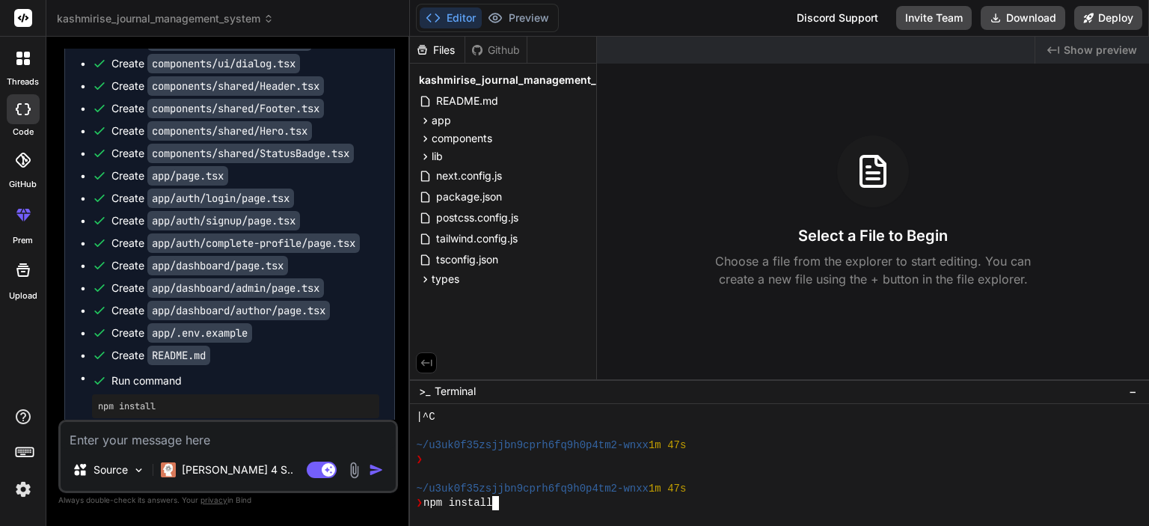
scroll to position [144, 0]
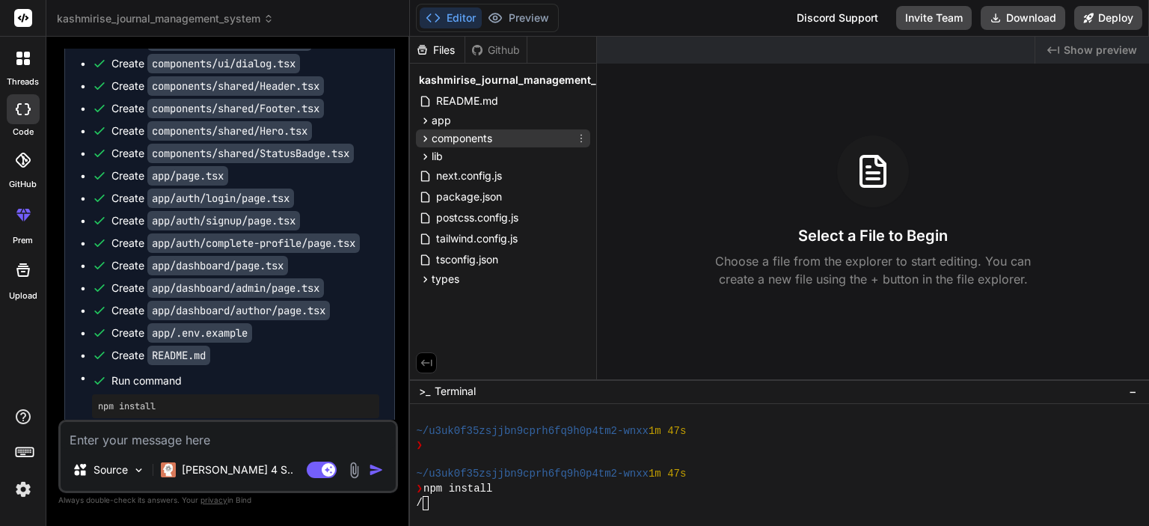
click at [423, 139] on icon at bounding box center [425, 138] width 13 height 13
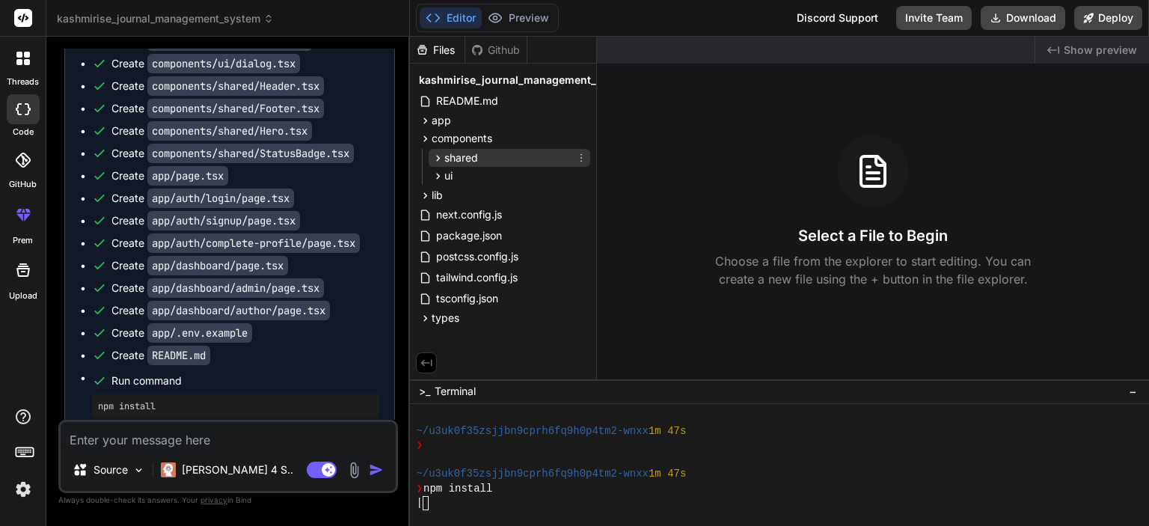
click at [430, 153] on div "shared" at bounding box center [510, 158] width 162 height 18
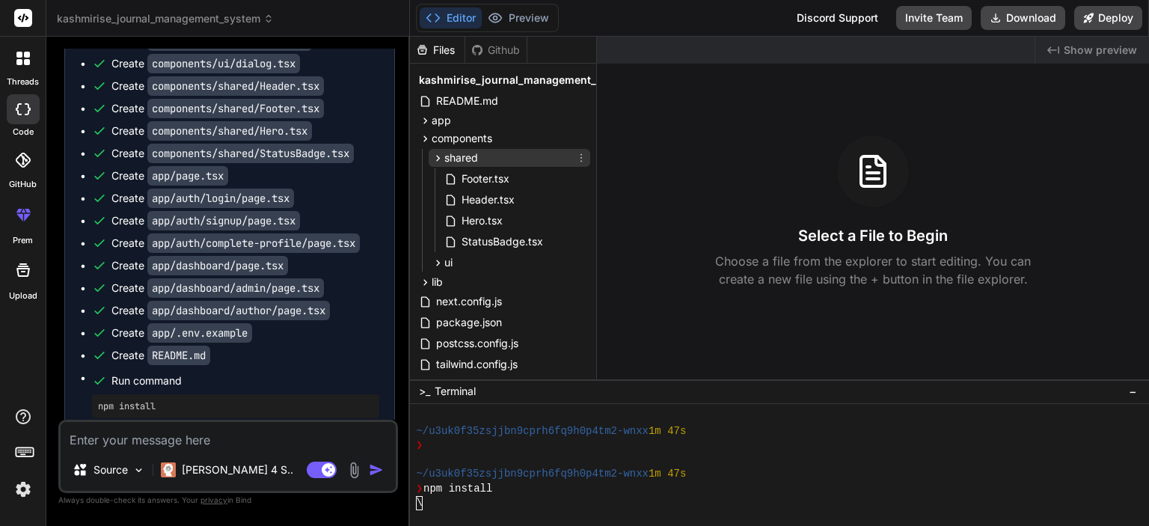
click at [434, 153] on icon at bounding box center [438, 158] width 13 height 13
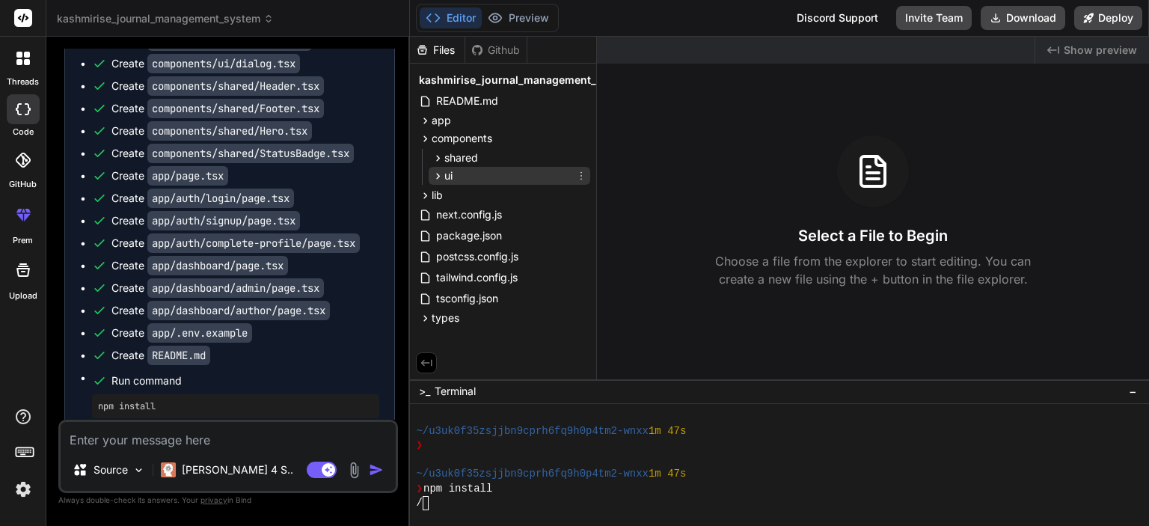
click at [436, 174] on icon at bounding box center [438, 176] width 13 height 13
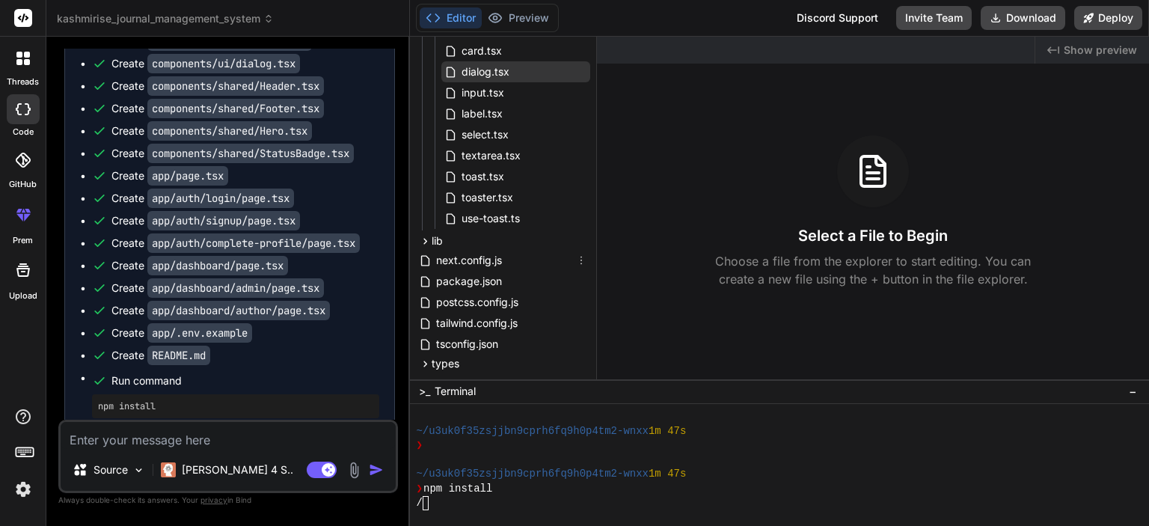
scroll to position [188, 0]
click at [426, 239] on icon at bounding box center [426, 240] width 4 height 6
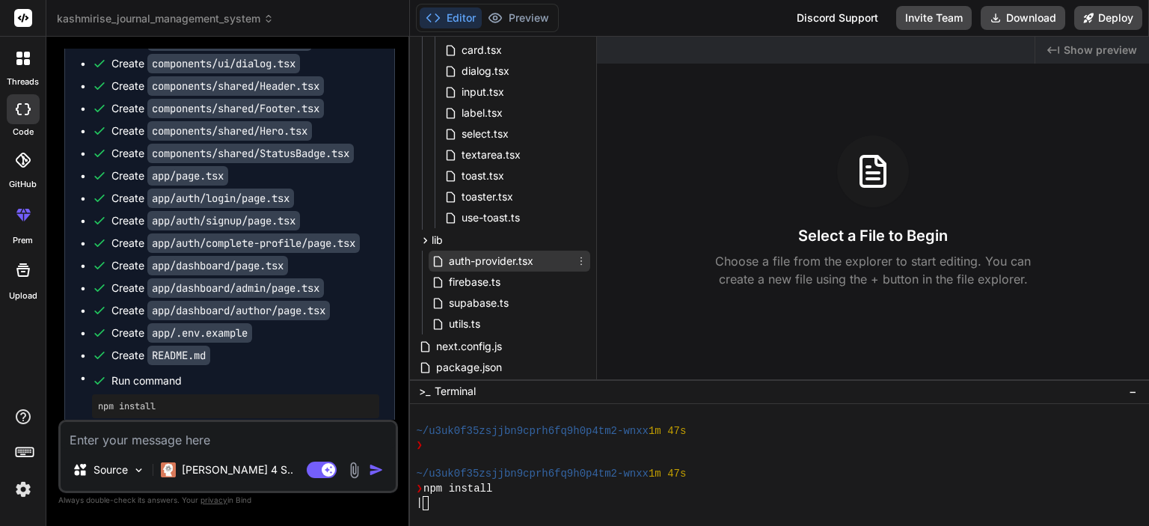
scroll to position [303, 0]
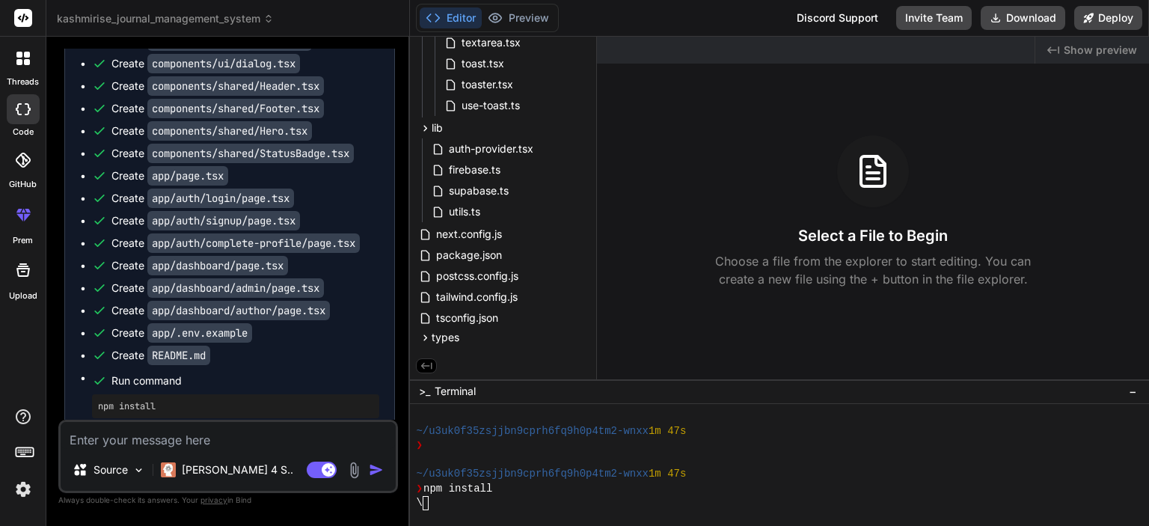
click at [215, 447] on textarea at bounding box center [228, 435] width 335 height 27
type textarea "x"
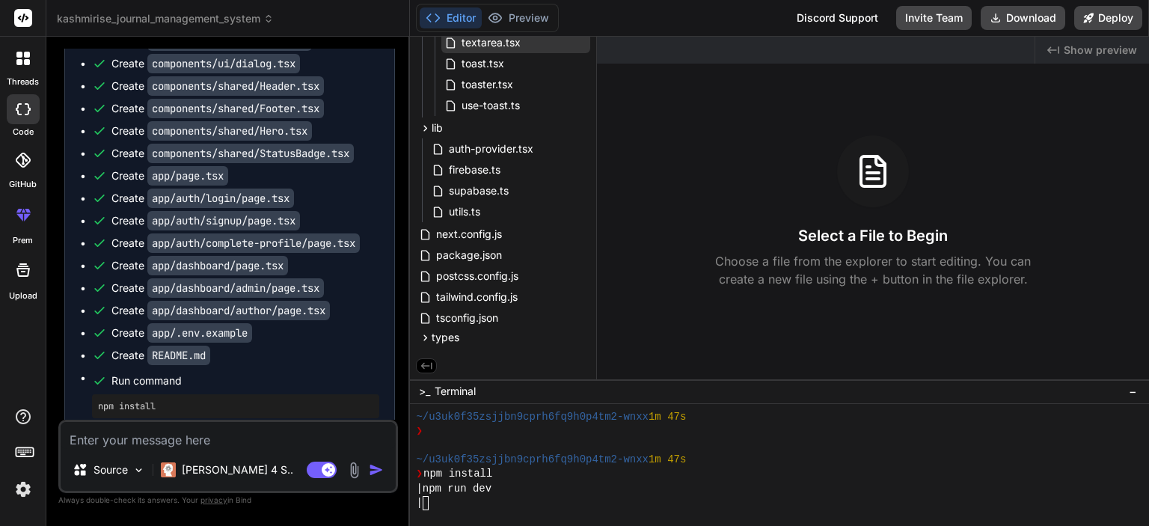
scroll to position [158, 0]
click at [488, 499] on div "/" at bounding box center [771, 503] width 710 height 14
click at [533, 470] on div "❯ npm install" at bounding box center [771, 474] width 710 height 14
click at [426, 393] on span ">_" at bounding box center [424, 391] width 11 height 15
drag, startPoint x: 768, startPoint y: 468, endPoint x: 651, endPoint y: 488, distance: 118.3
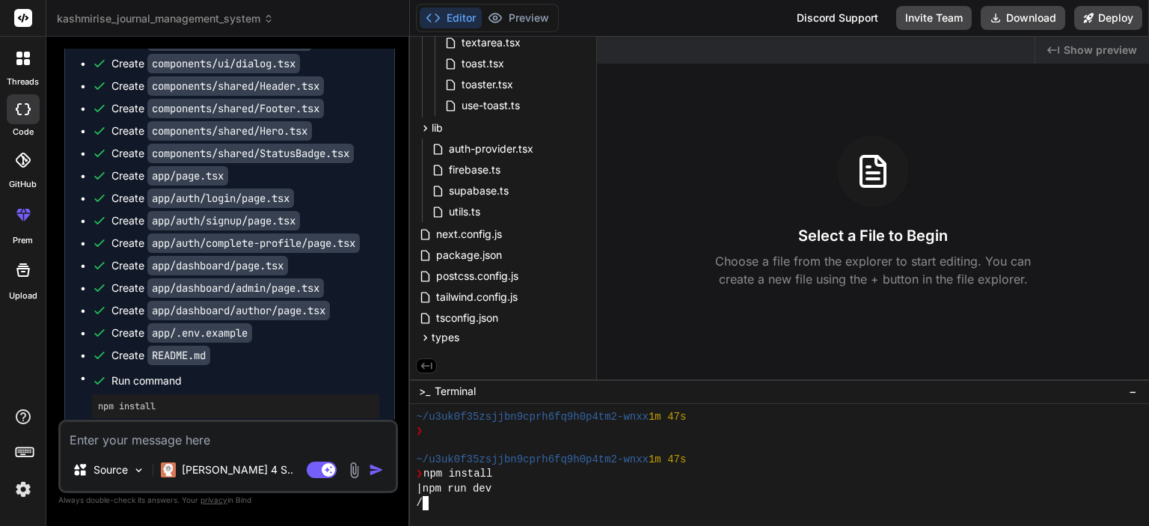
click at [651, 488] on div "|npm run dev" at bounding box center [771, 489] width 710 height 14
click at [515, 496] on div "-" at bounding box center [771, 503] width 710 height 14
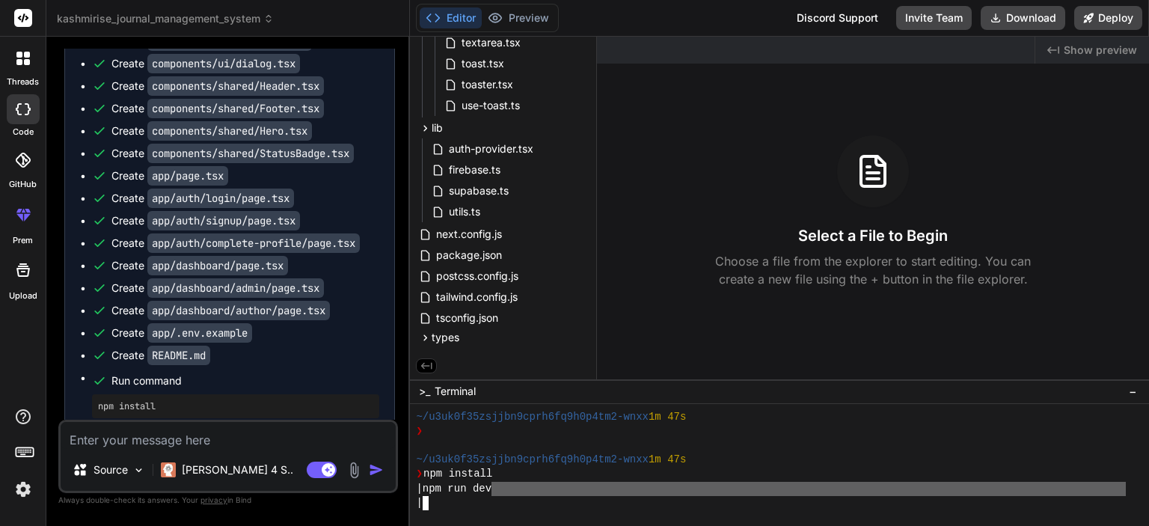
click at [515, 496] on div "|" at bounding box center [771, 503] width 710 height 14
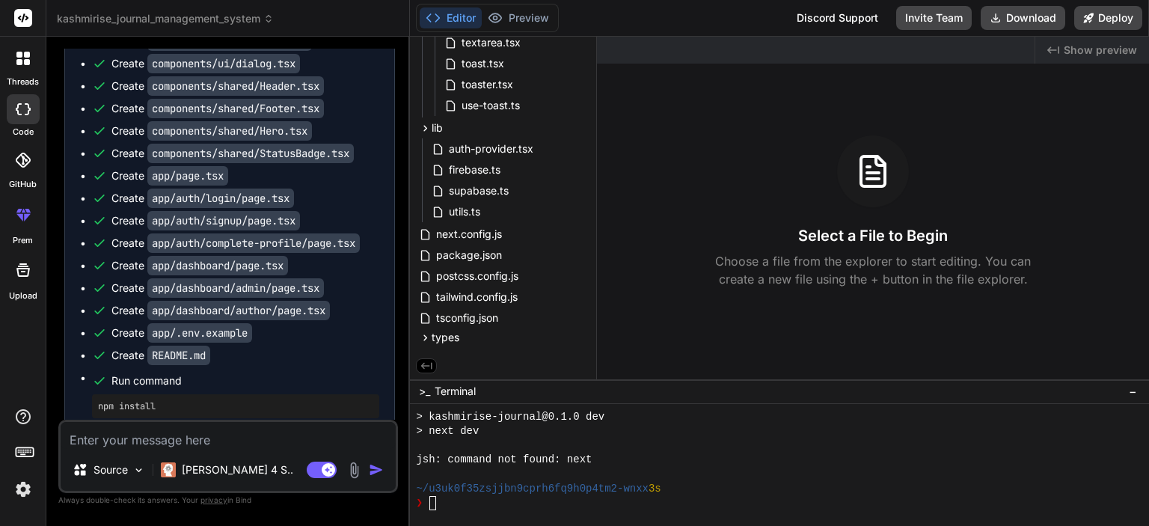
scroll to position [473, 0]
click at [547, 505] on div "❯" at bounding box center [771, 503] width 710 height 14
click at [455, 17] on button "Editor" at bounding box center [451, 17] width 62 height 21
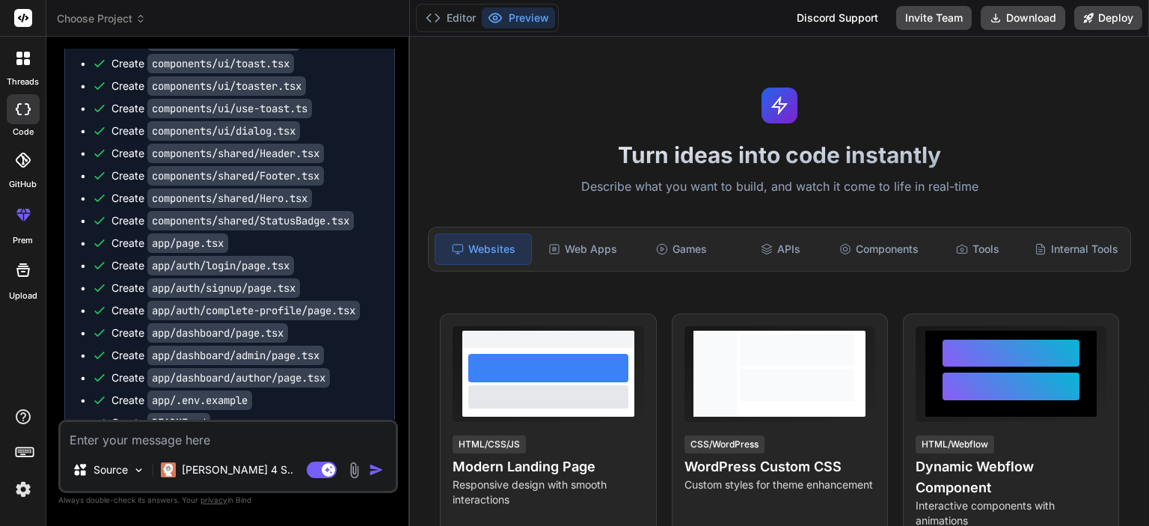
scroll to position [6576, 0]
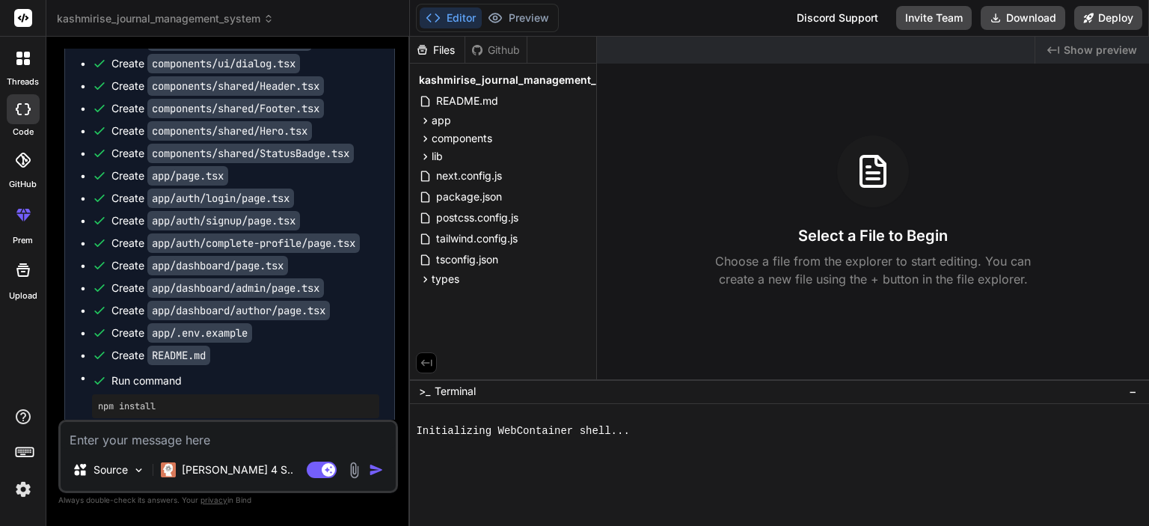
type textarea "x"
click at [509, 484] on div "❯" at bounding box center [771, 489] width 710 height 14
click at [469, 491] on div "❯" at bounding box center [771, 489] width 710 height 14
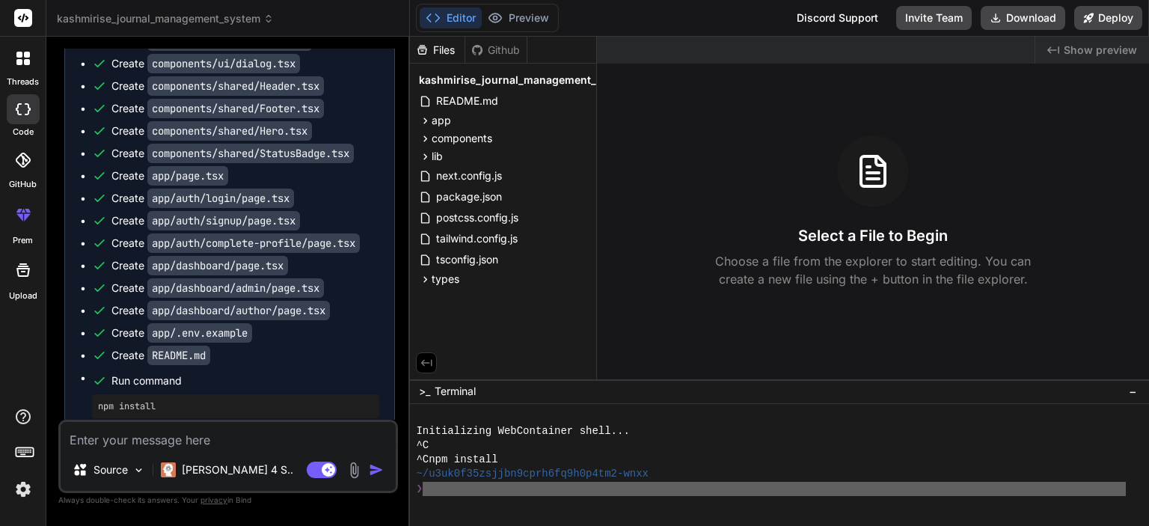
click at [469, 491] on div "❯" at bounding box center [771, 489] width 710 height 14
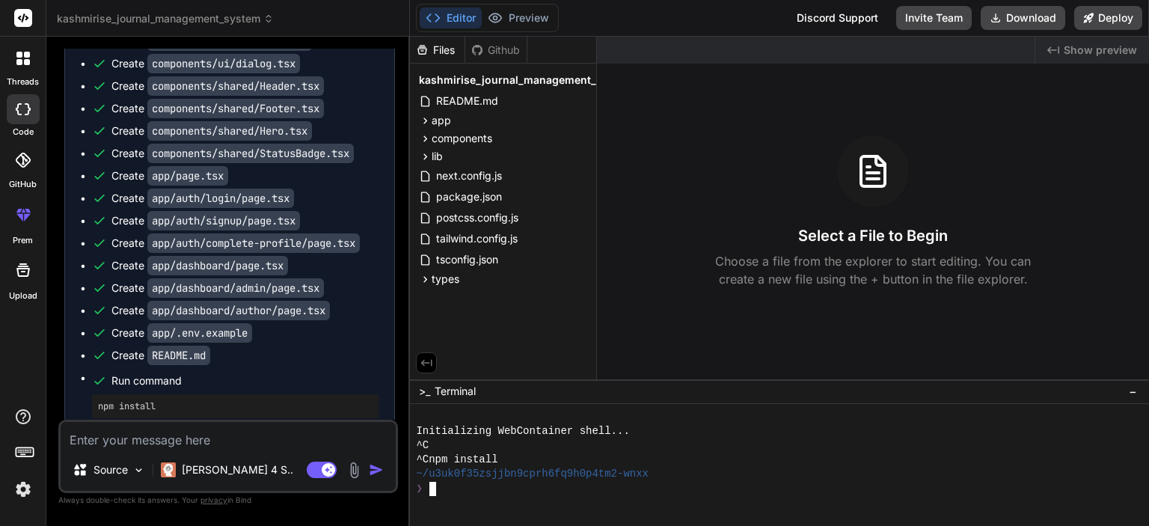
click at [469, 491] on div "❯" at bounding box center [771, 489] width 710 height 14
click at [467, 20] on button "Editor" at bounding box center [451, 17] width 62 height 21
click at [1076, 48] on span "Show preview" at bounding box center [1100, 50] width 73 height 15
click at [1068, 49] on span "Show preview" at bounding box center [1100, 50] width 73 height 15
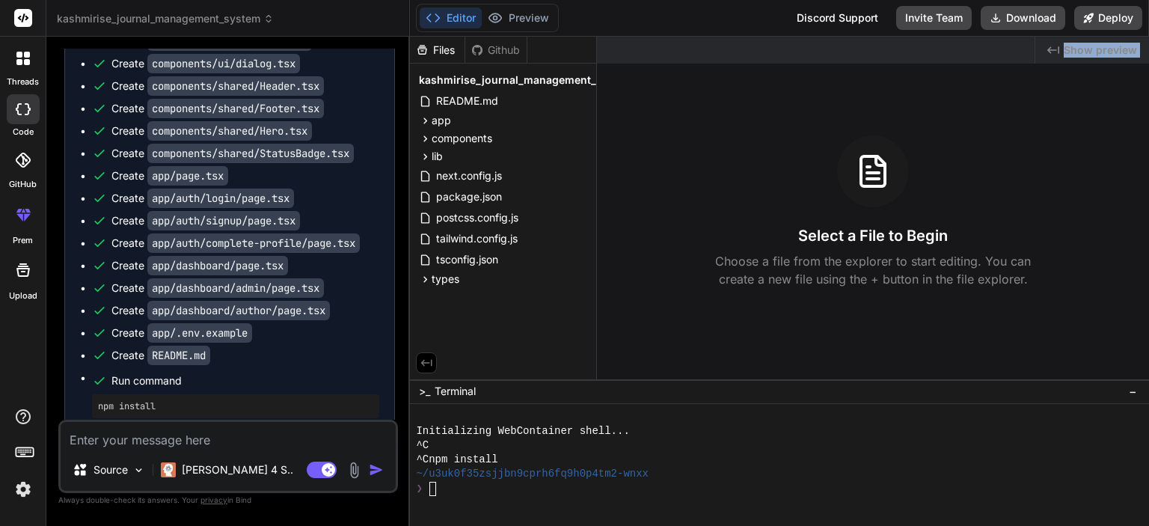
click at [1068, 49] on span "Show preview" at bounding box center [1100, 50] width 73 height 15
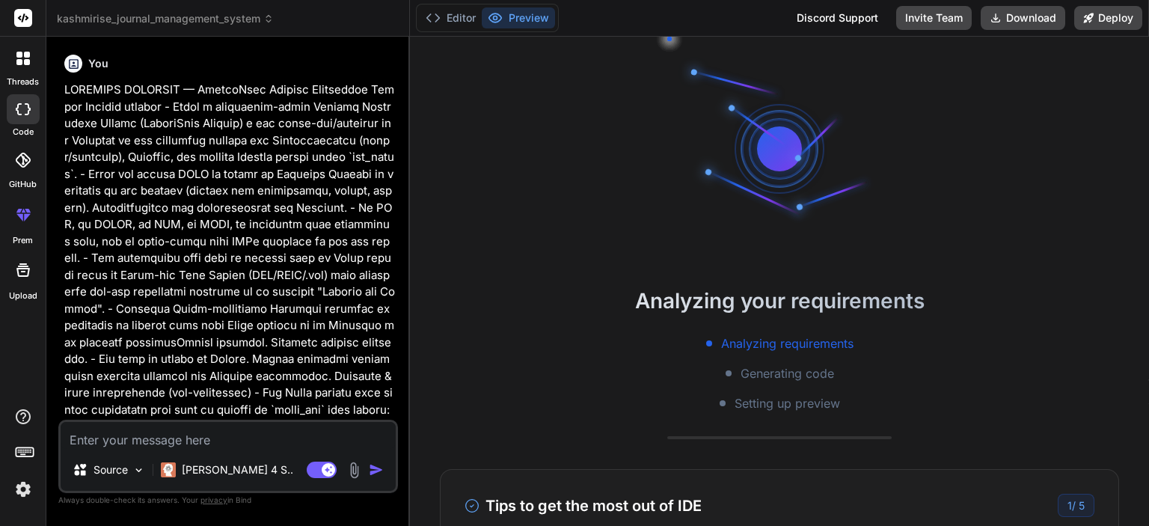
type textarea "x"
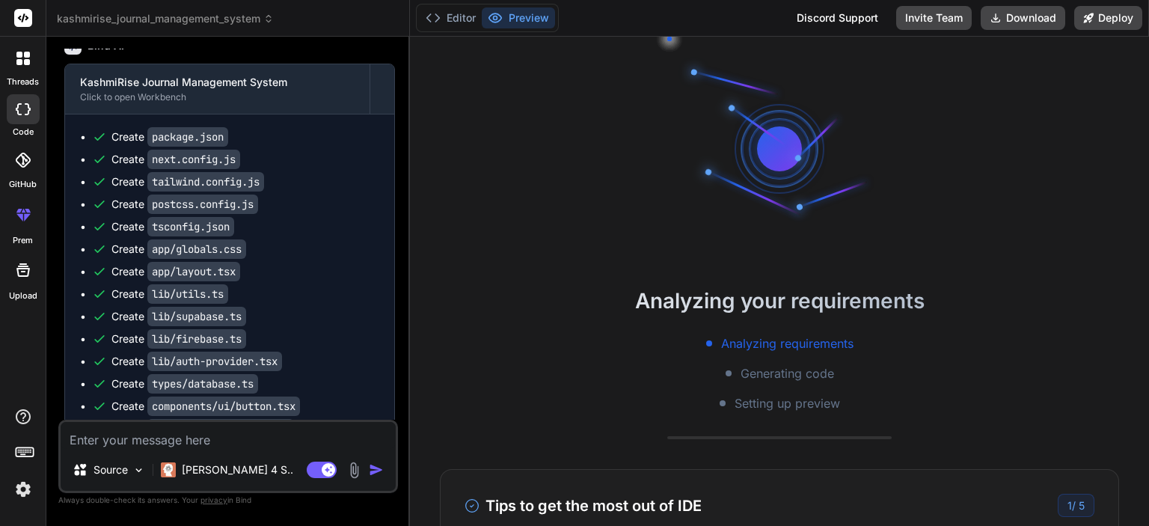
scroll to position [6576, 0]
